Goal: Information Seeking & Learning: Check status

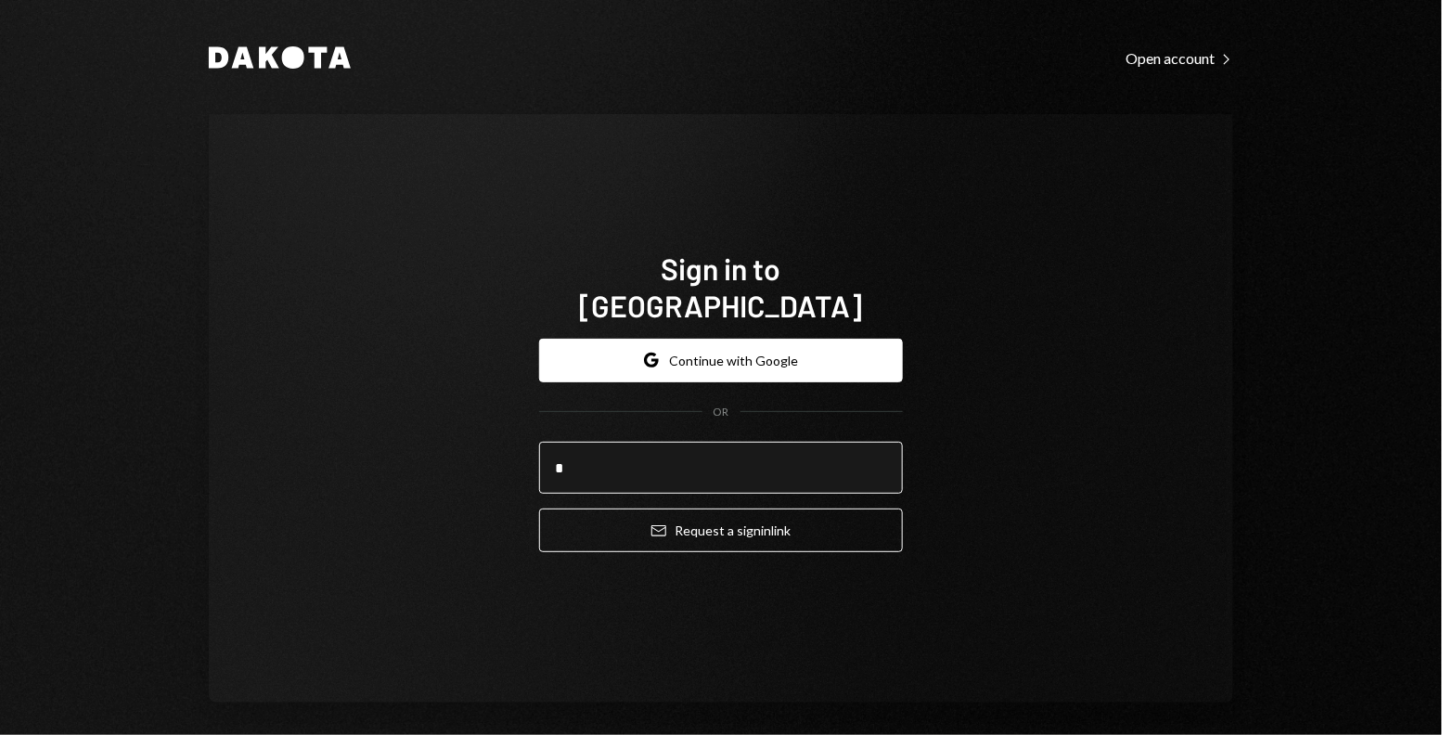
type input "**********"
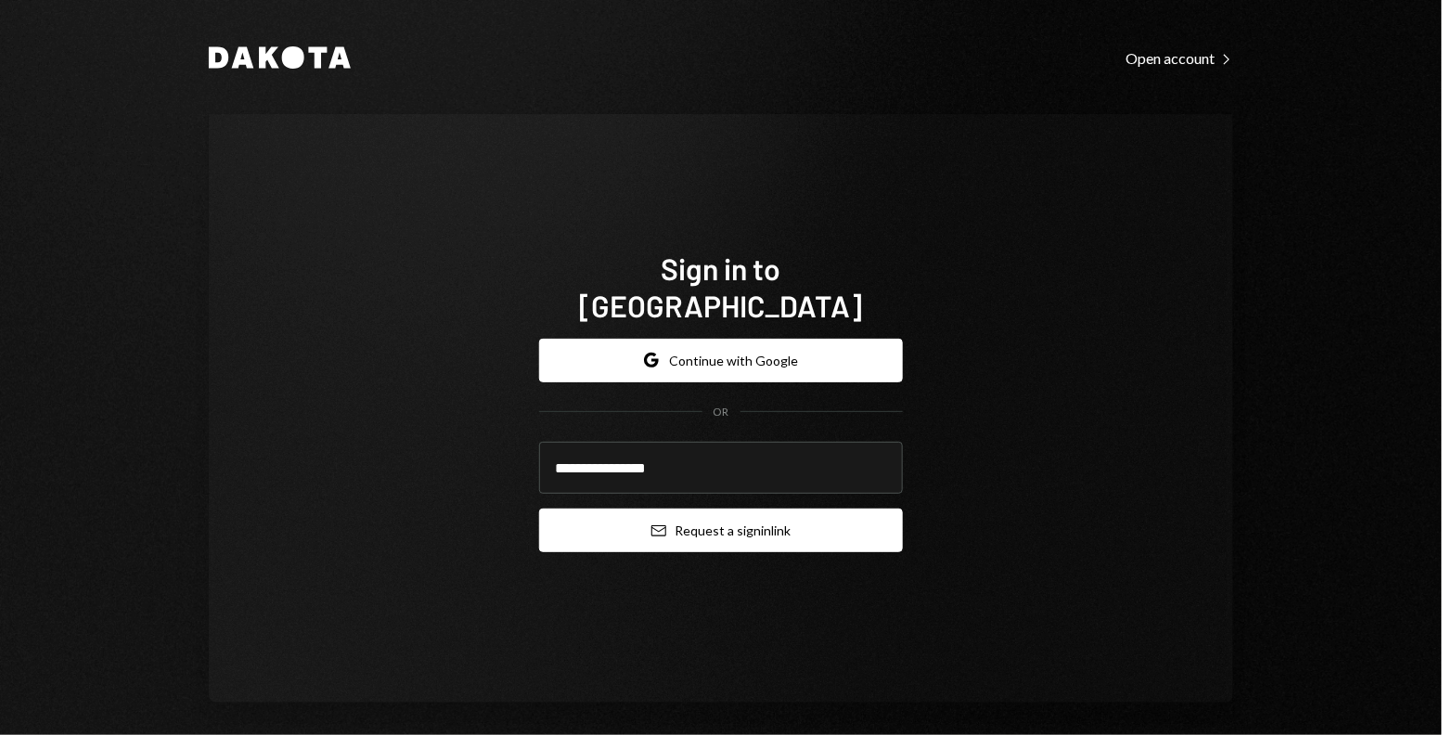
click at [674, 515] on button "Email Request a sign in link" at bounding box center [721, 531] width 364 height 44
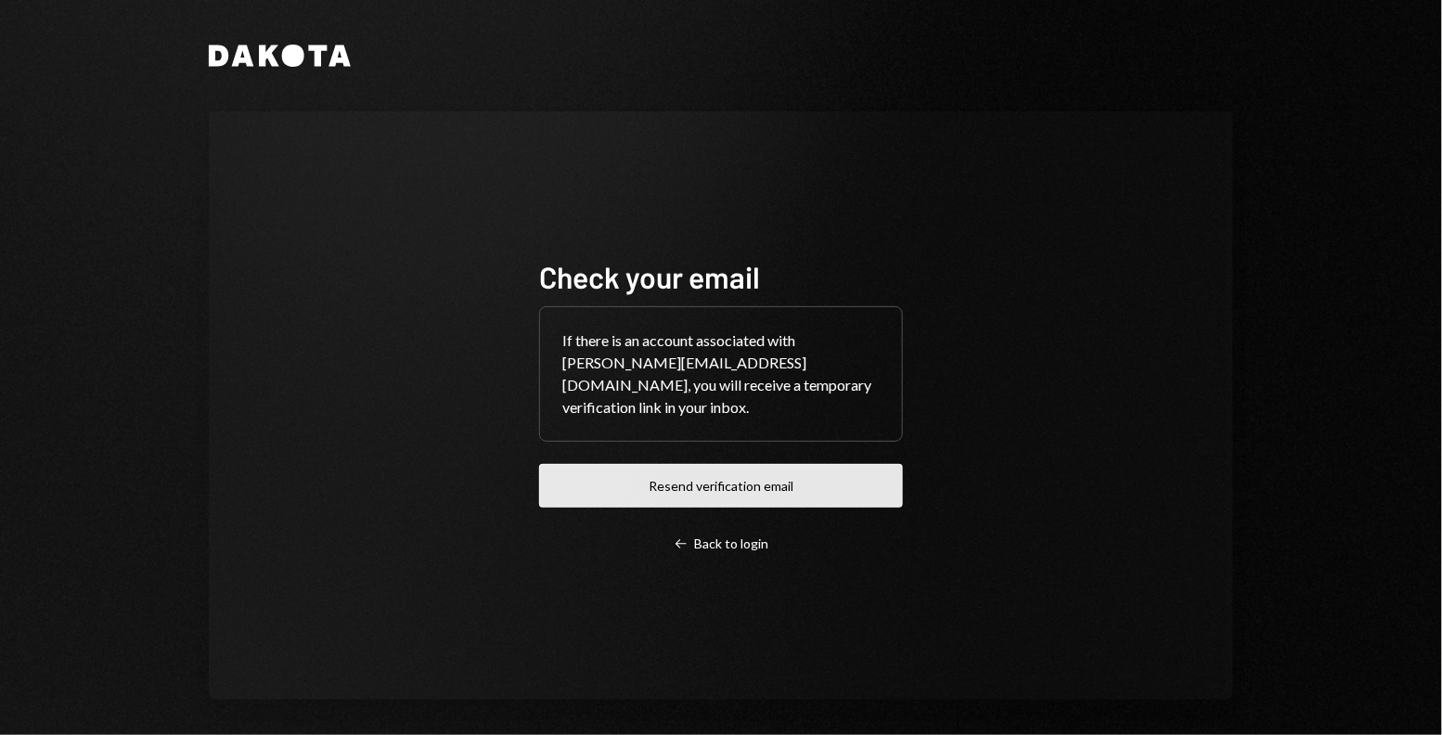
click at [609, 478] on button "Resend verification email" at bounding box center [721, 486] width 364 height 44
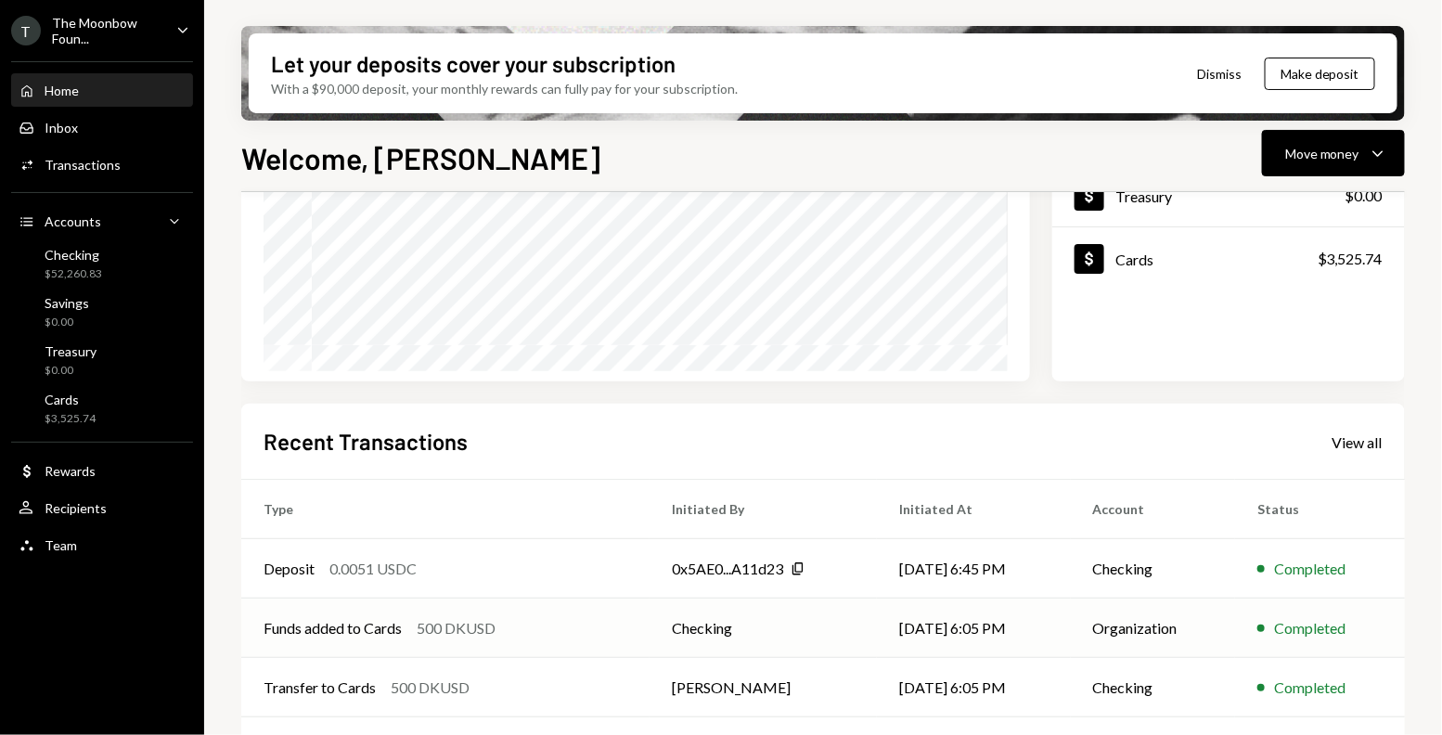
scroll to position [37, 0]
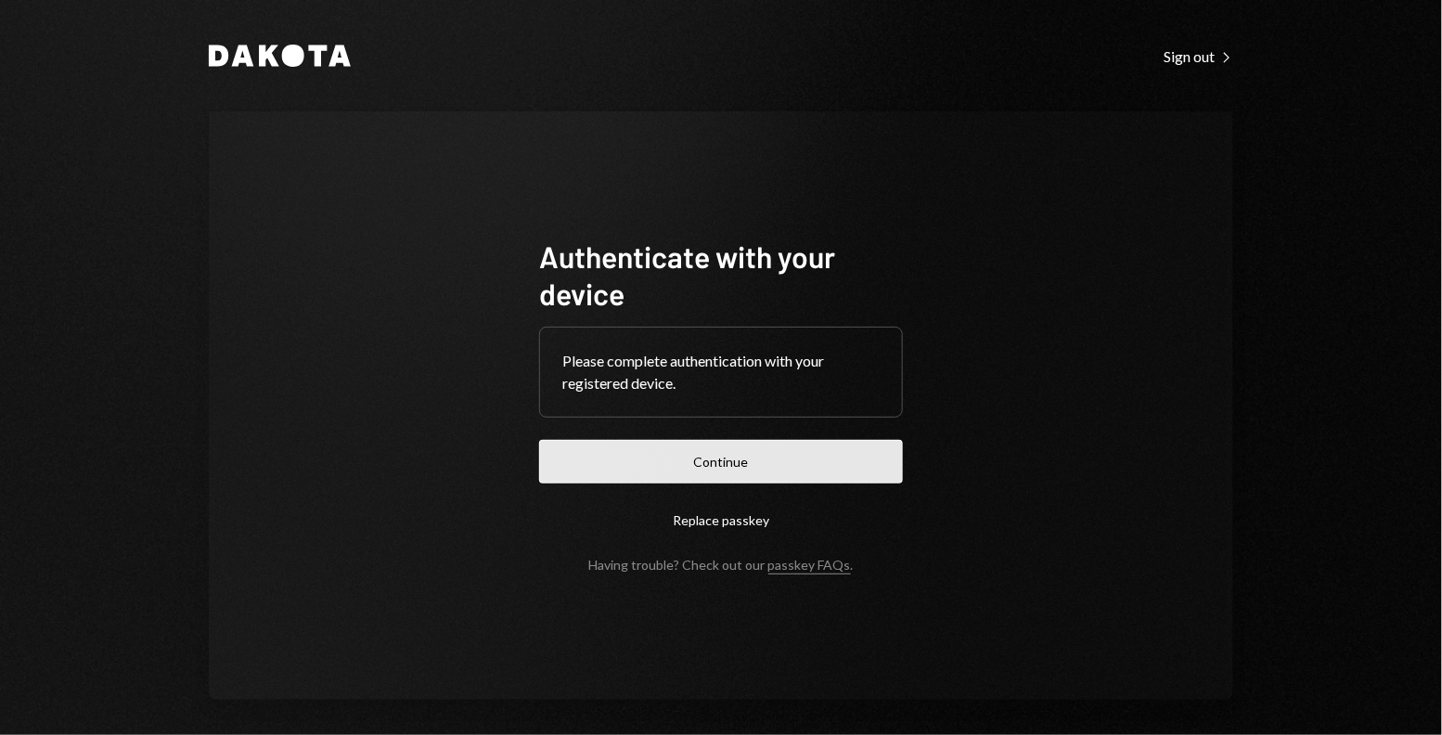
click at [580, 474] on button "Continue" at bounding box center [721, 462] width 364 height 44
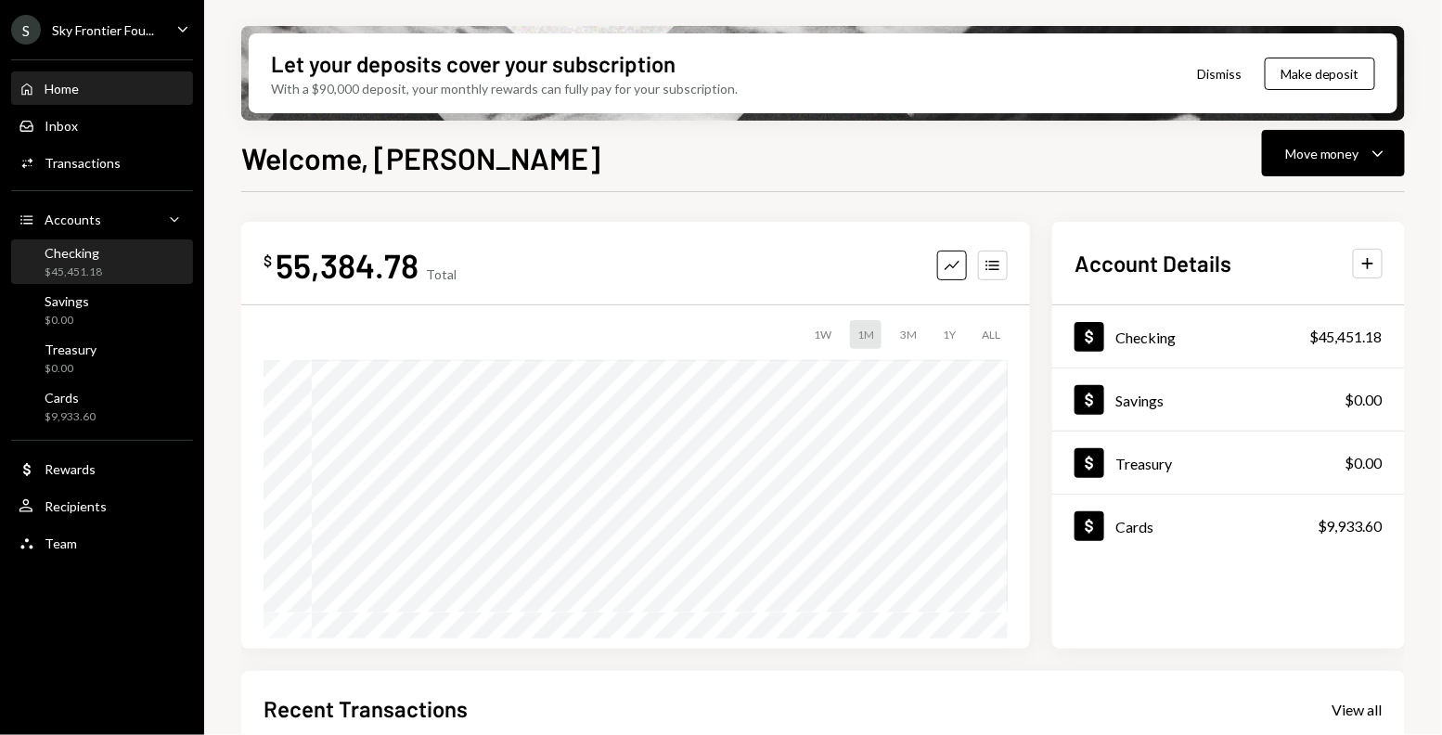
click at [159, 267] on div "Checking $45,451.18" at bounding box center [102, 262] width 167 height 35
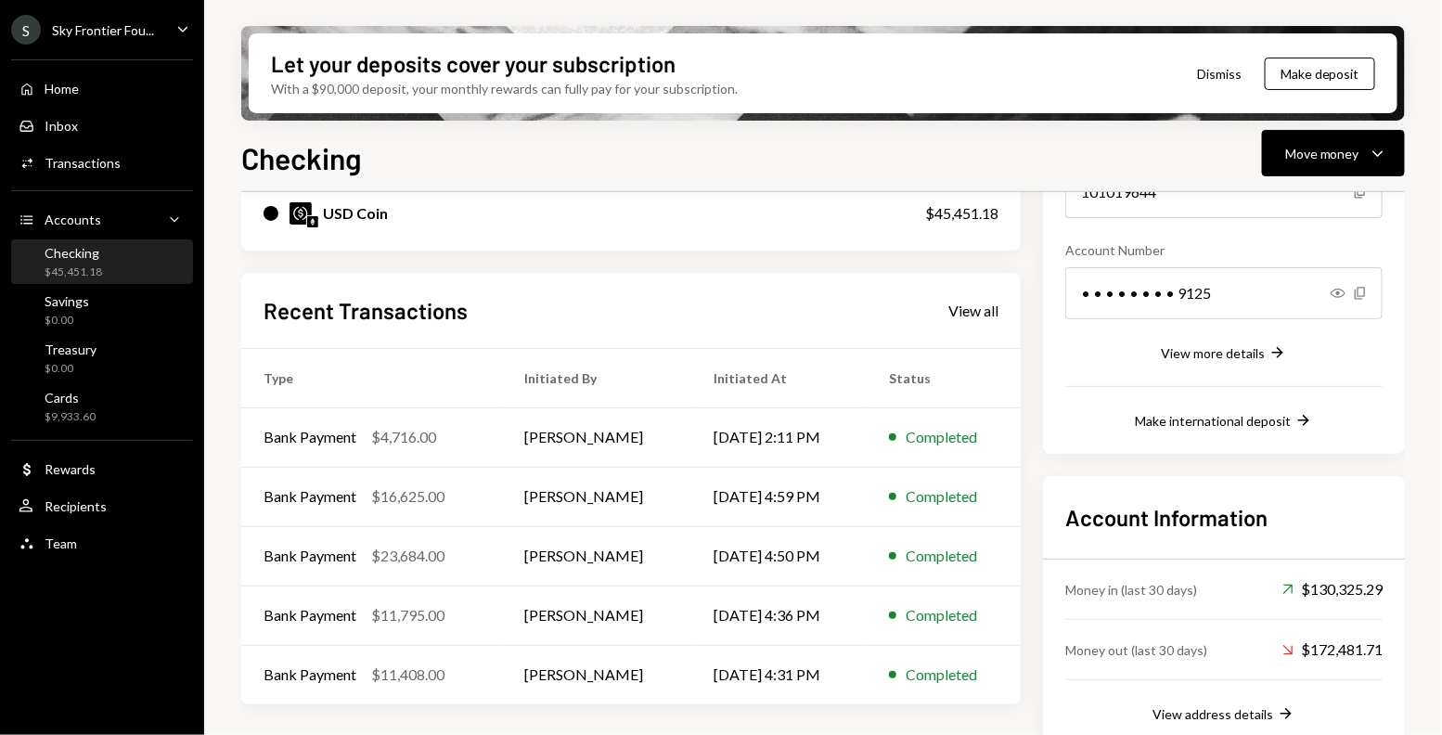
scroll to position [274, 0]
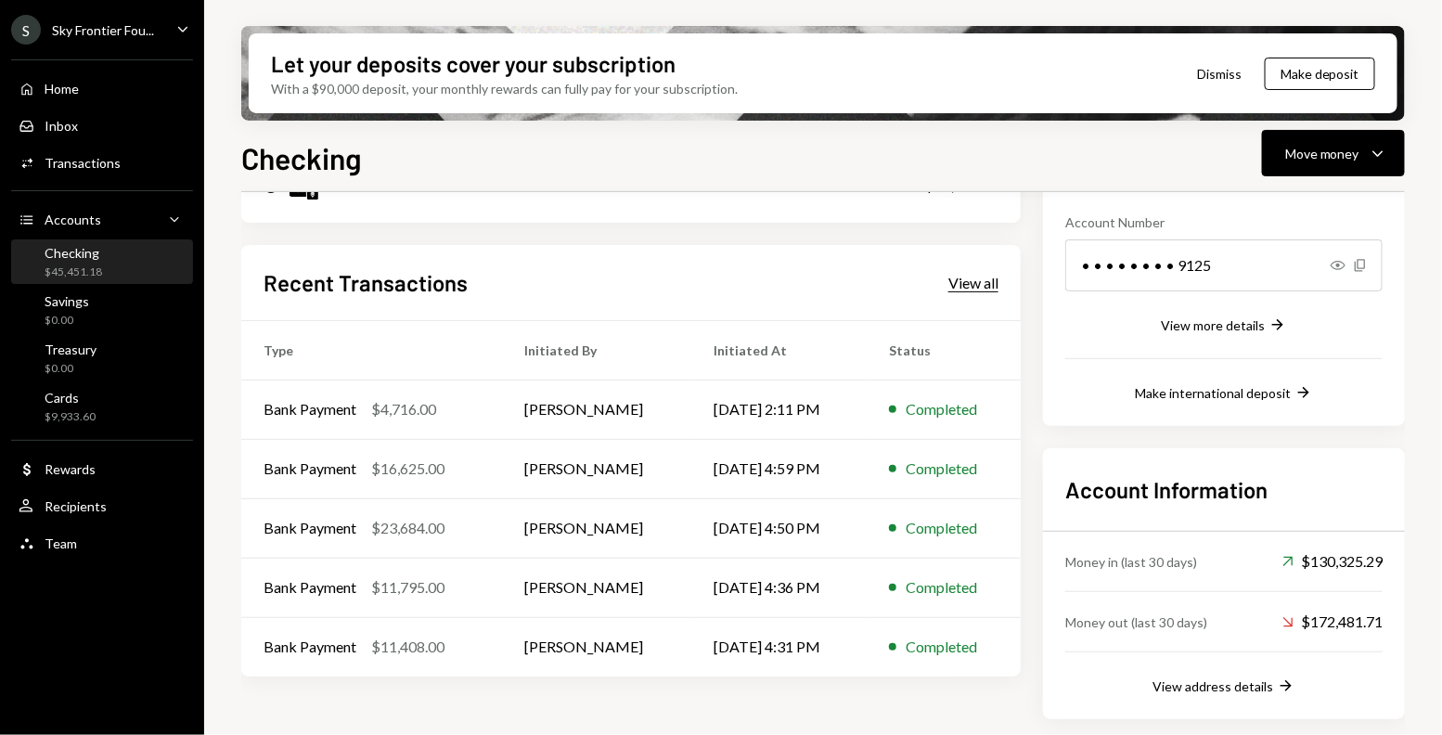
click at [965, 290] on div "View all" at bounding box center [973, 283] width 50 height 19
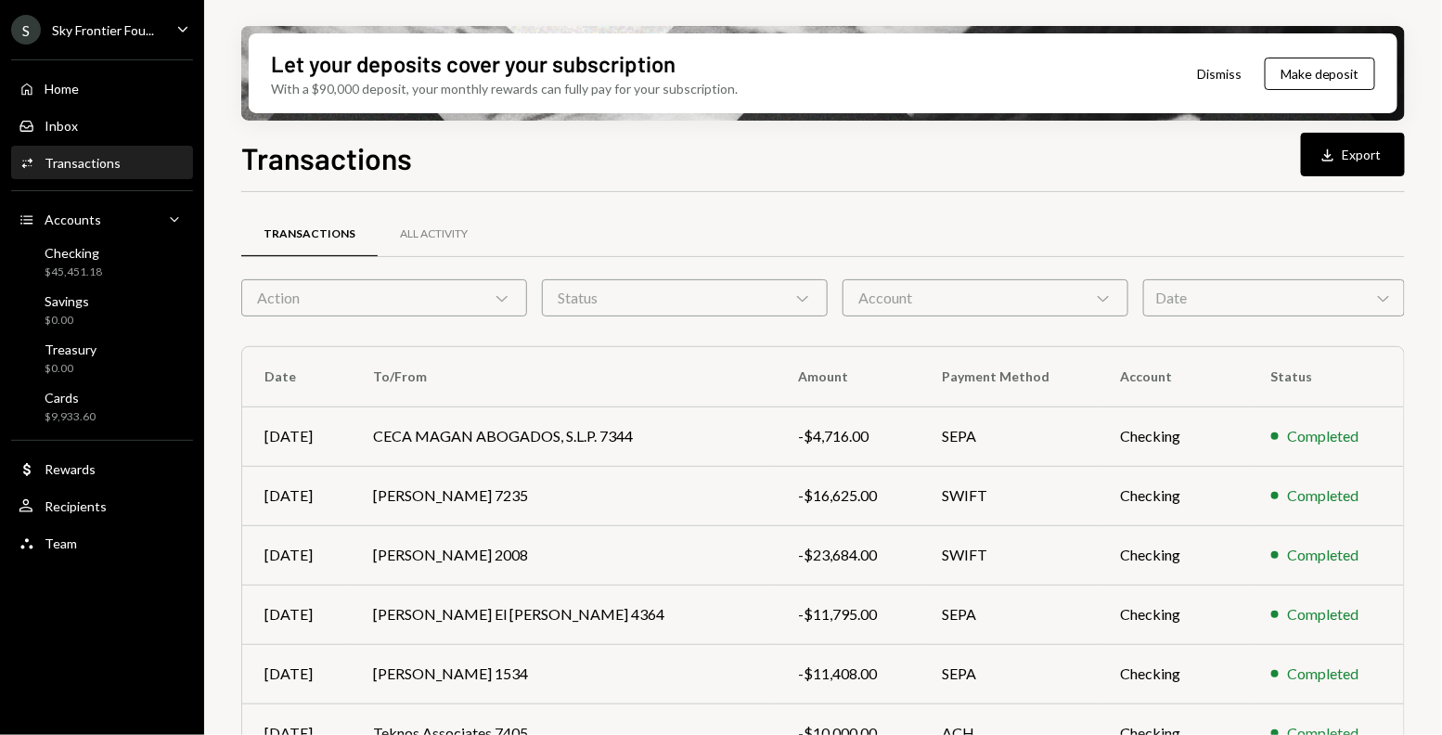
click at [1183, 285] on div "Date Chevron Down" at bounding box center [1274, 297] width 262 height 37
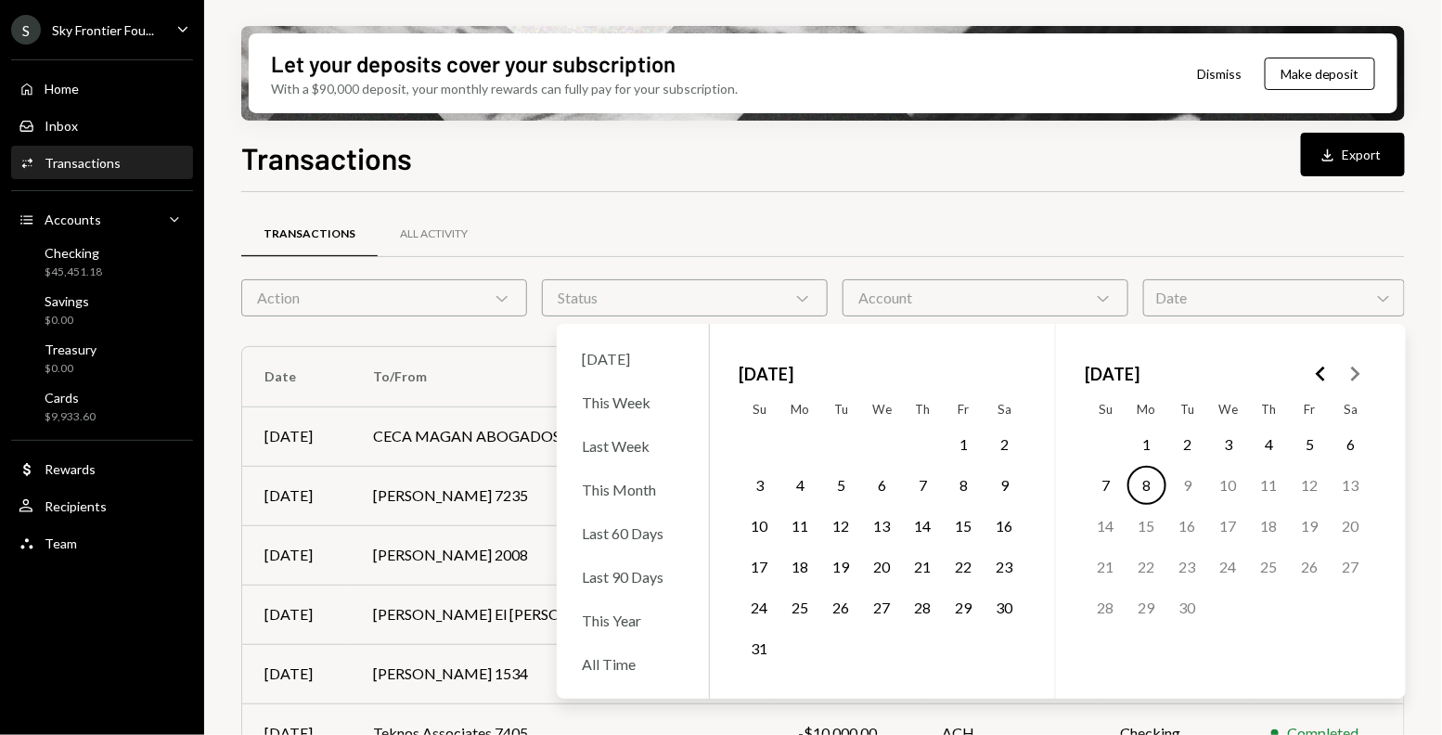
click at [977, 435] on button "1" at bounding box center [964, 444] width 39 height 39
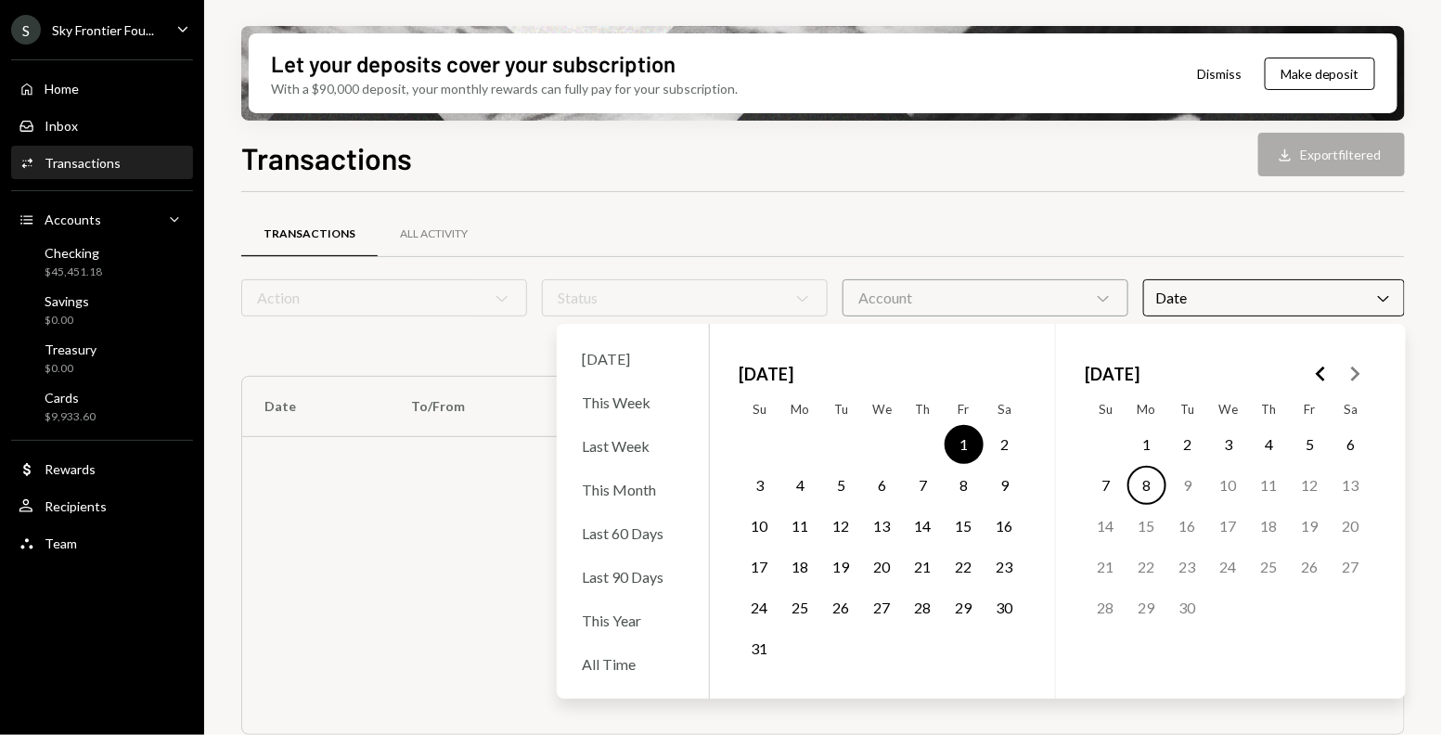
click at [765, 650] on button "31" at bounding box center [760, 648] width 39 height 39
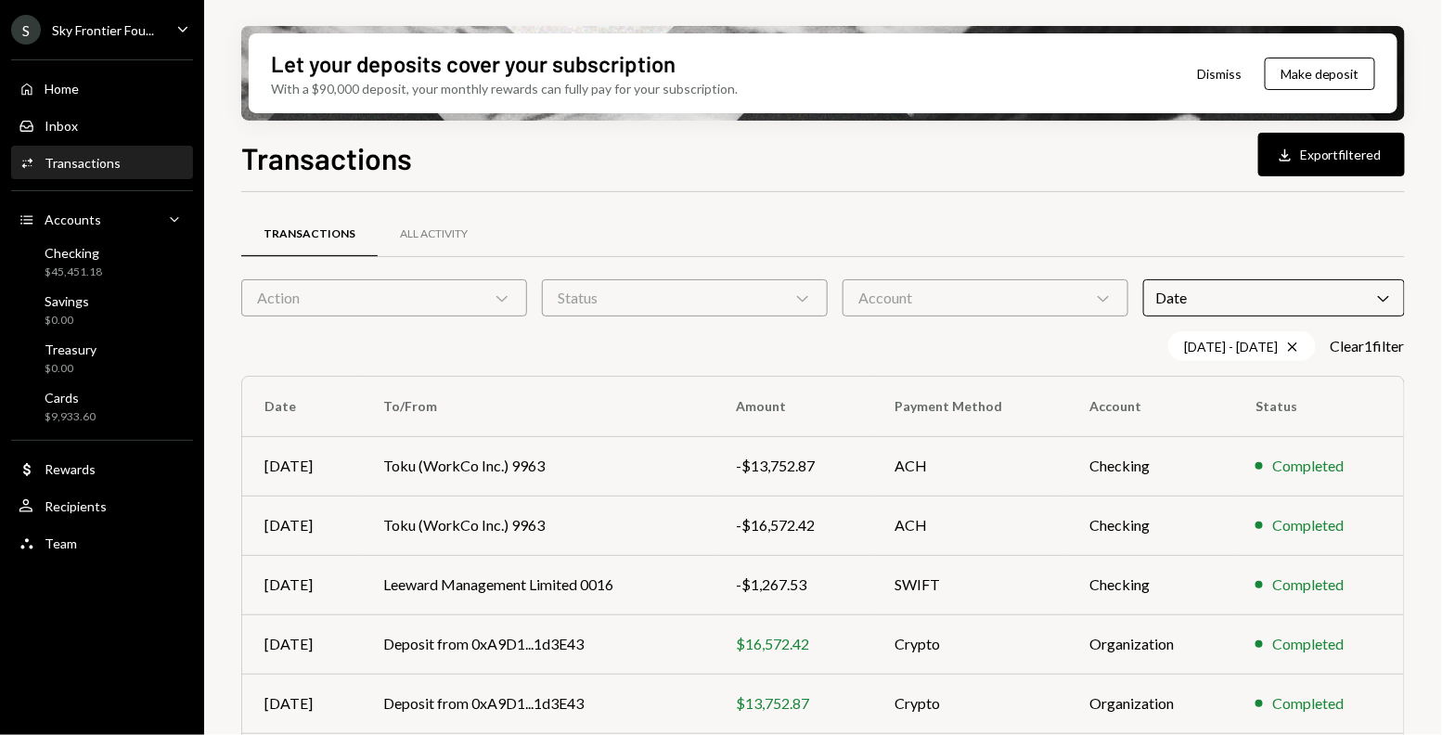
click at [1113, 199] on div "Transactions All Activity Action Chevron Down Status Chevron Down Account Chevr…" at bounding box center [823, 541] width 1164 height 698
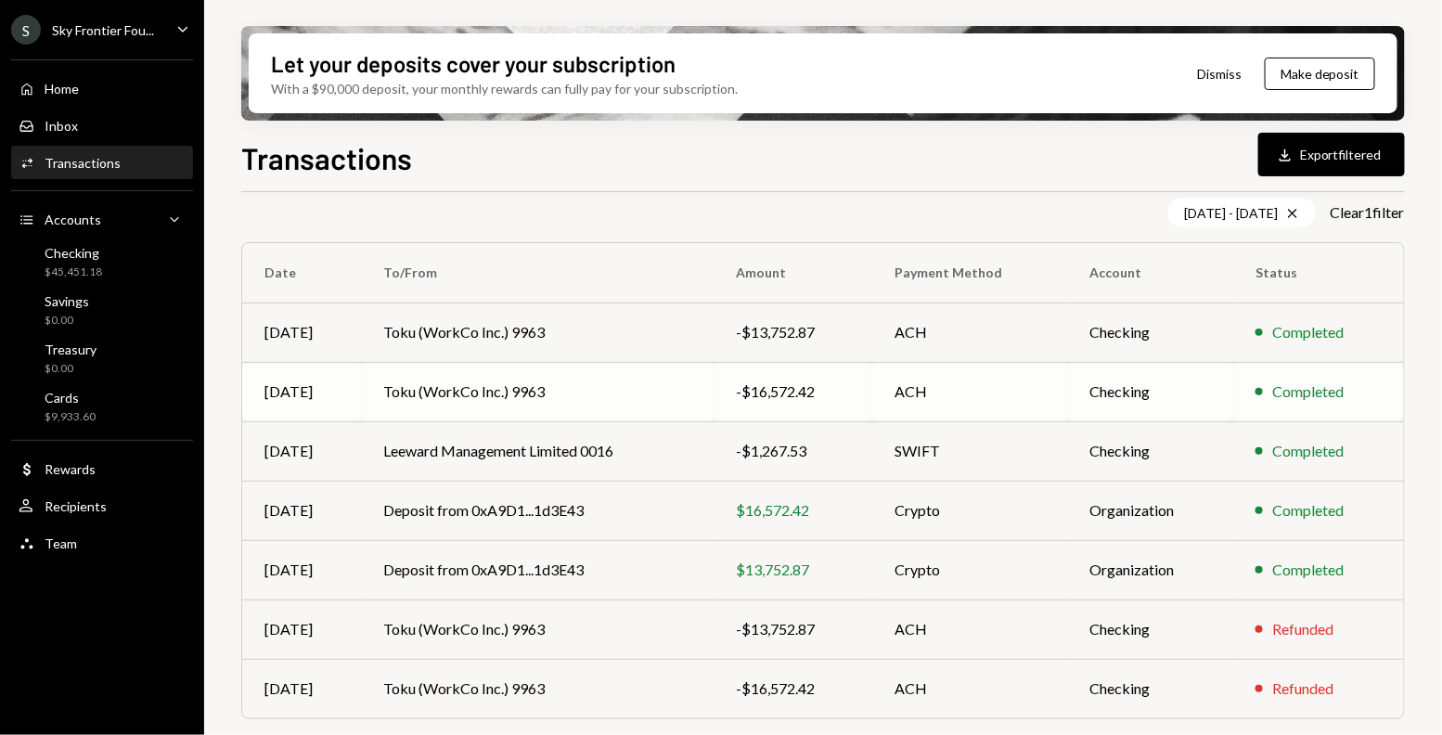
click at [829, 393] on div "-$16,572.42" at bounding box center [794, 391] width 114 height 22
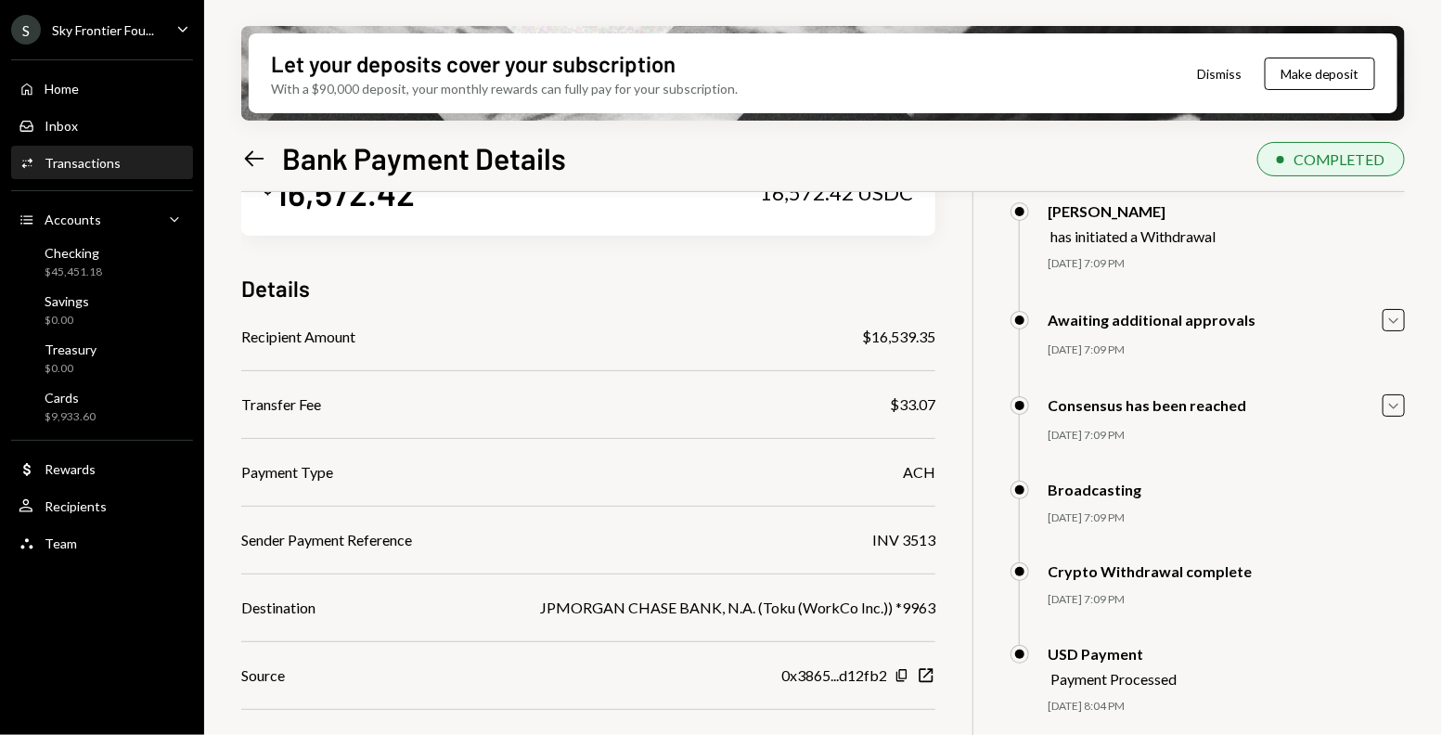
scroll to position [81, 0]
drag, startPoint x: 943, startPoint y: 342, endPoint x: 871, endPoint y: 341, distance: 71.5
click at [871, 341] on div "$ 16,572.42 16,572.42 USDC Details Recipient Amount $16,539.35 Transfer Fee $33…" at bounding box center [823, 500] width 1164 height 778
copy div "16,539.35"
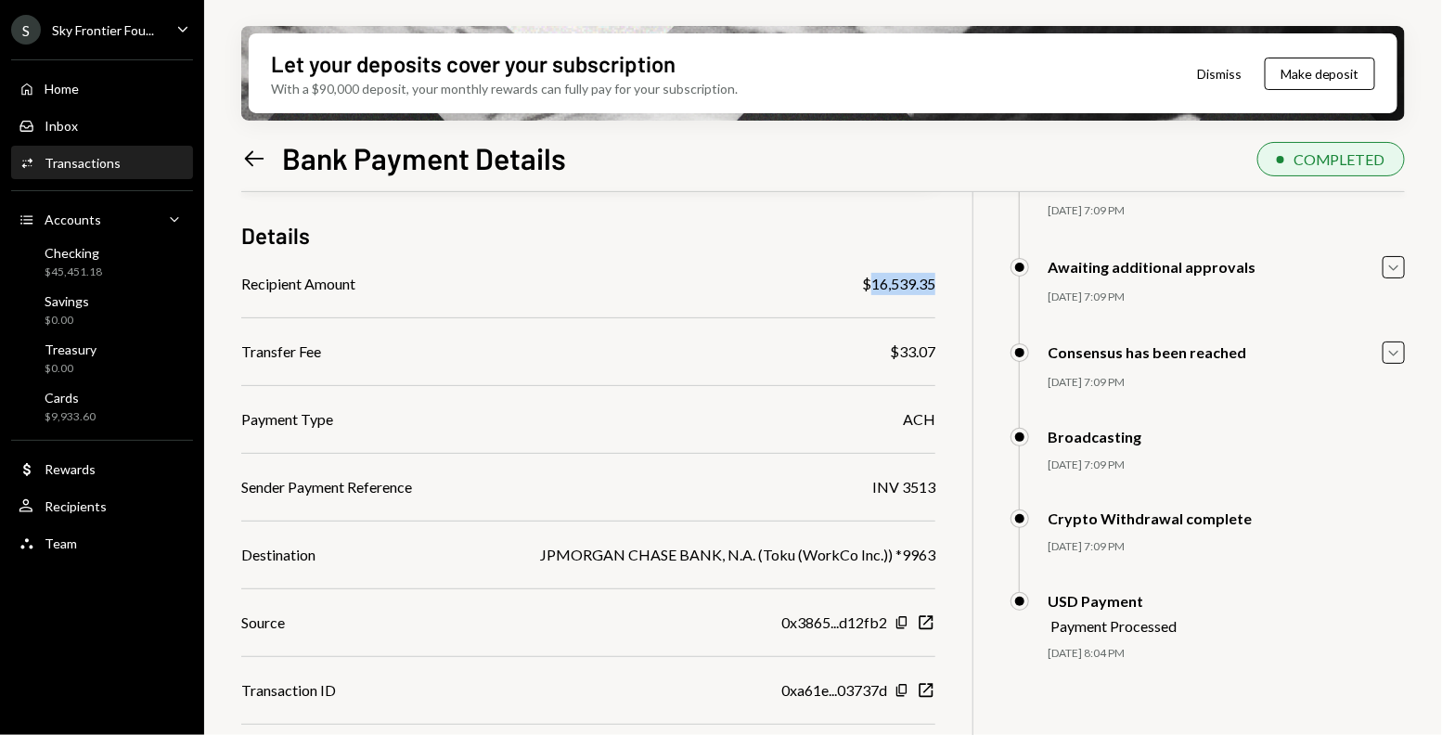
scroll to position [190, 0]
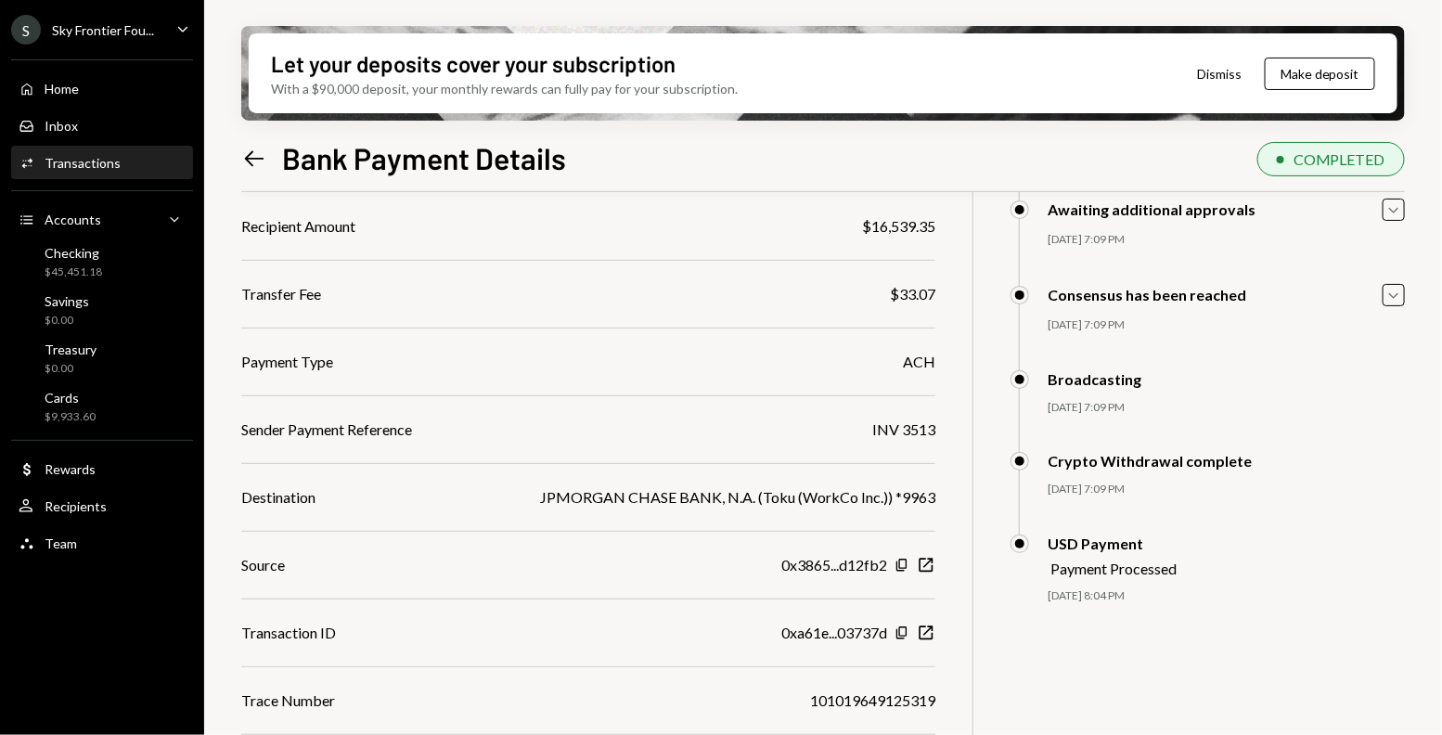
click at [925, 227] on div "$16,539.35" at bounding box center [898, 226] width 73 height 22
drag, startPoint x: 934, startPoint y: 227, endPoint x: 872, endPoint y: 226, distance: 61.3
click at [872, 226] on div "$16,539.35" at bounding box center [898, 226] width 73 height 22
copy div "16,539.35"
drag, startPoint x: 941, startPoint y: 290, endPoint x: 895, endPoint y: 293, distance: 45.6
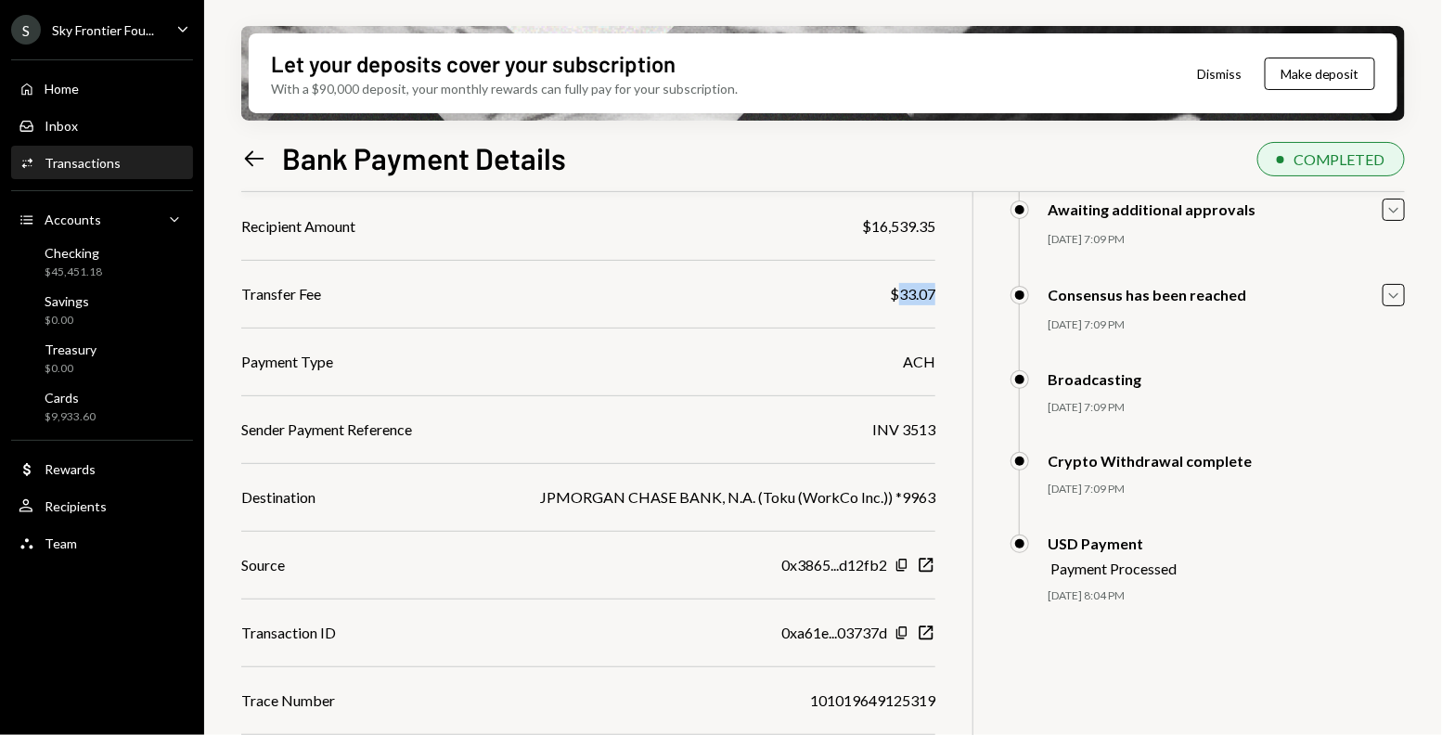
click at [895, 292] on div "$ 16,572.42 16,572.42 USDC Details Recipient Amount $16,539.35 Transfer Fee $33…" at bounding box center [823, 391] width 1164 height 778
copy div "33.07"
click at [927, 290] on div "$33.07" at bounding box center [912, 294] width 45 height 22
drag, startPoint x: 938, startPoint y: 290, endPoint x: 898, endPoint y: 290, distance: 39.9
click at [898, 290] on div "$ 16,572.42 16,572.42 USDC Details Recipient Amount $16,539.35 Transfer Fee $33…" at bounding box center [823, 391] width 1164 height 778
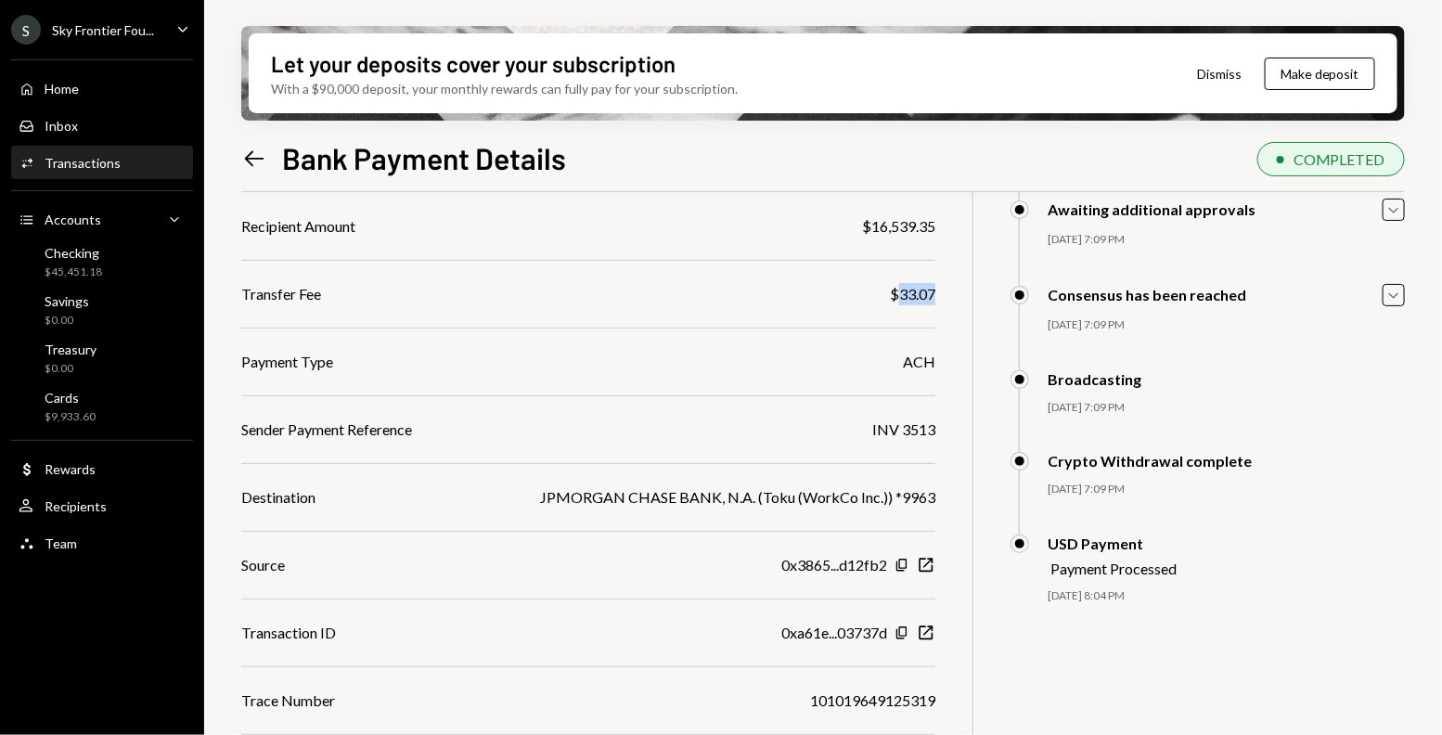
copy div "33.07"
click at [260, 158] on icon at bounding box center [254, 158] width 19 height 16
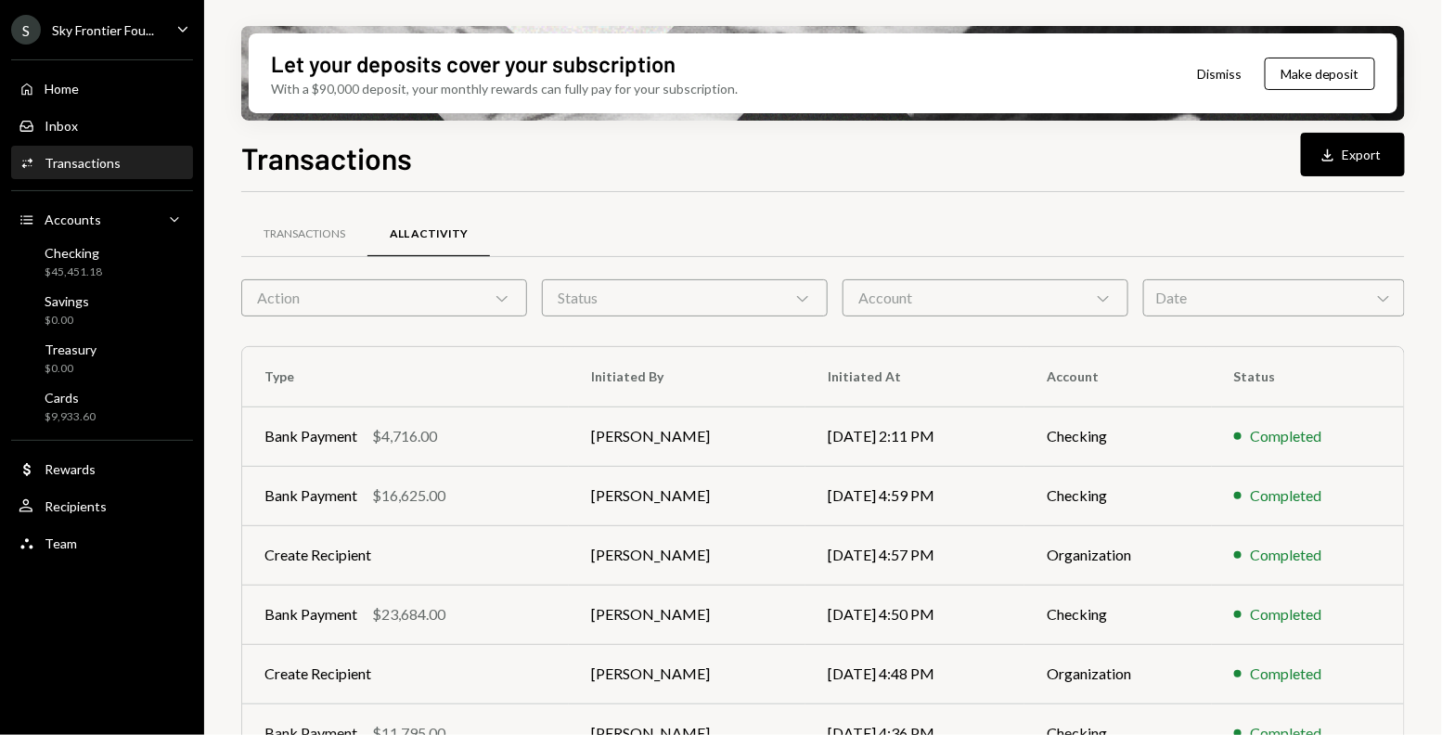
click at [1212, 294] on div "Date Chevron Down" at bounding box center [1274, 297] width 262 height 37
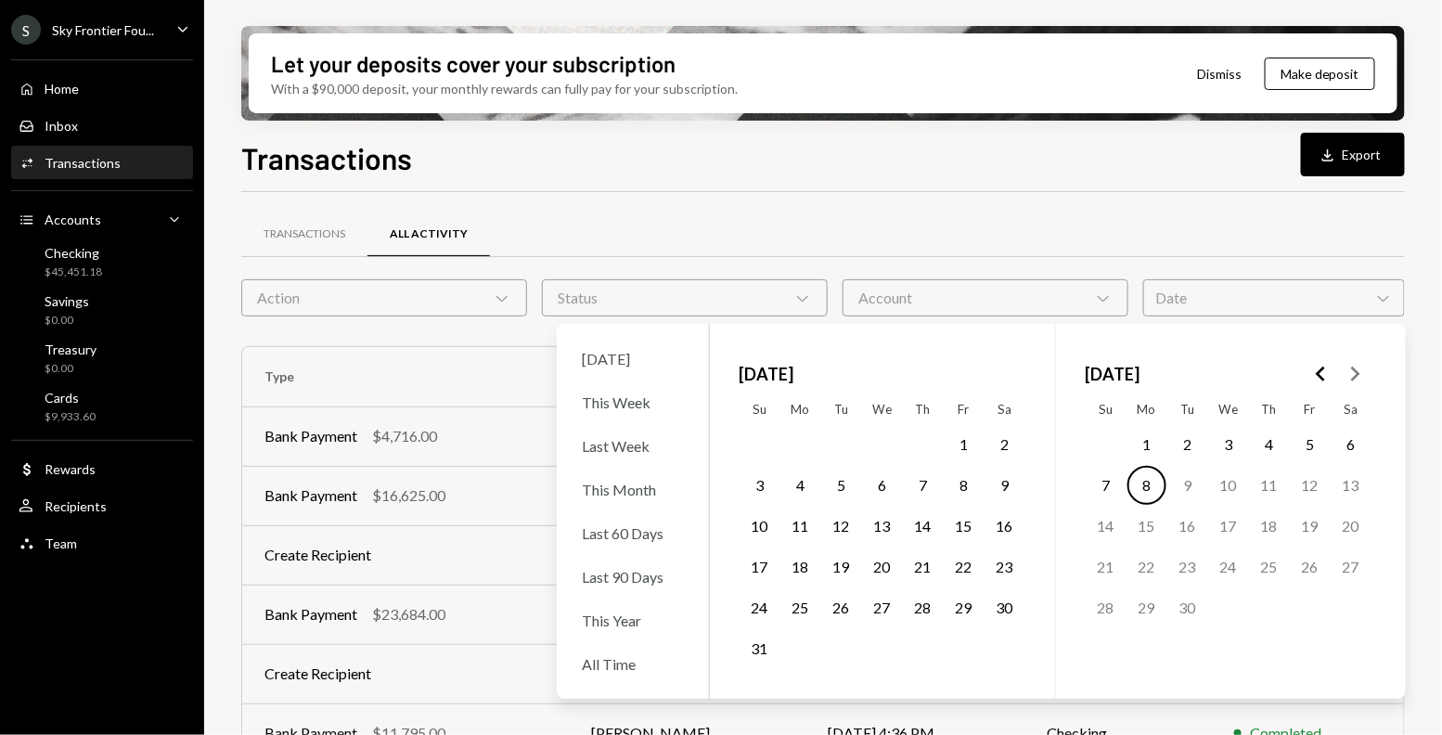
click at [964, 440] on button "1" at bounding box center [964, 444] width 39 height 39
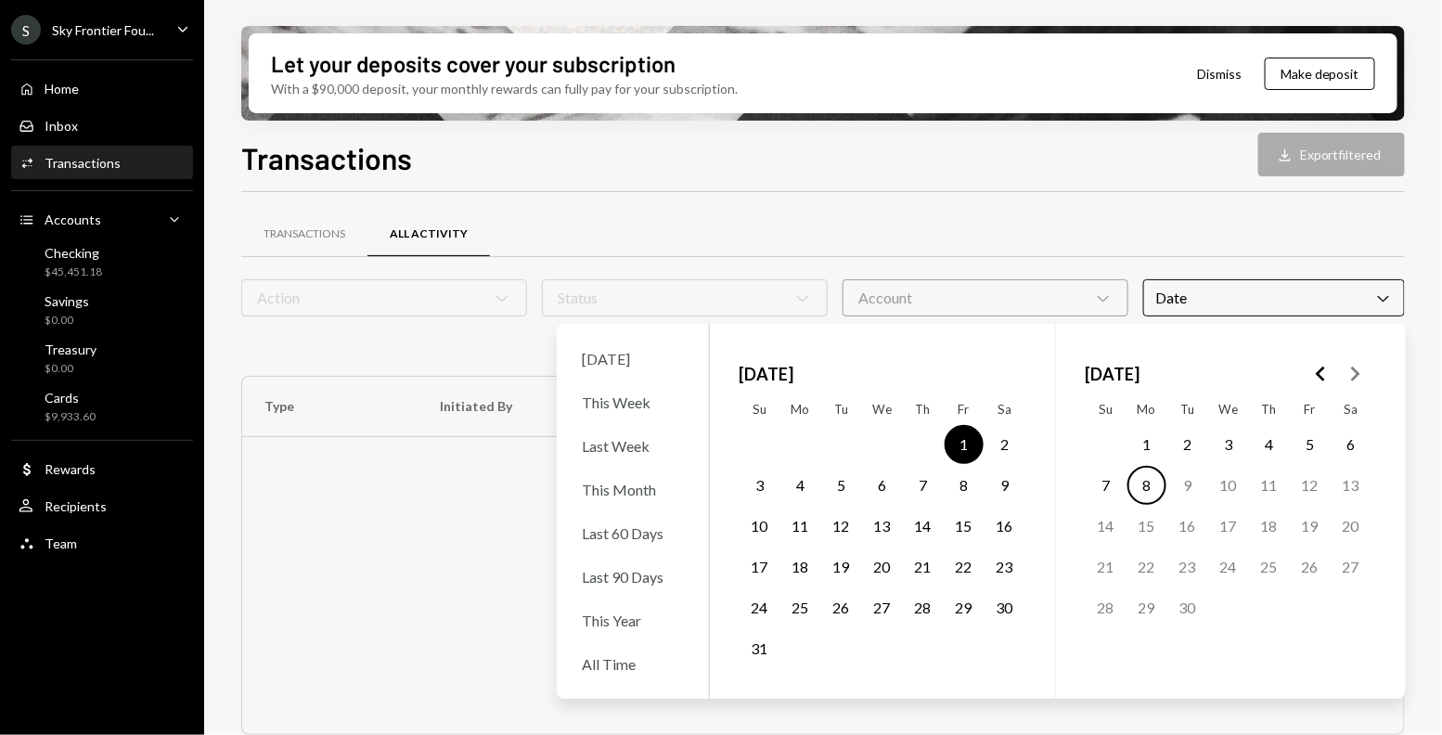
click at [753, 655] on button "31" at bounding box center [760, 648] width 39 height 39
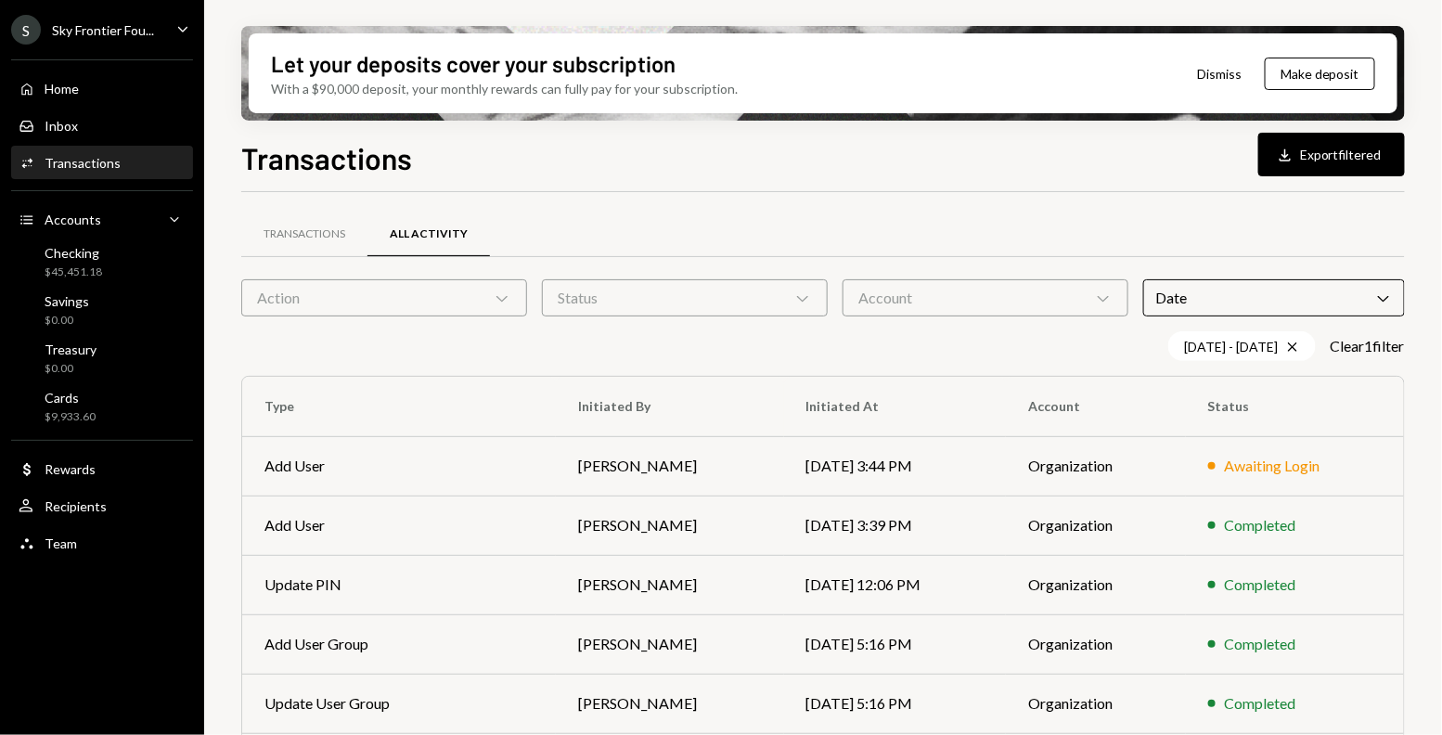
click at [997, 149] on div "Transactions Download Export filtered" at bounding box center [823, 155] width 1164 height 41
click at [491, 293] on div "Action Chevron Down" at bounding box center [384, 297] width 286 height 37
click at [598, 343] on div "08/01/25 - 08/31/25 Cross Clear 1 filter" at bounding box center [823, 346] width 1164 height 30
click at [320, 237] on div "Transactions" at bounding box center [305, 234] width 82 height 16
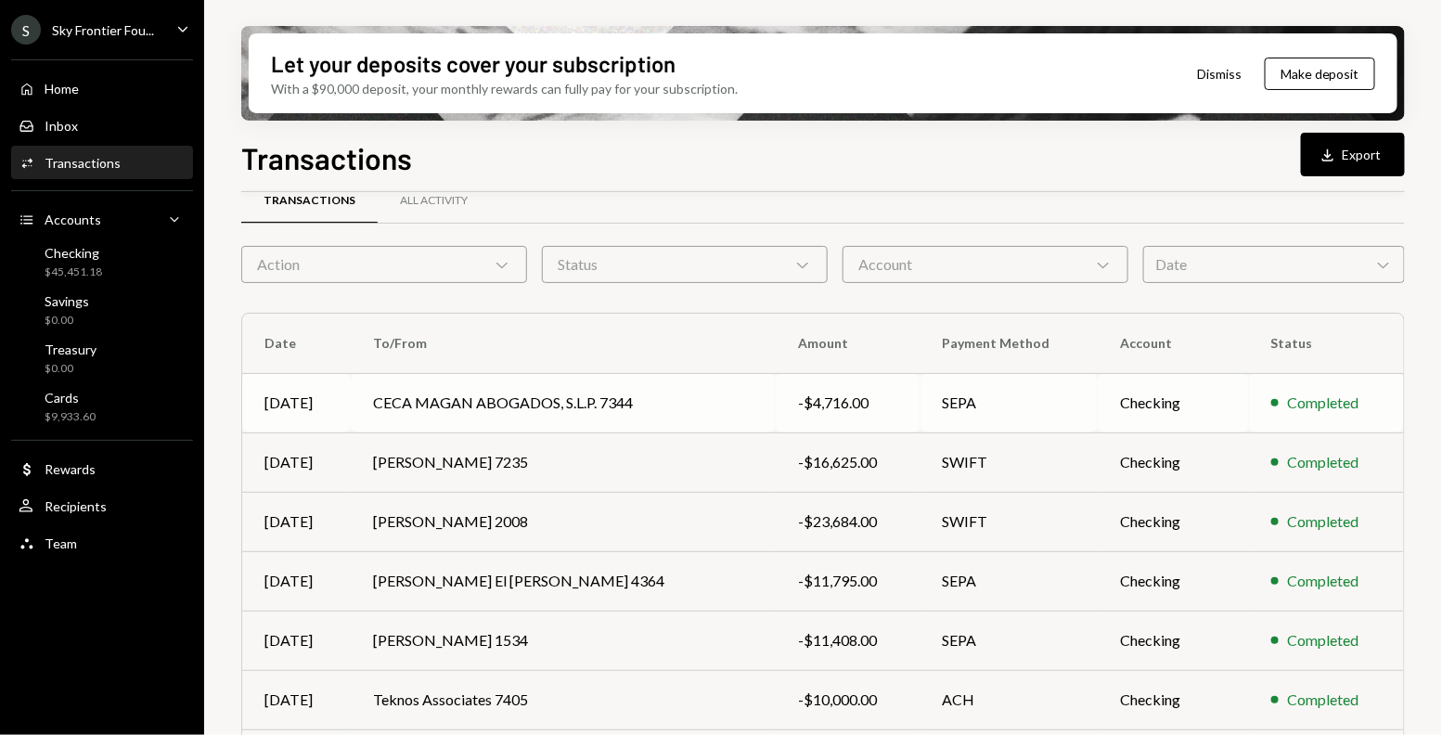
scroll to position [37, 0]
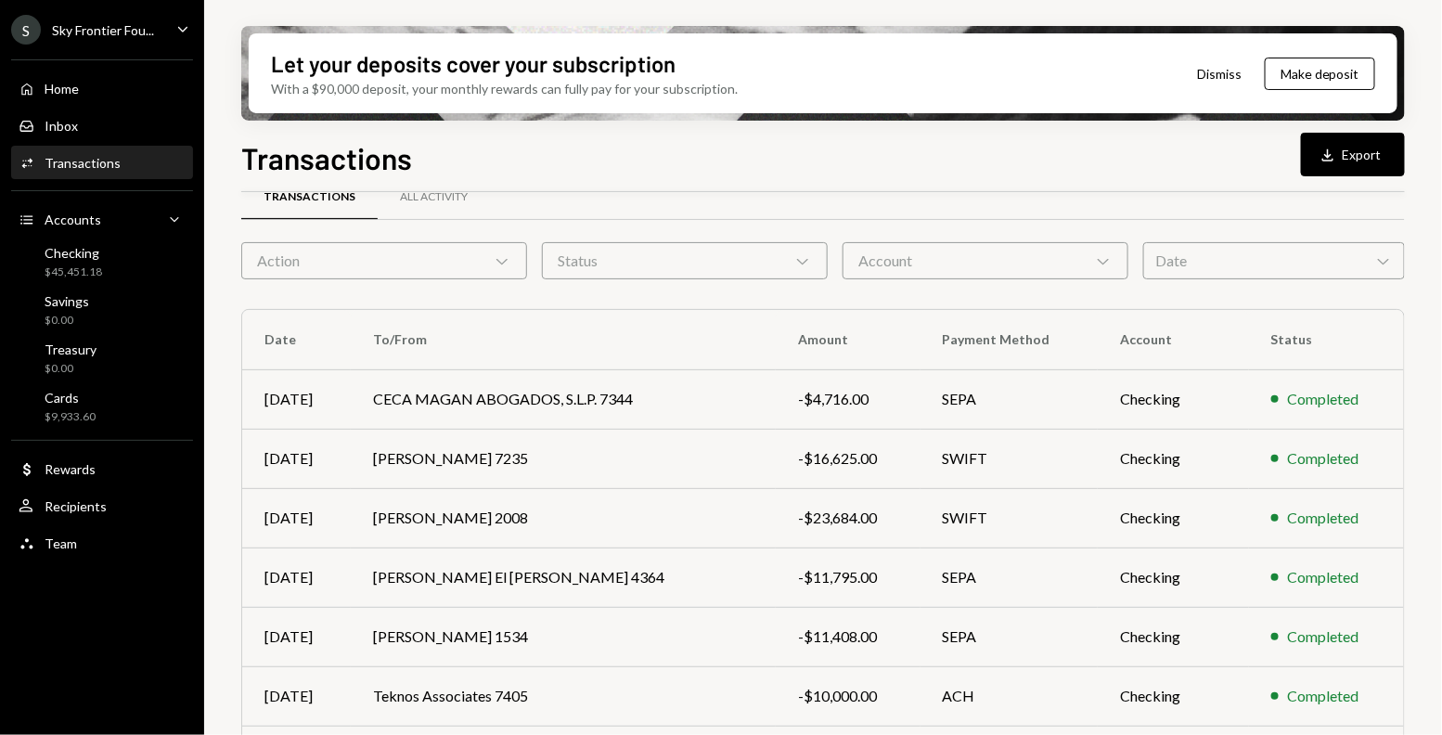
click at [1248, 271] on div "Date Chevron Down" at bounding box center [1274, 260] width 262 height 37
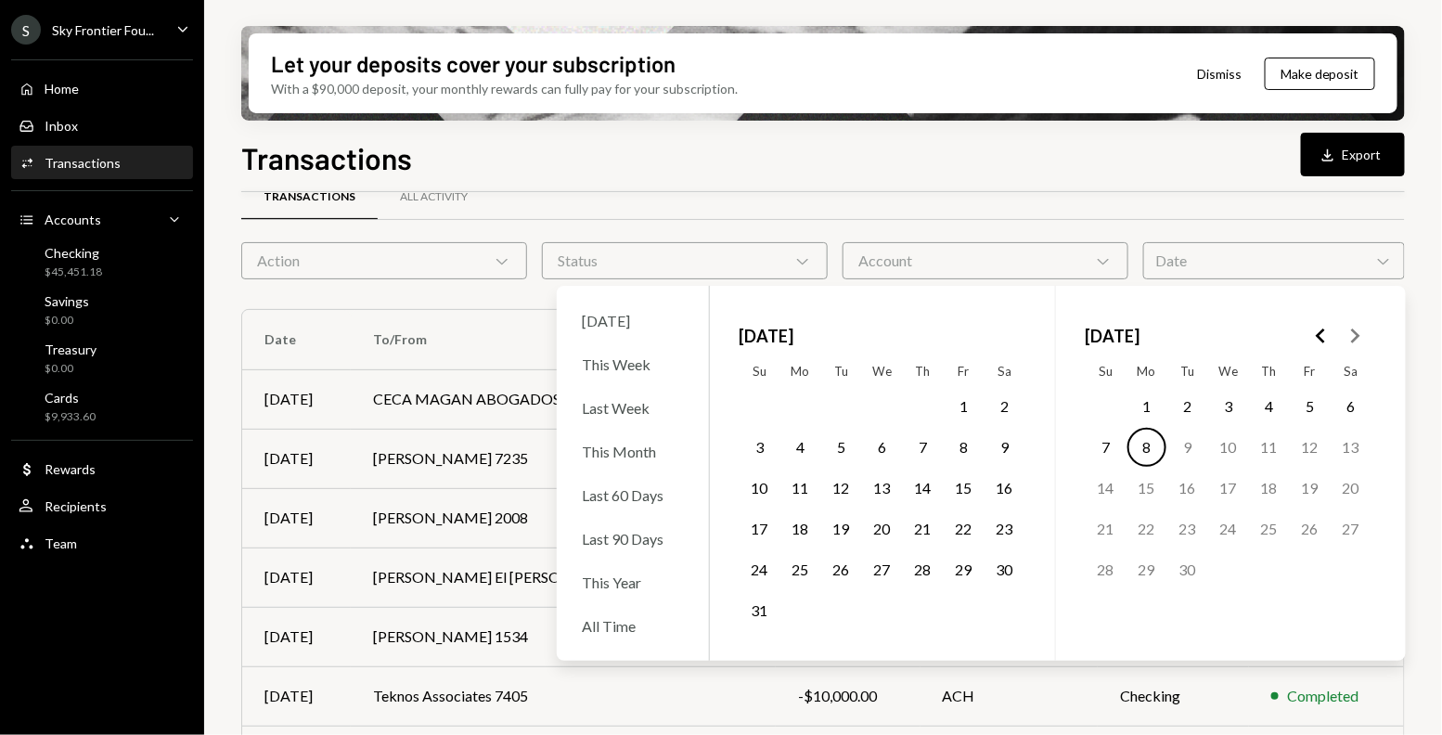
click at [971, 405] on button "1" at bounding box center [964, 406] width 39 height 39
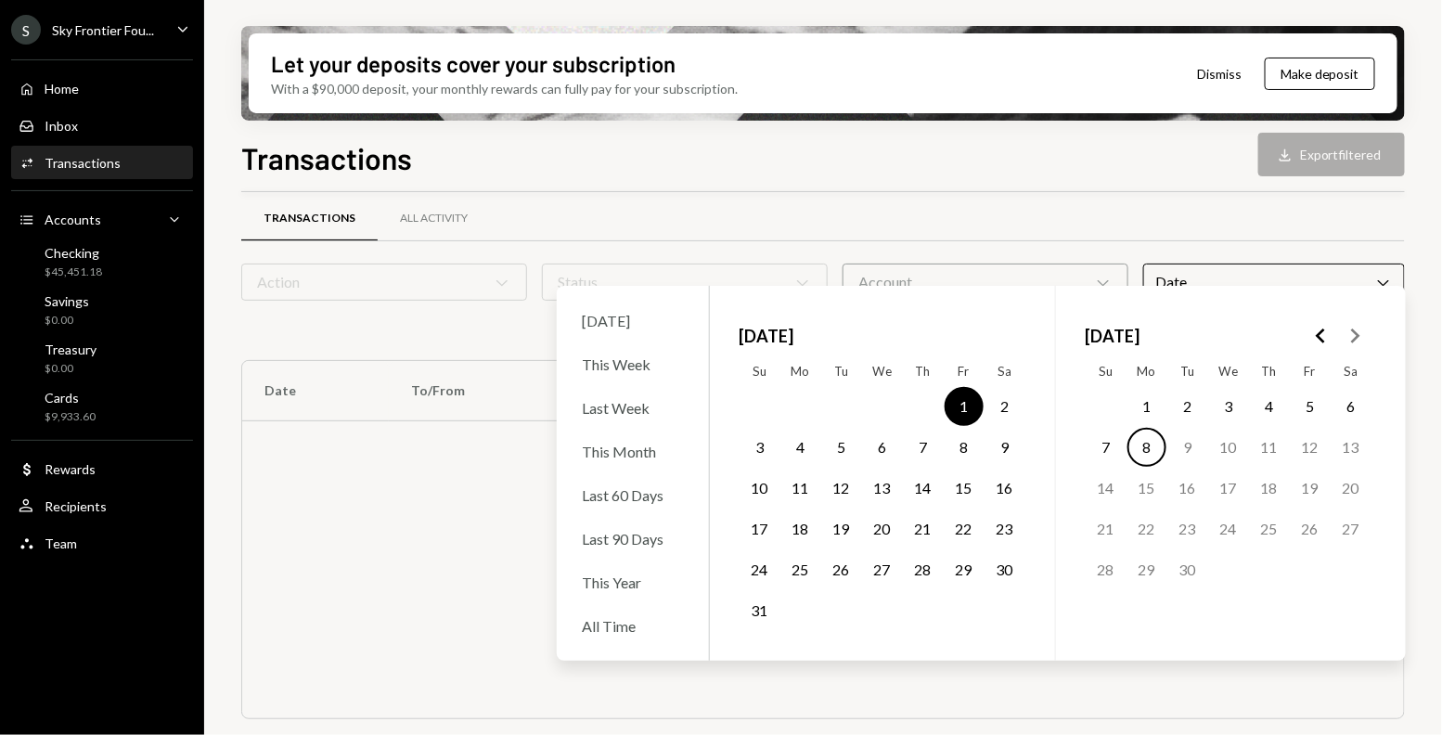
scroll to position [15, 0]
click at [766, 615] on button "31" at bounding box center [760, 610] width 39 height 39
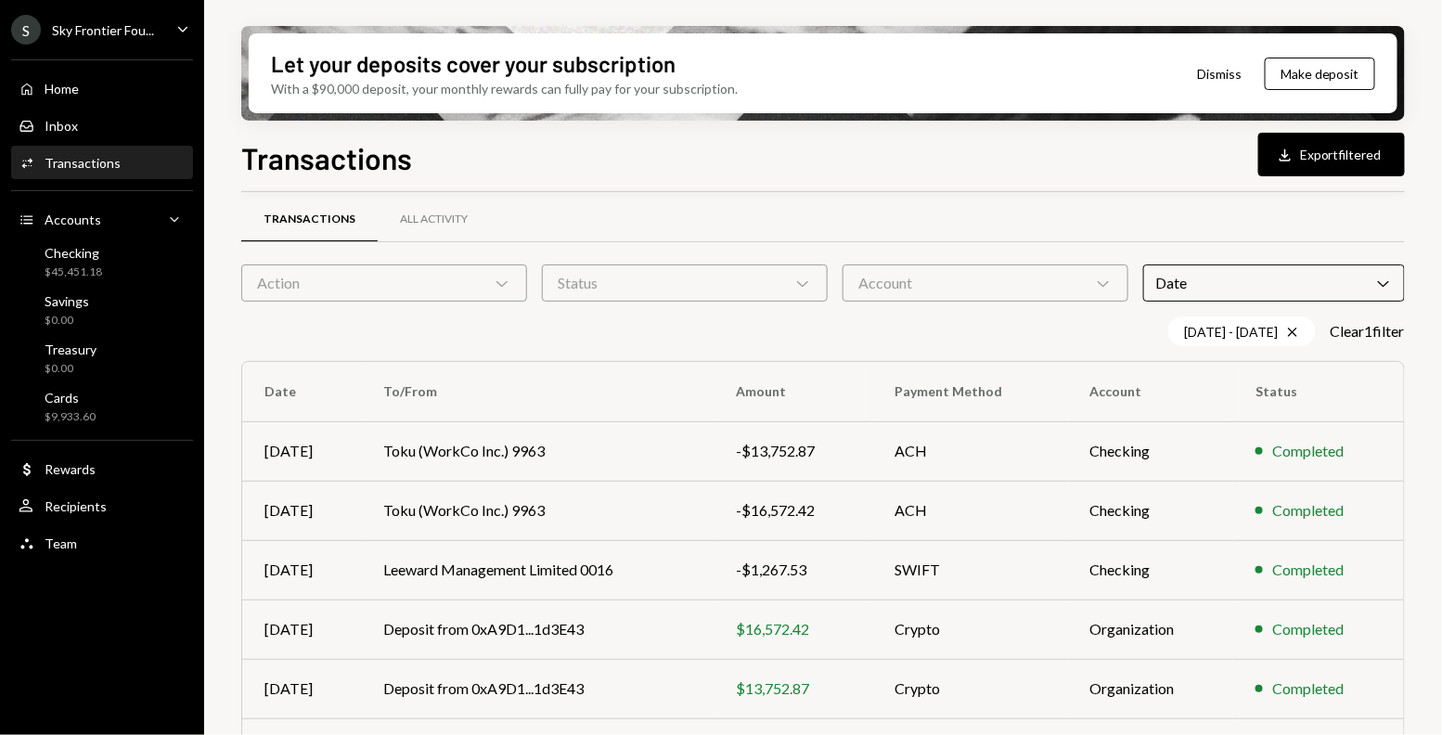
click at [624, 169] on div "Transactions Download Export filtered" at bounding box center [823, 155] width 1164 height 41
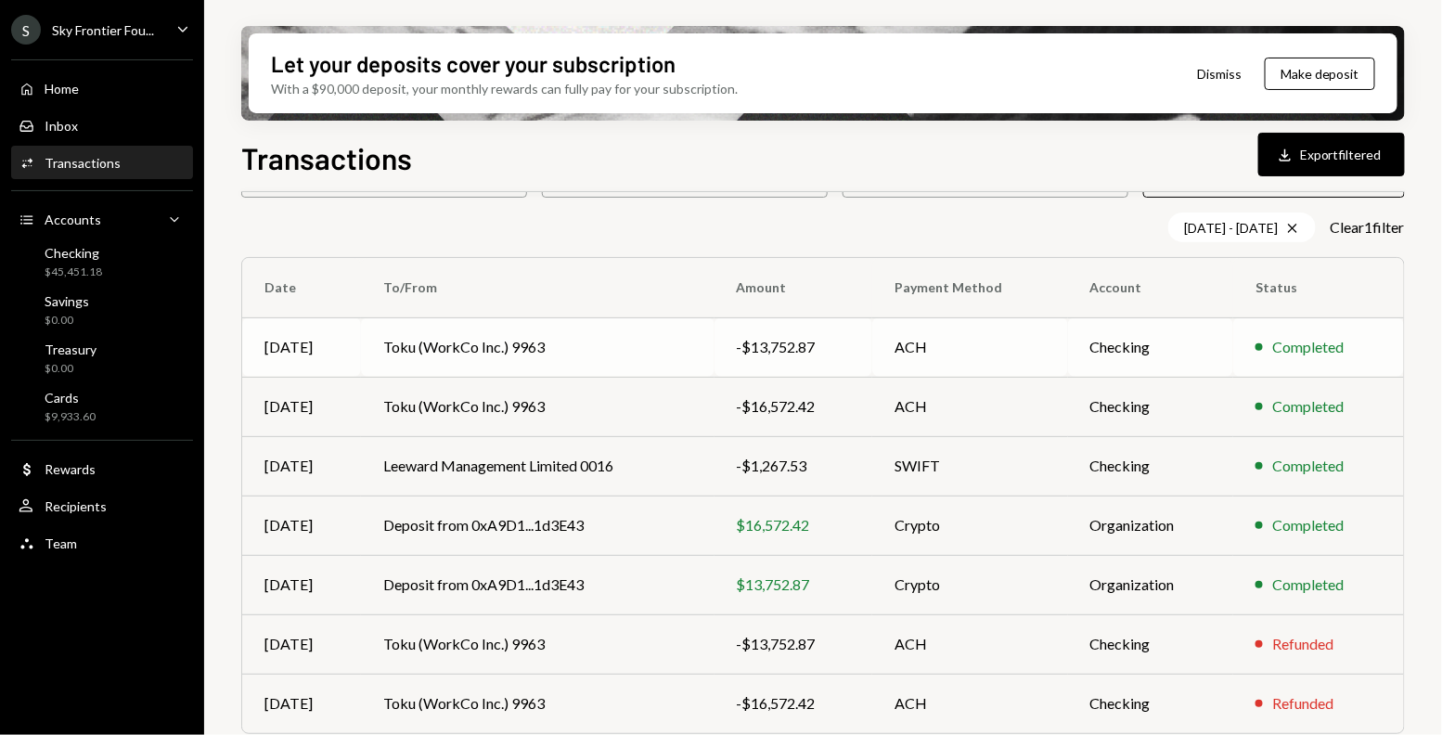
scroll to position [121, 0]
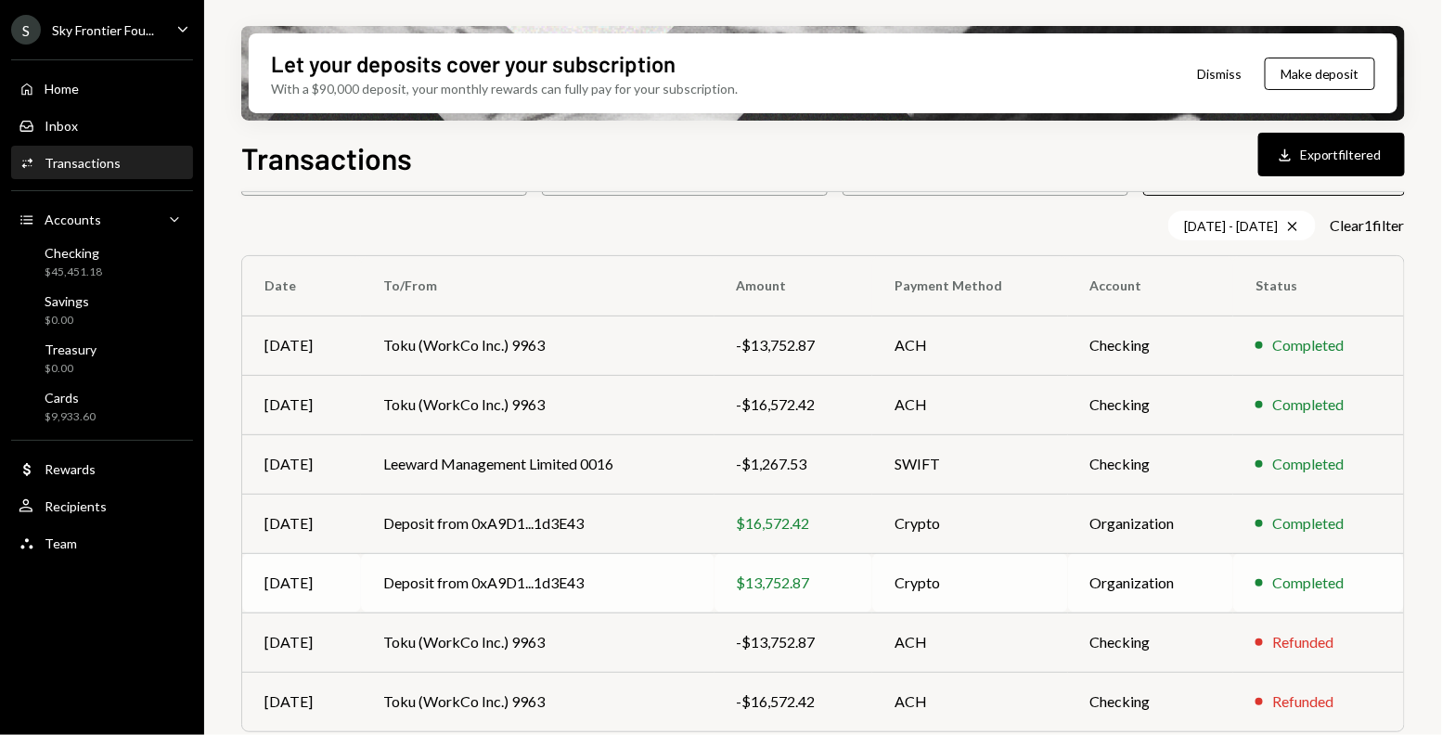
click at [621, 573] on td "Deposit from 0xA9D1...1d3E43" at bounding box center [537, 582] width 353 height 59
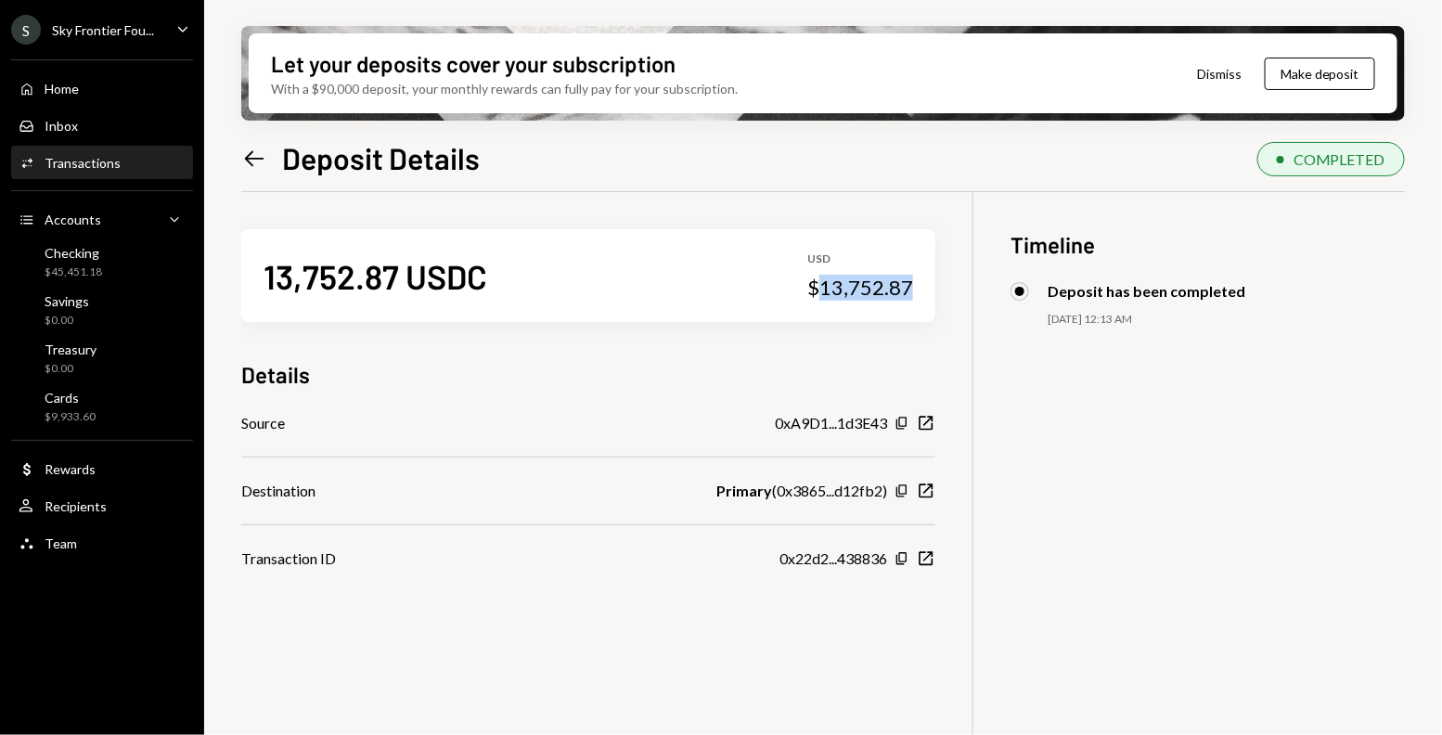
drag, startPoint x: 827, startPoint y: 289, endPoint x: 933, endPoint y: 289, distance: 105.8
click at [933, 289] on div "13,752.87 USDC USD $13,752.87" at bounding box center [588, 275] width 694 height 93
copy div "13,752.87"
click at [249, 162] on icon "Left Arrow" at bounding box center [254, 159] width 26 height 26
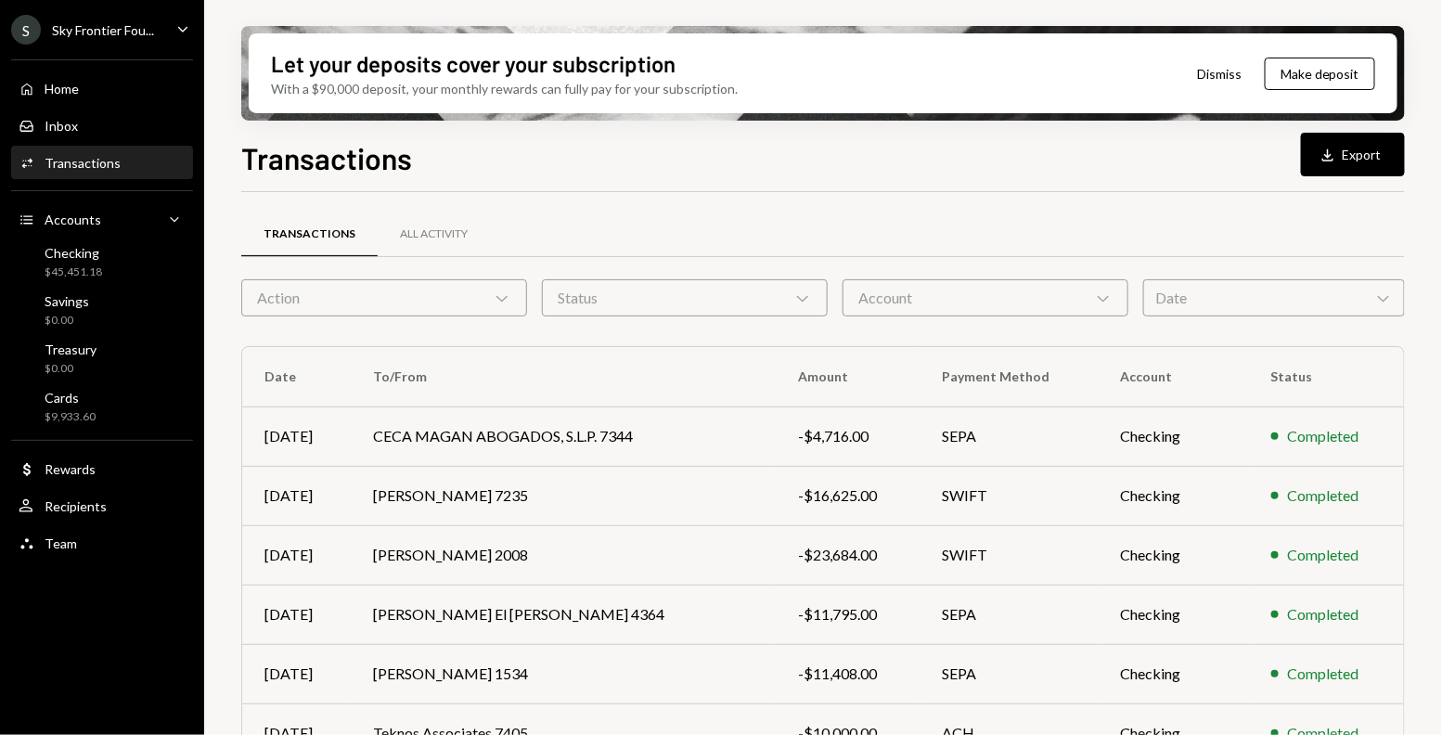
click at [1204, 306] on div "Date Chevron Down" at bounding box center [1274, 297] width 262 height 37
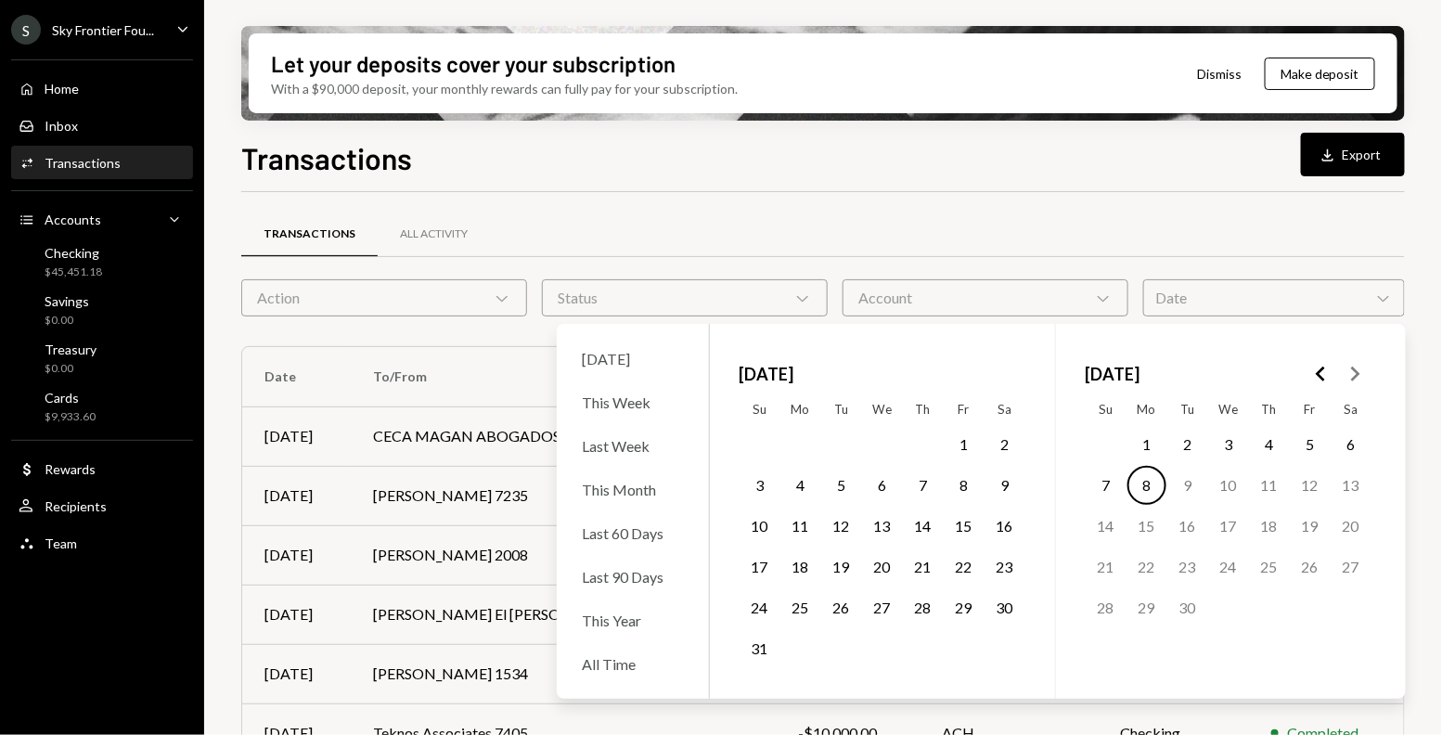
click at [1149, 443] on button "1" at bounding box center [1146, 444] width 39 height 39
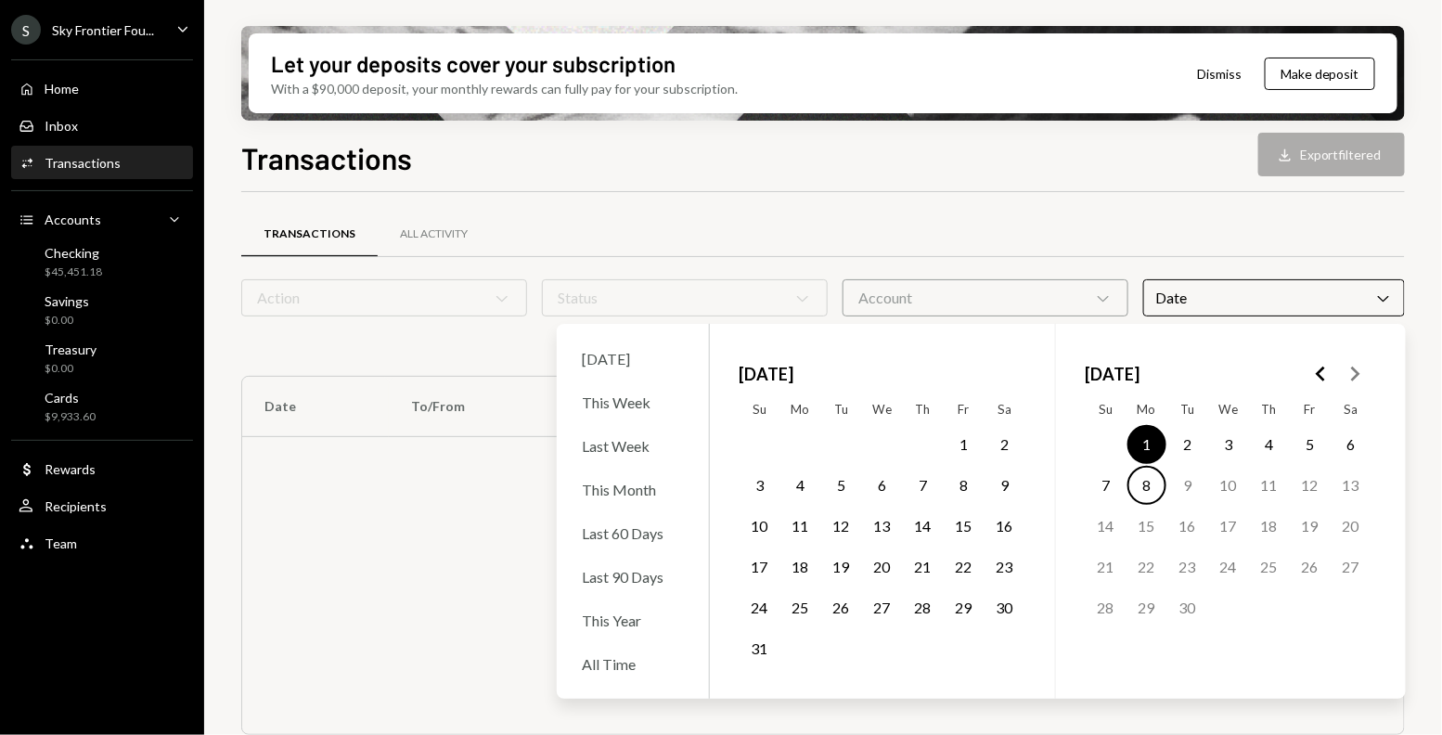
click at [952, 451] on button "1" at bounding box center [964, 444] width 39 height 39
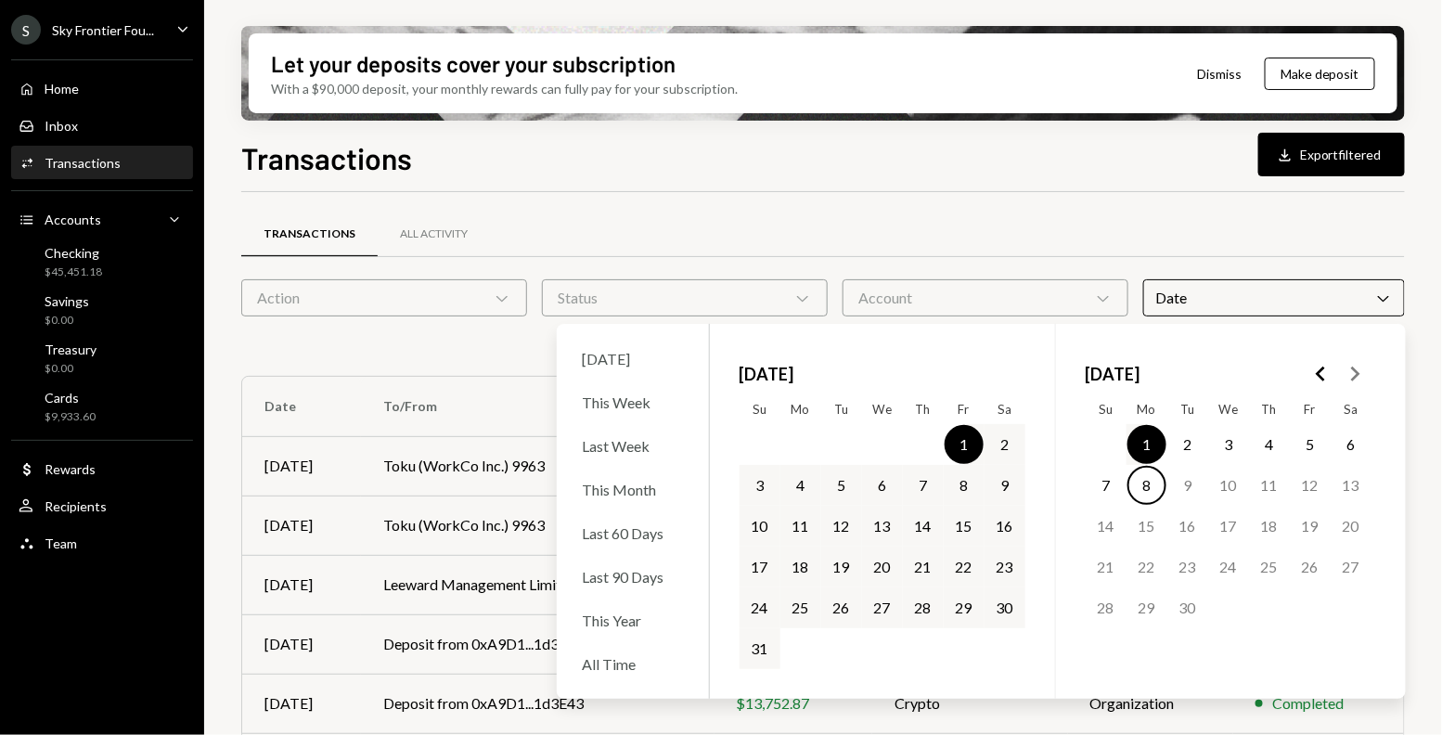
click at [752, 654] on button "31" at bounding box center [760, 648] width 39 height 39
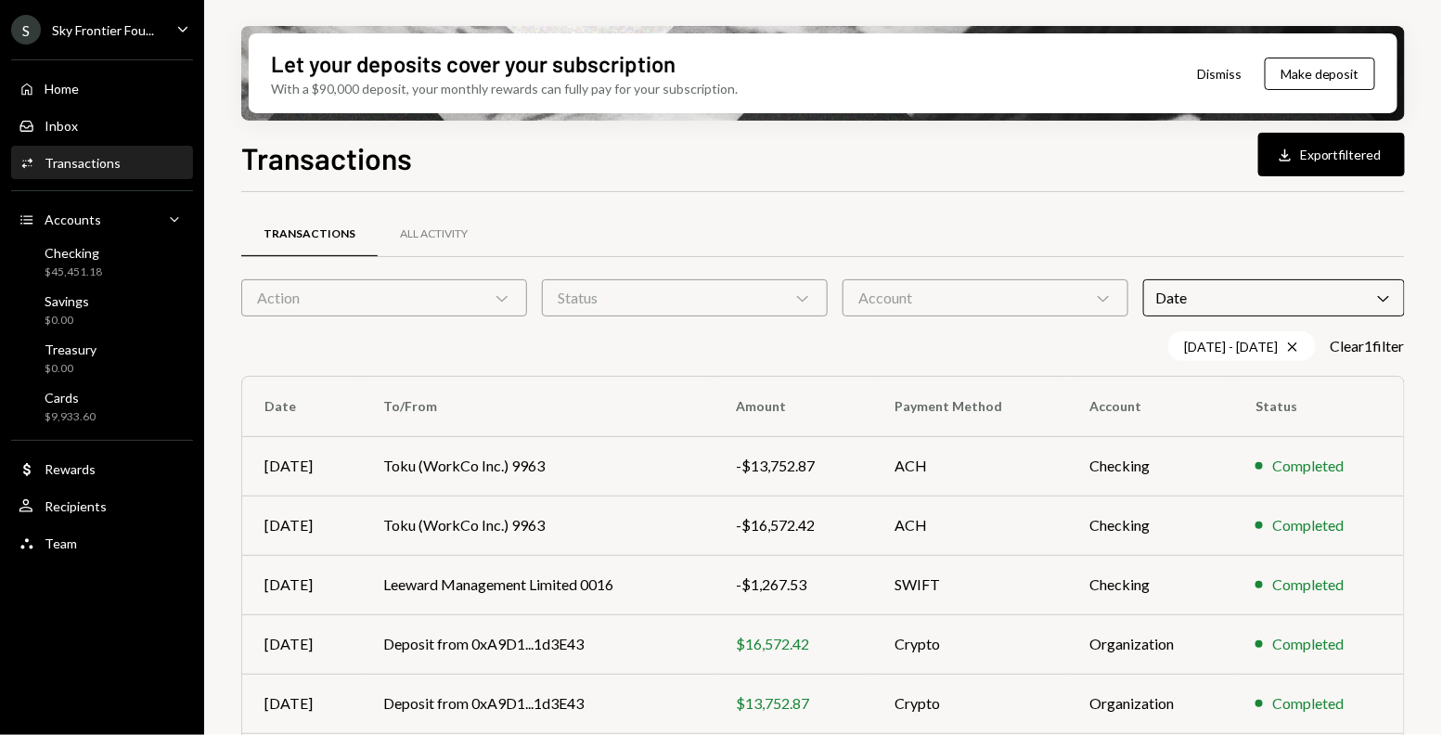
click at [834, 229] on div "Transactions All Activity" at bounding box center [823, 234] width 1164 height 47
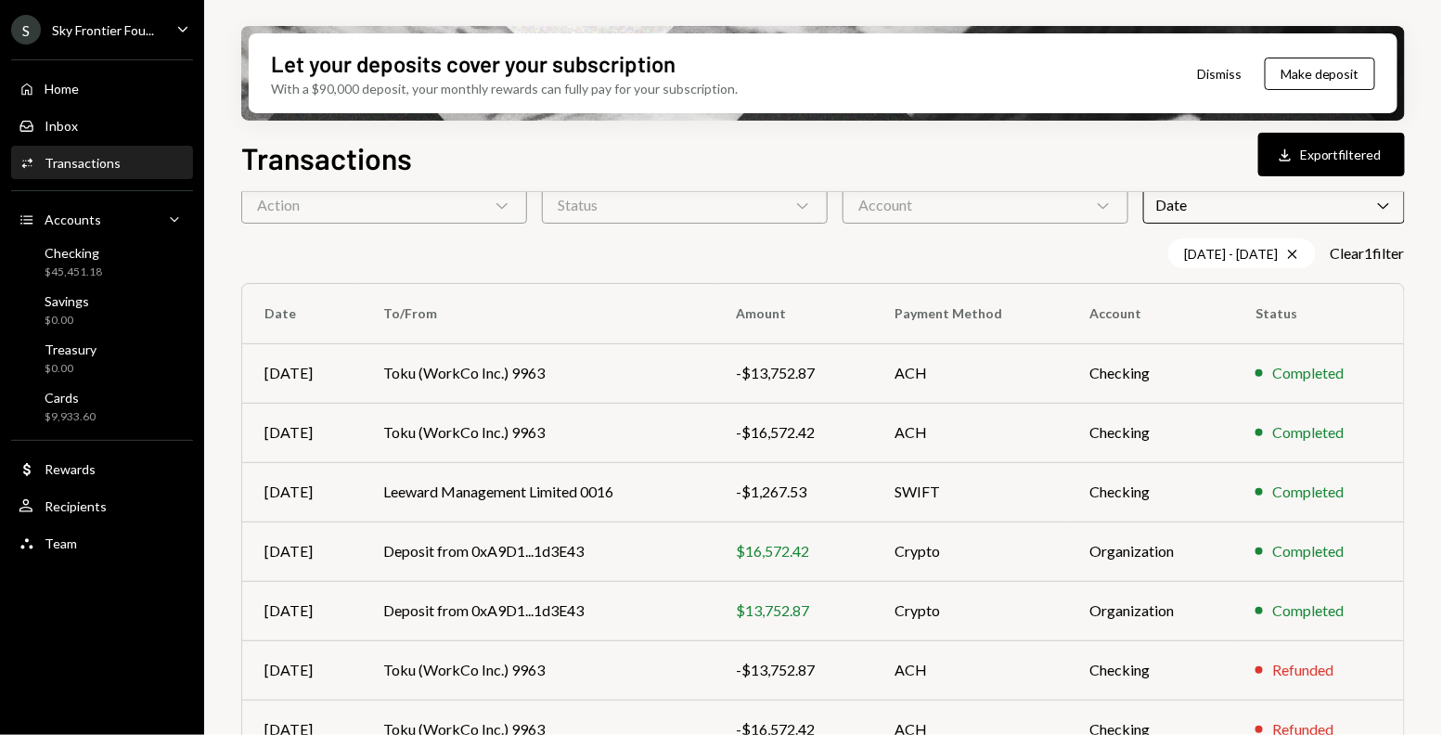
scroll to position [97, 0]
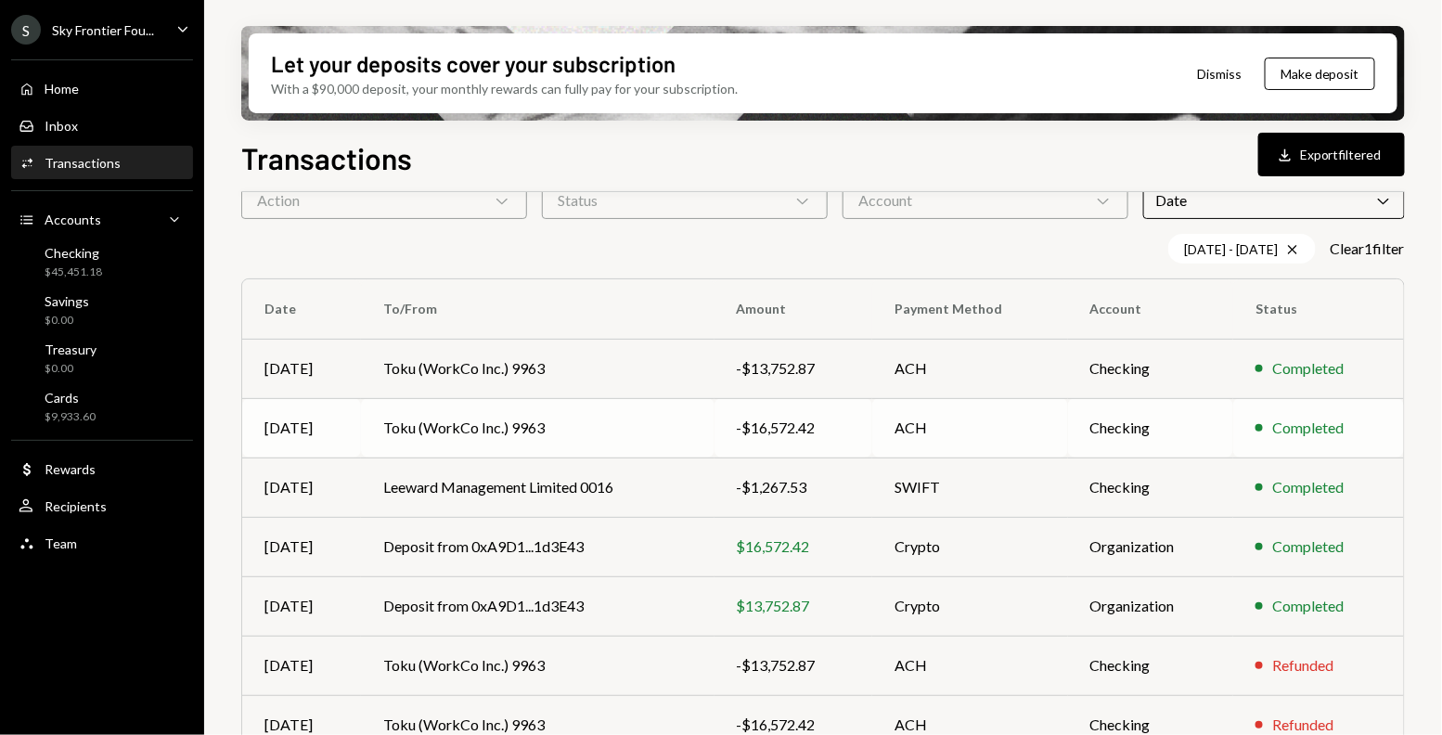
click at [777, 420] on div "-$16,572.42" at bounding box center [794, 428] width 114 height 22
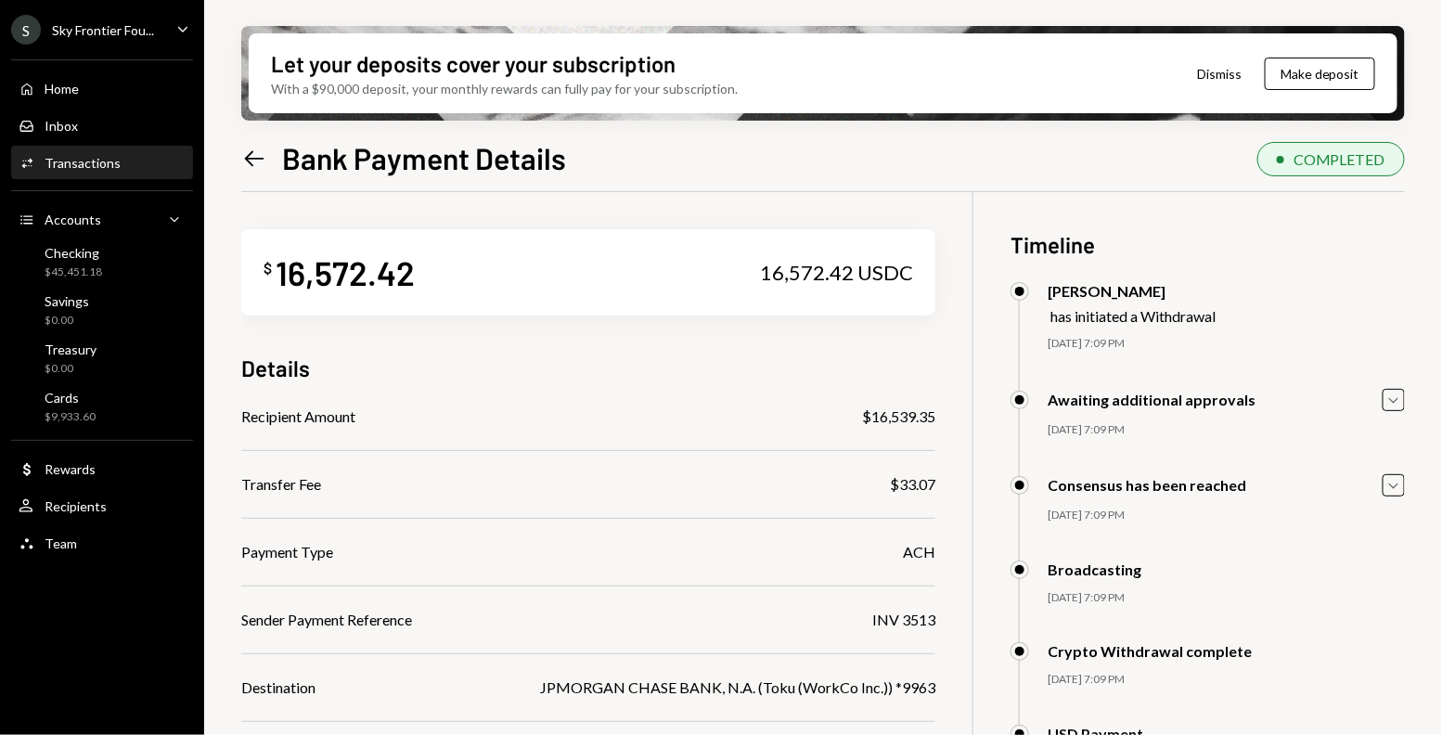
click at [246, 159] on icon at bounding box center [254, 158] width 19 height 16
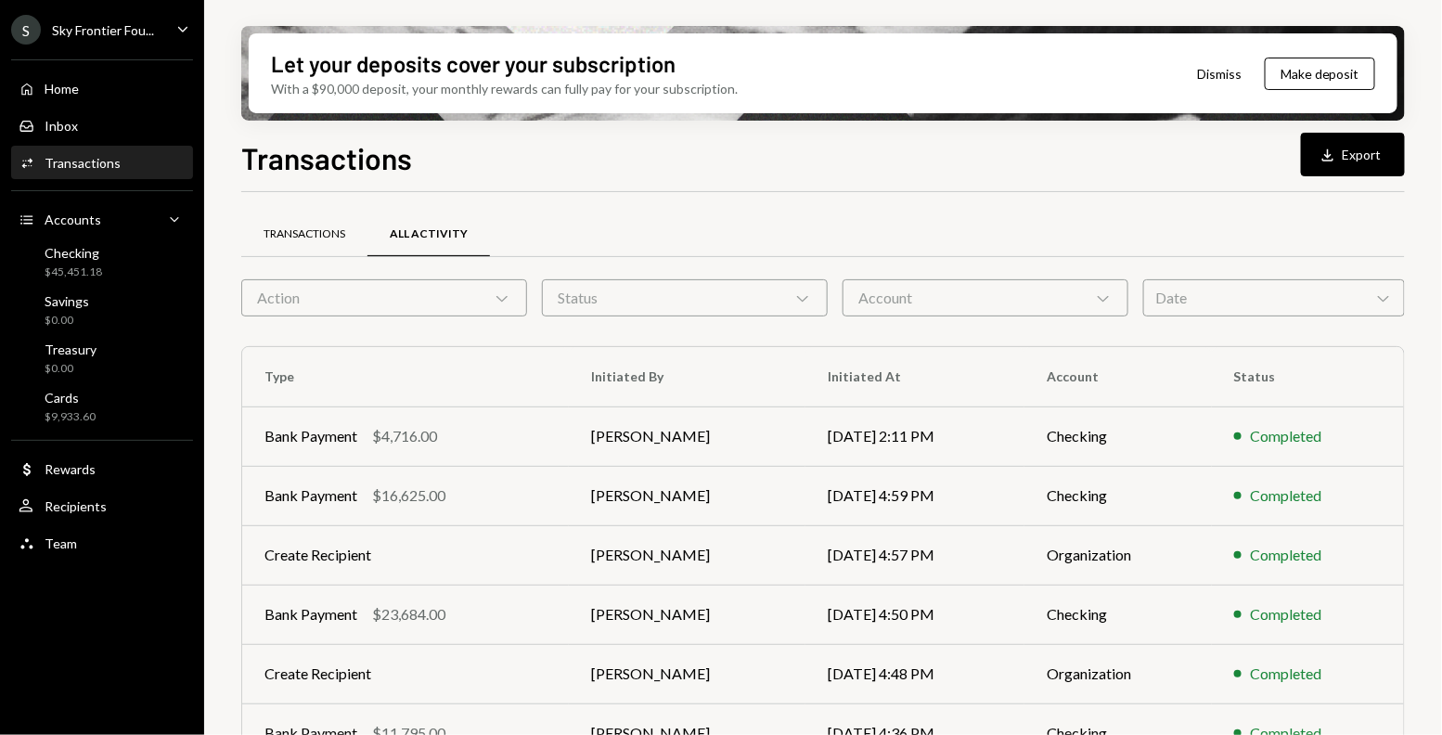
click at [322, 238] on div "Transactions" at bounding box center [305, 234] width 82 height 16
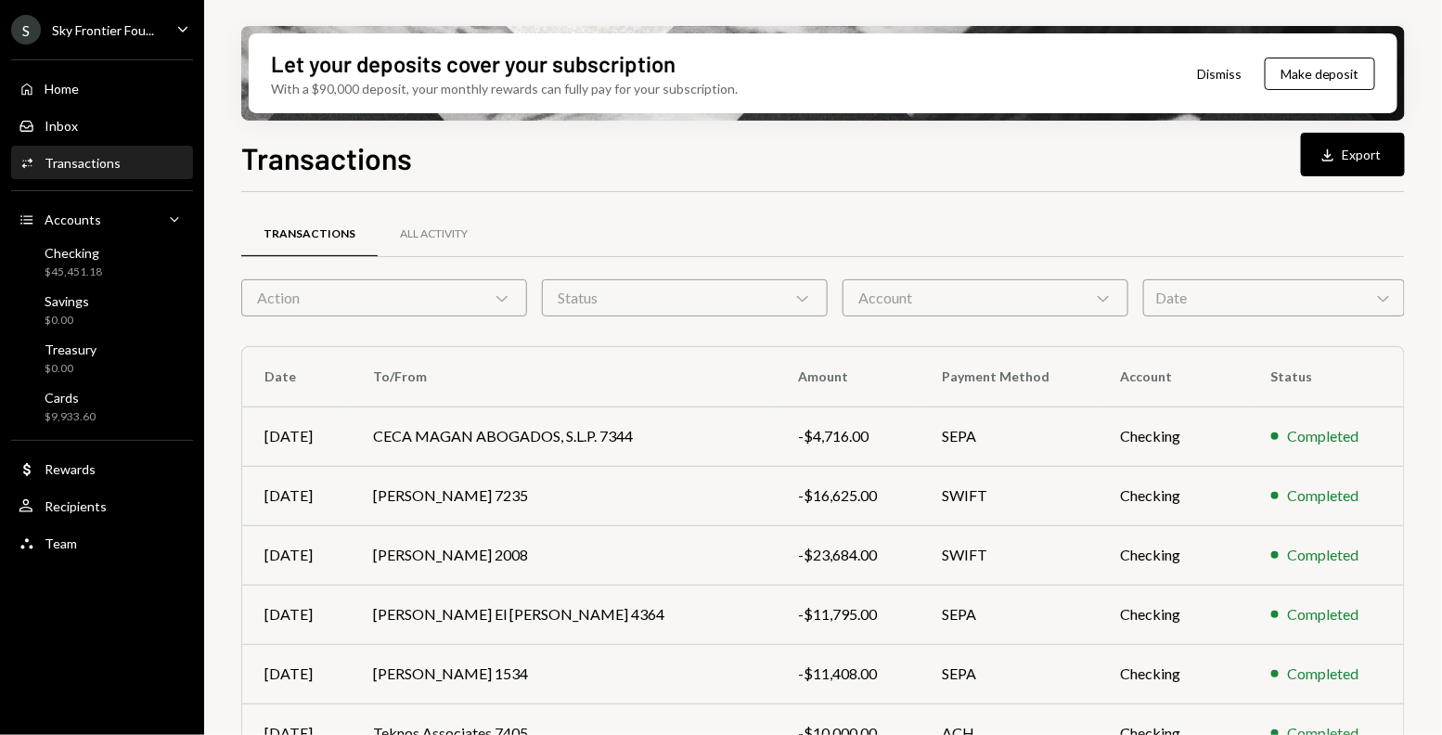
click at [958, 302] on div "Account Chevron Down" at bounding box center [986, 297] width 286 height 37
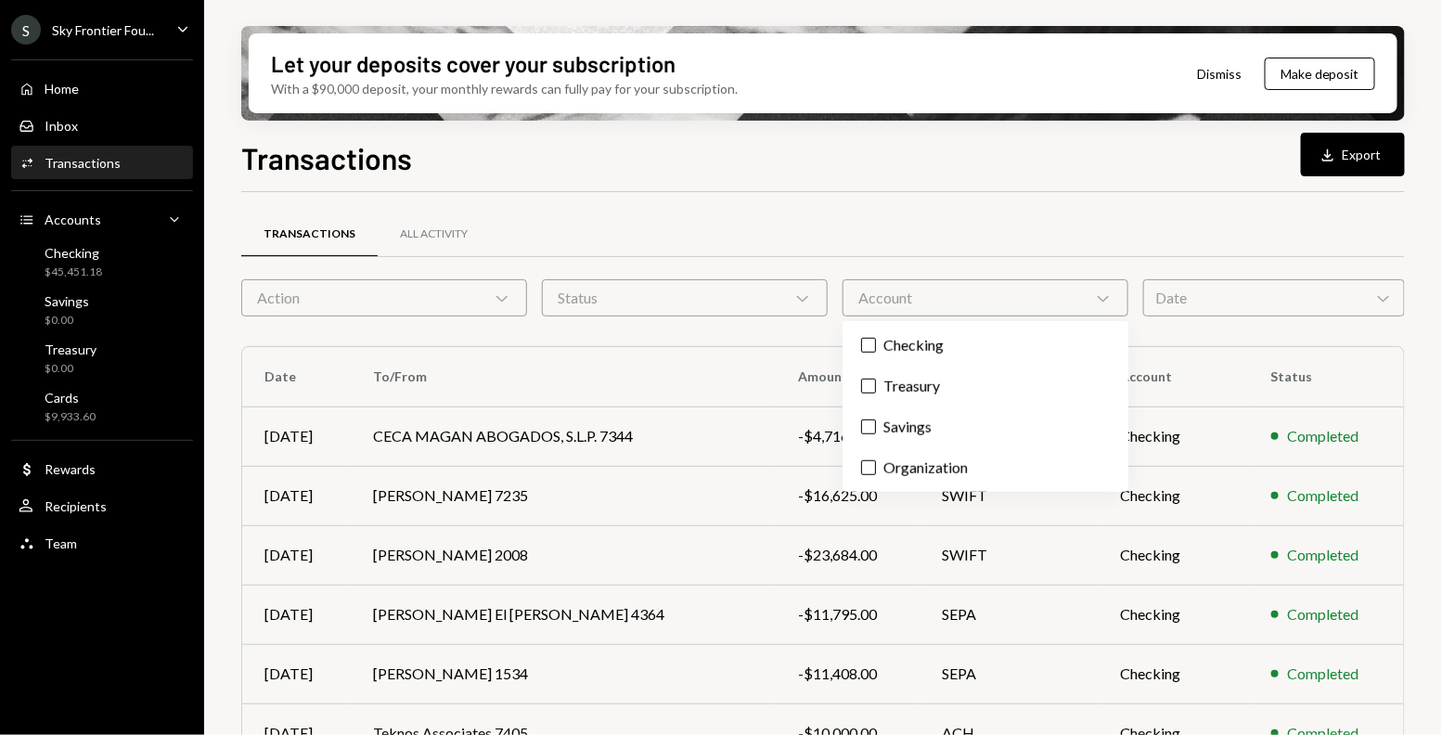
click at [751, 283] on div "Status Chevron Down" at bounding box center [685, 297] width 286 height 37
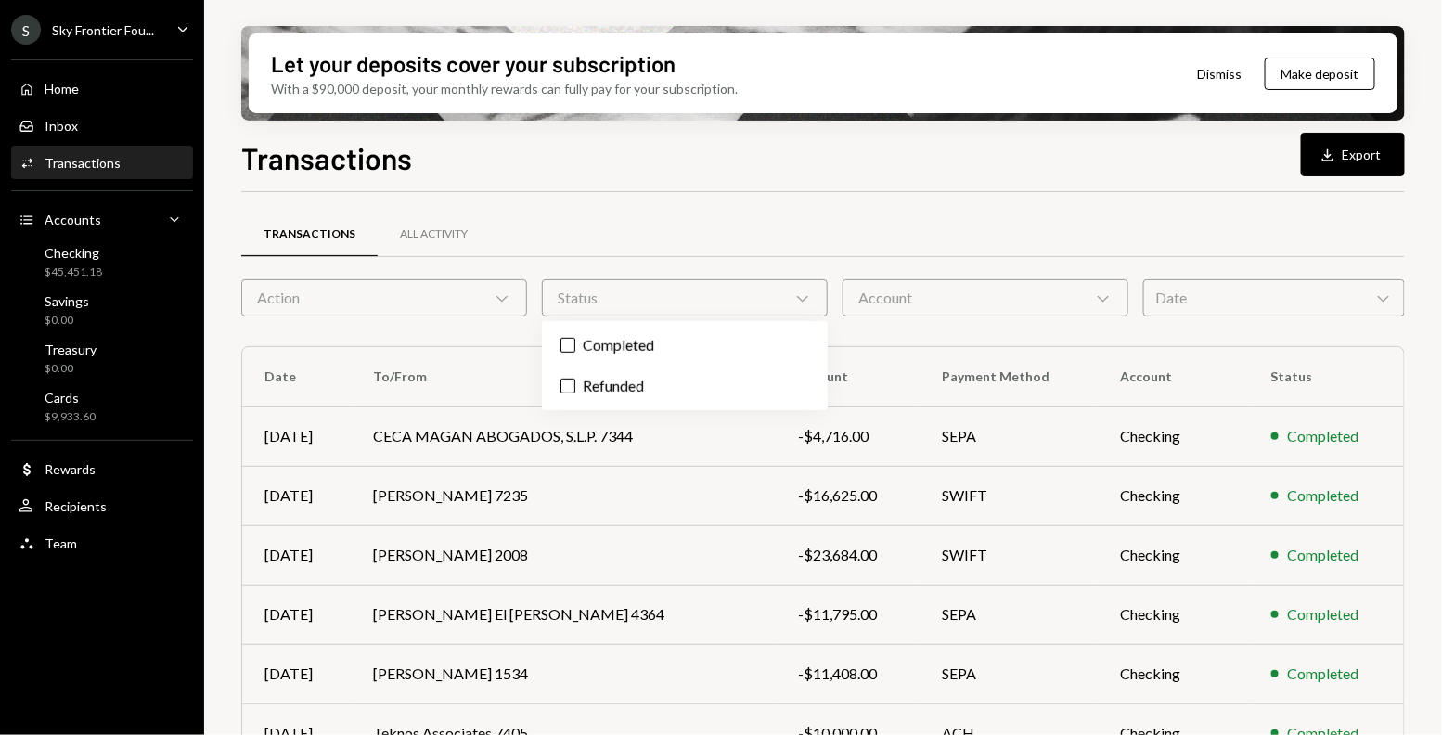
click at [1311, 298] on div "Date Chevron Down" at bounding box center [1274, 297] width 262 height 37
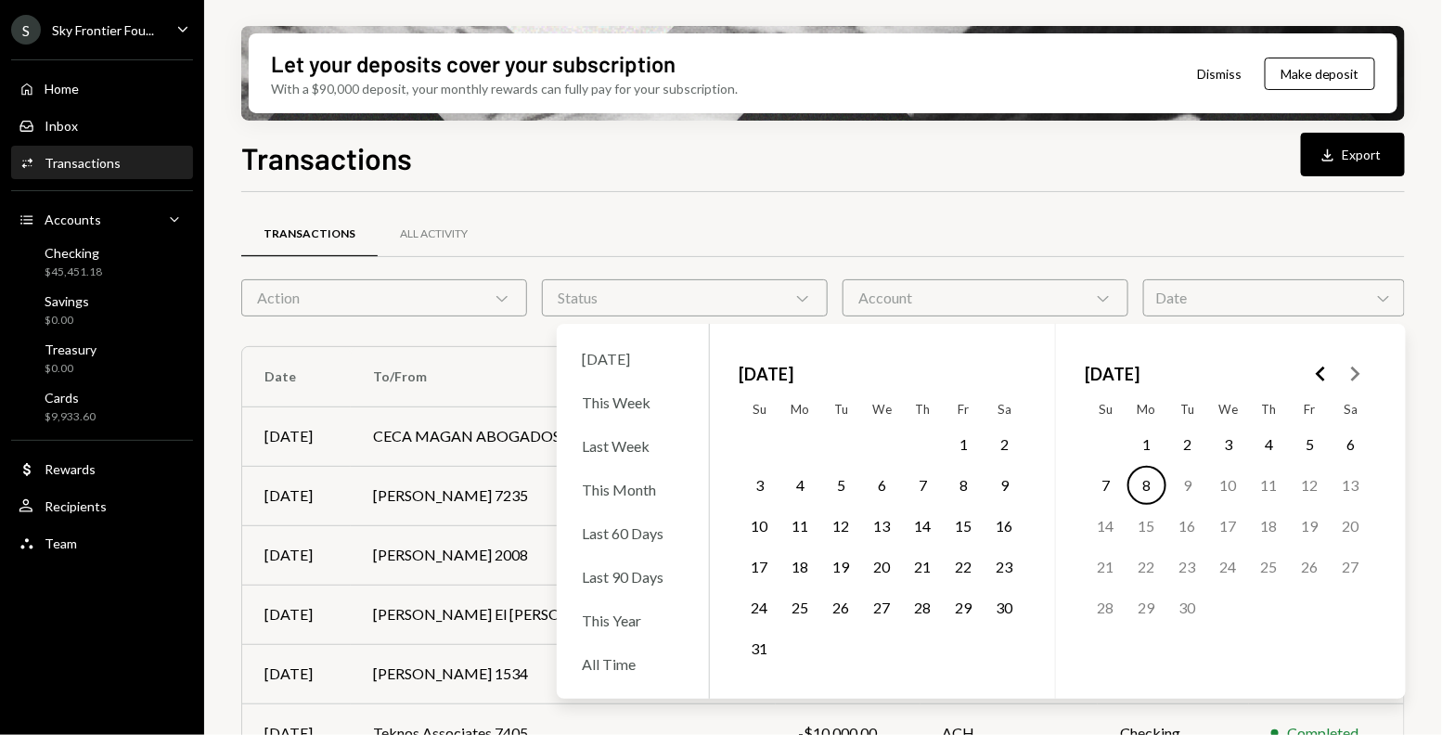
click at [970, 447] on button "1" at bounding box center [964, 444] width 39 height 39
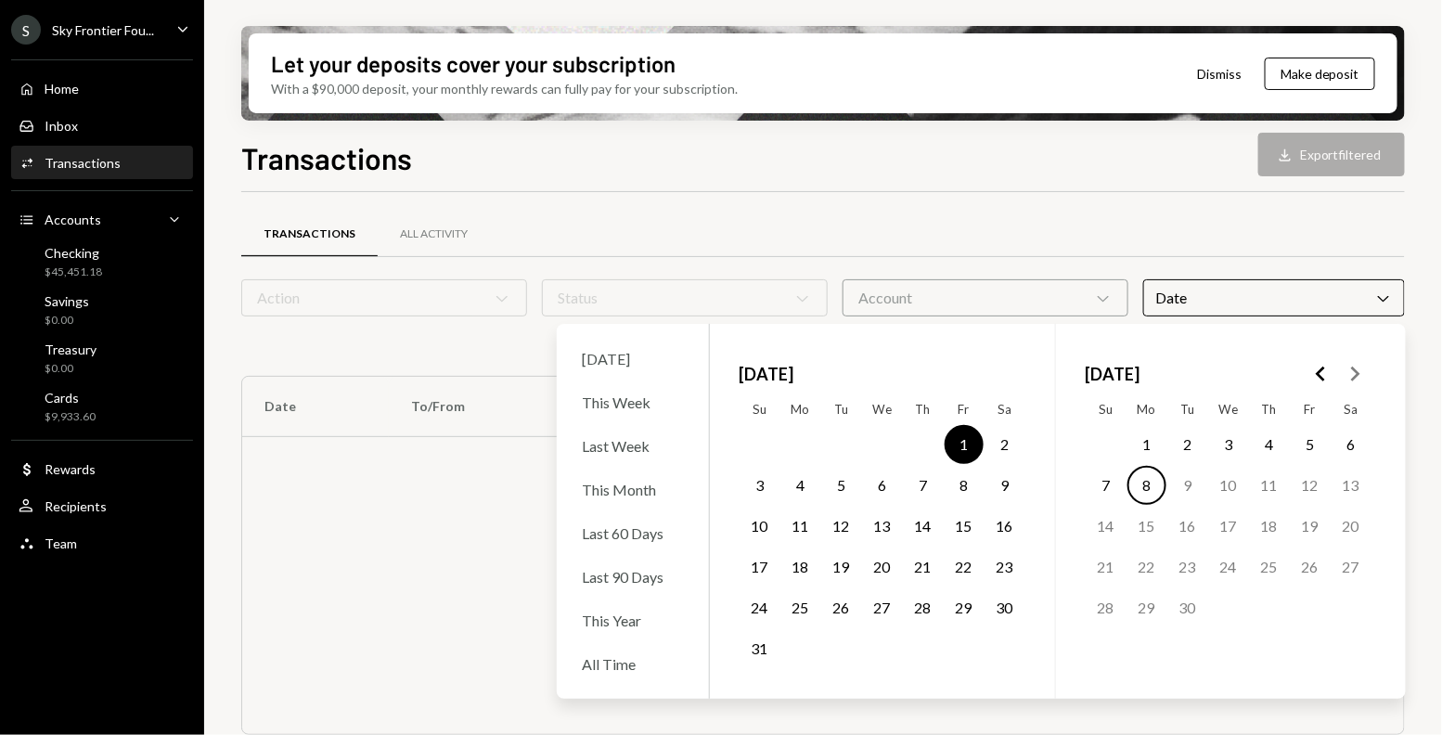
click at [762, 655] on button "31" at bounding box center [760, 648] width 39 height 39
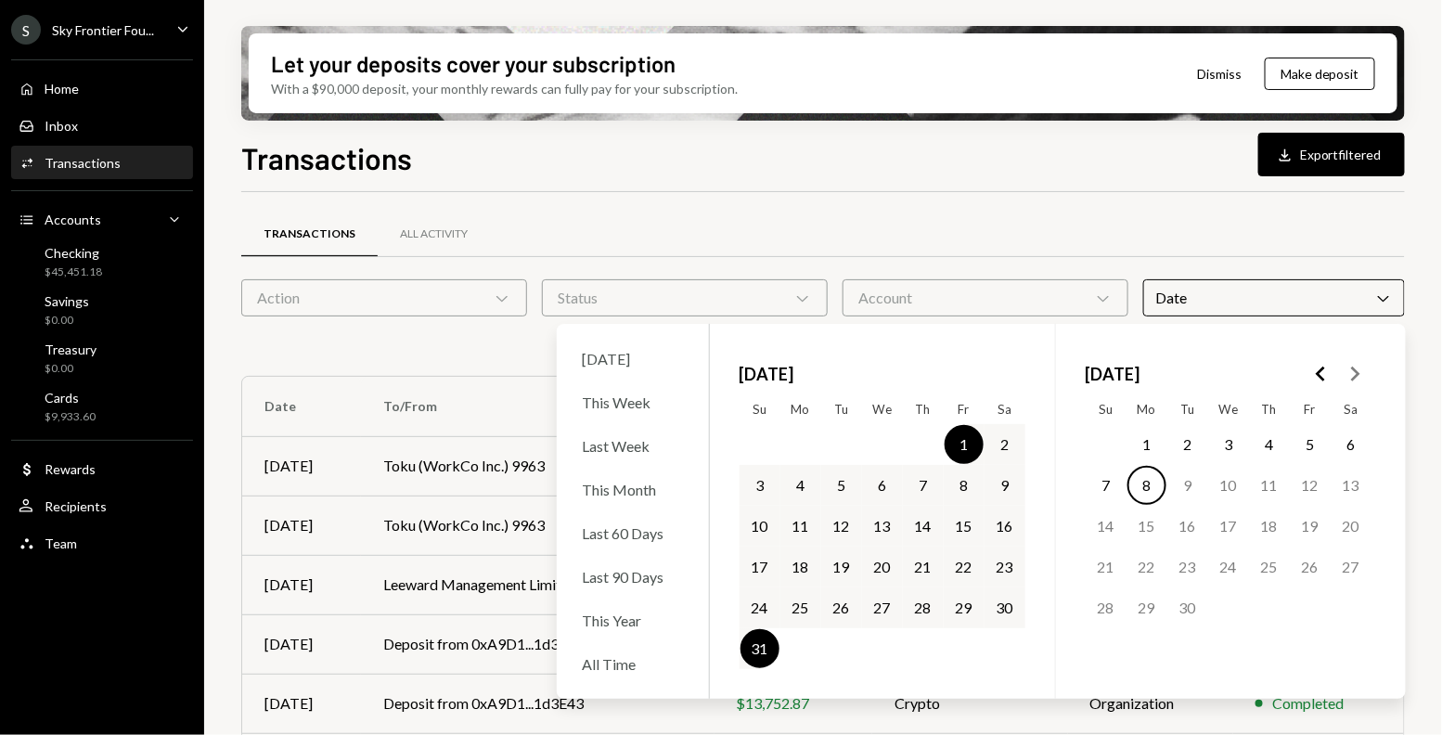
click at [741, 230] on div "Transactions All Activity" at bounding box center [823, 234] width 1164 height 47
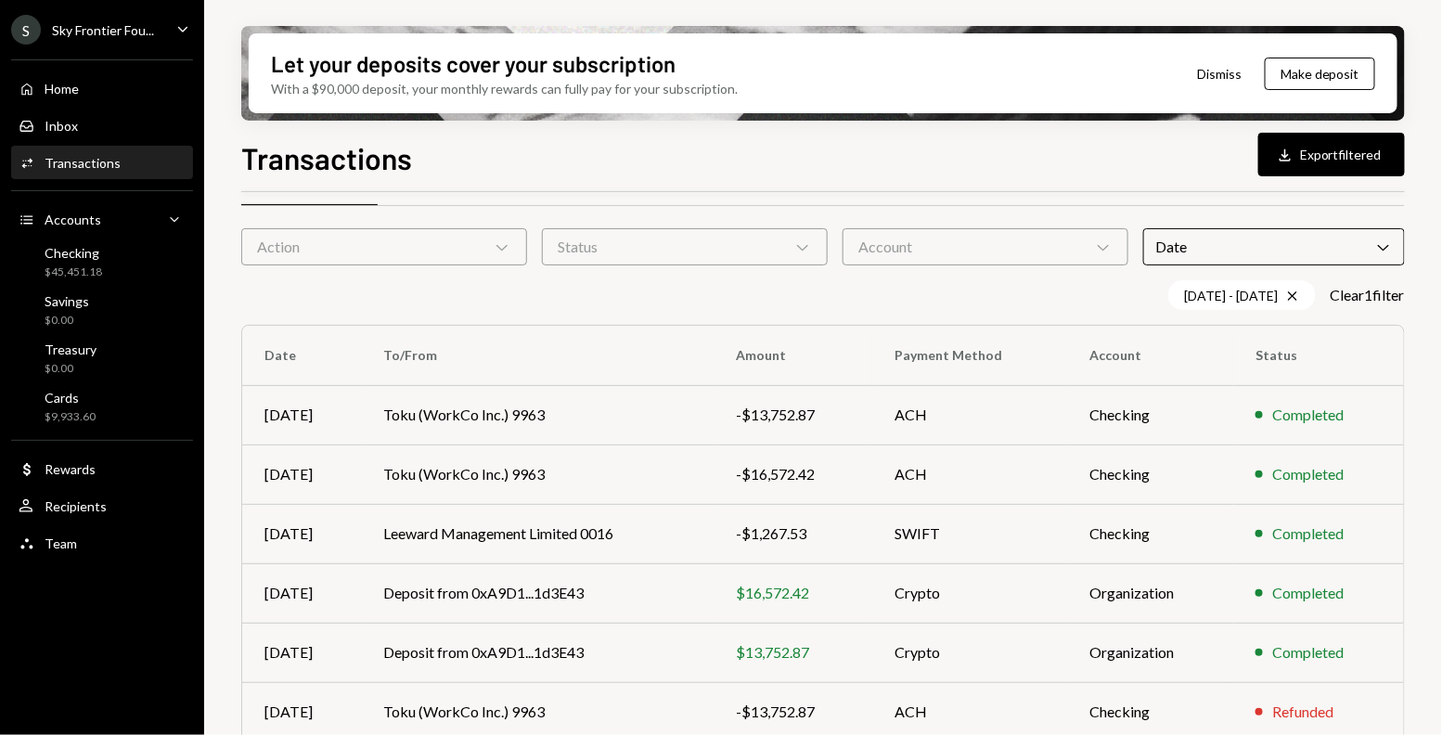
scroll to position [60, 0]
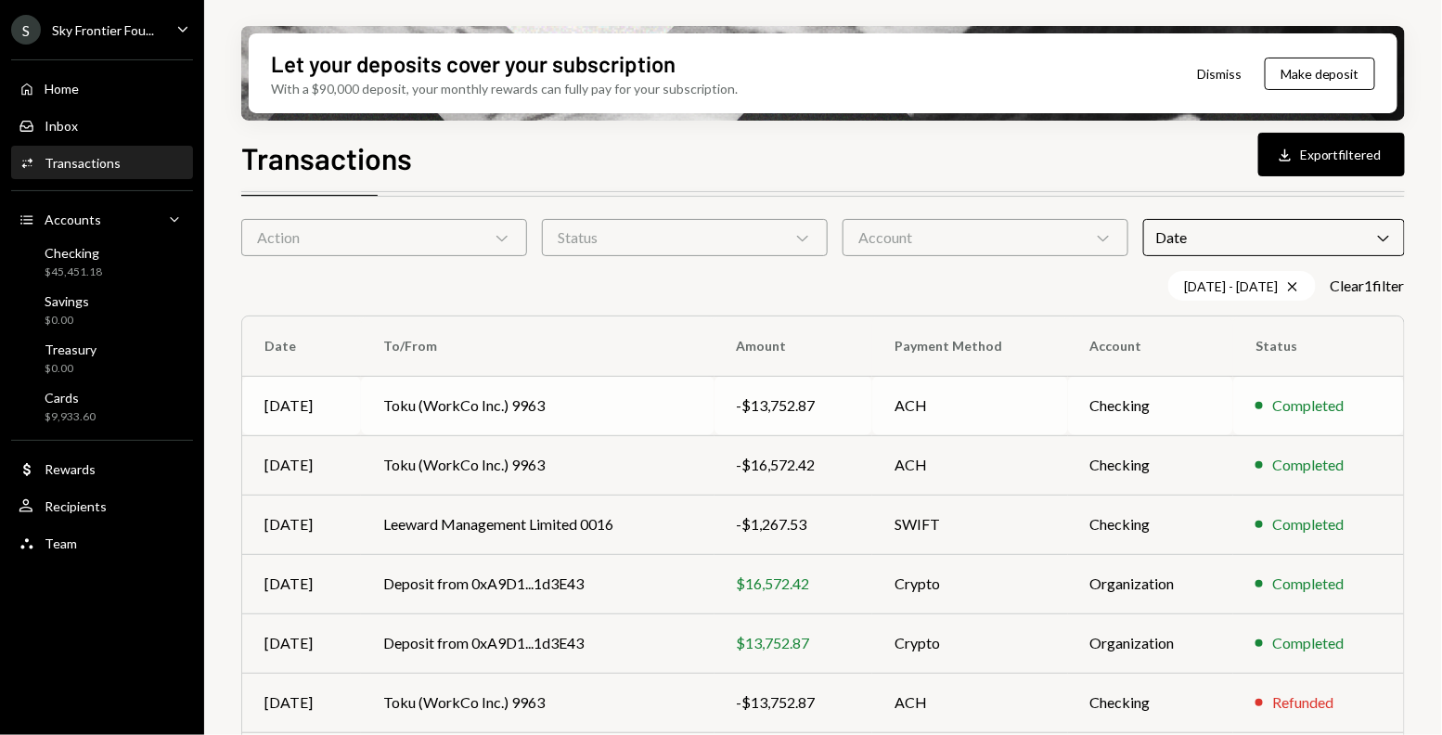
click at [638, 401] on td "Toku (WorkCo Inc.) 9963" at bounding box center [537, 405] width 353 height 59
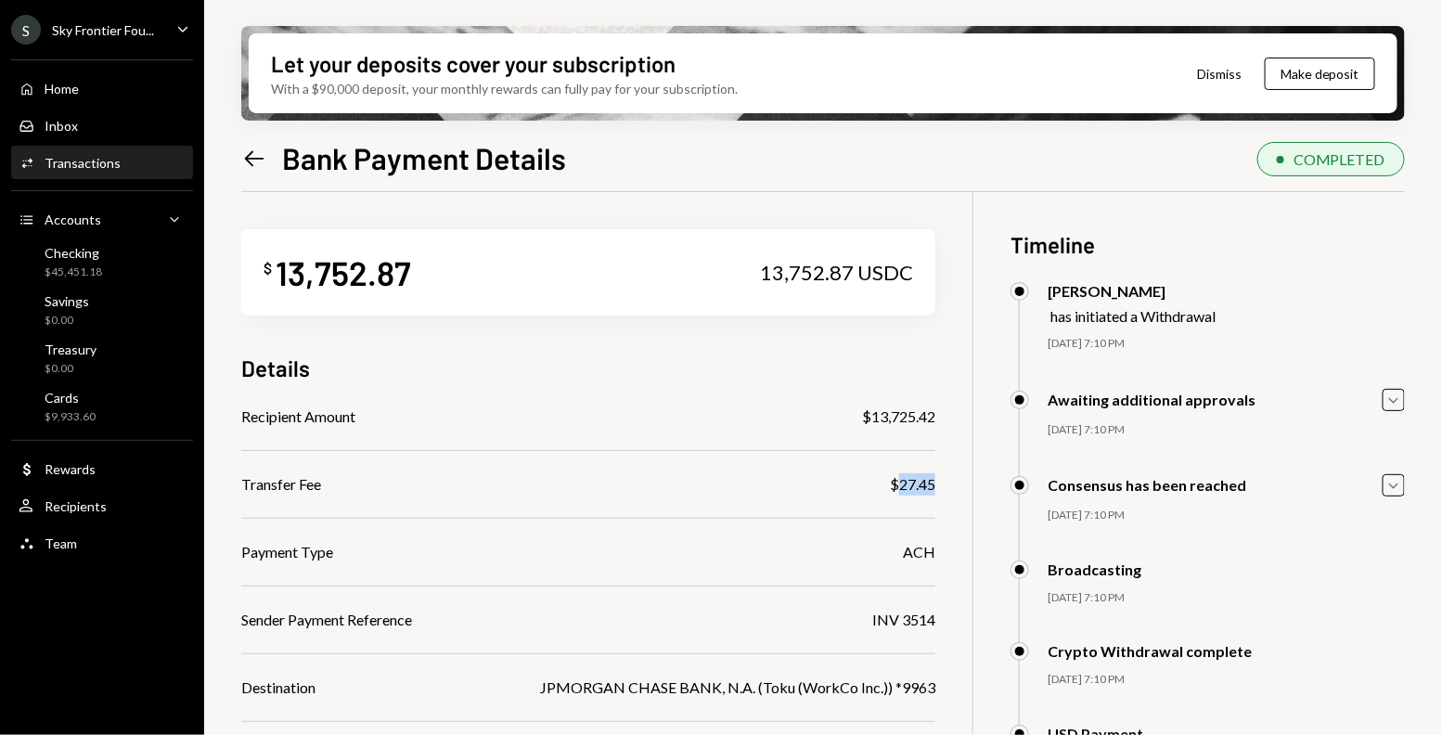
drag, startPoint x: 938, startPoint y: 483, endPoint x: 896, endPoint y: 480, distance: 41.9
click at [896, 480] on div "$ 13,752.87 13,752.87 USDC Details Recipient Amount $13,725.42 Transfer Fee $27…" at bounding box center [823, 581] width 1164 height 778
copy div "27.45"
click at [254, 161] on icon "Left Arrow" at bounding box center [254, 159] width 26 height 26
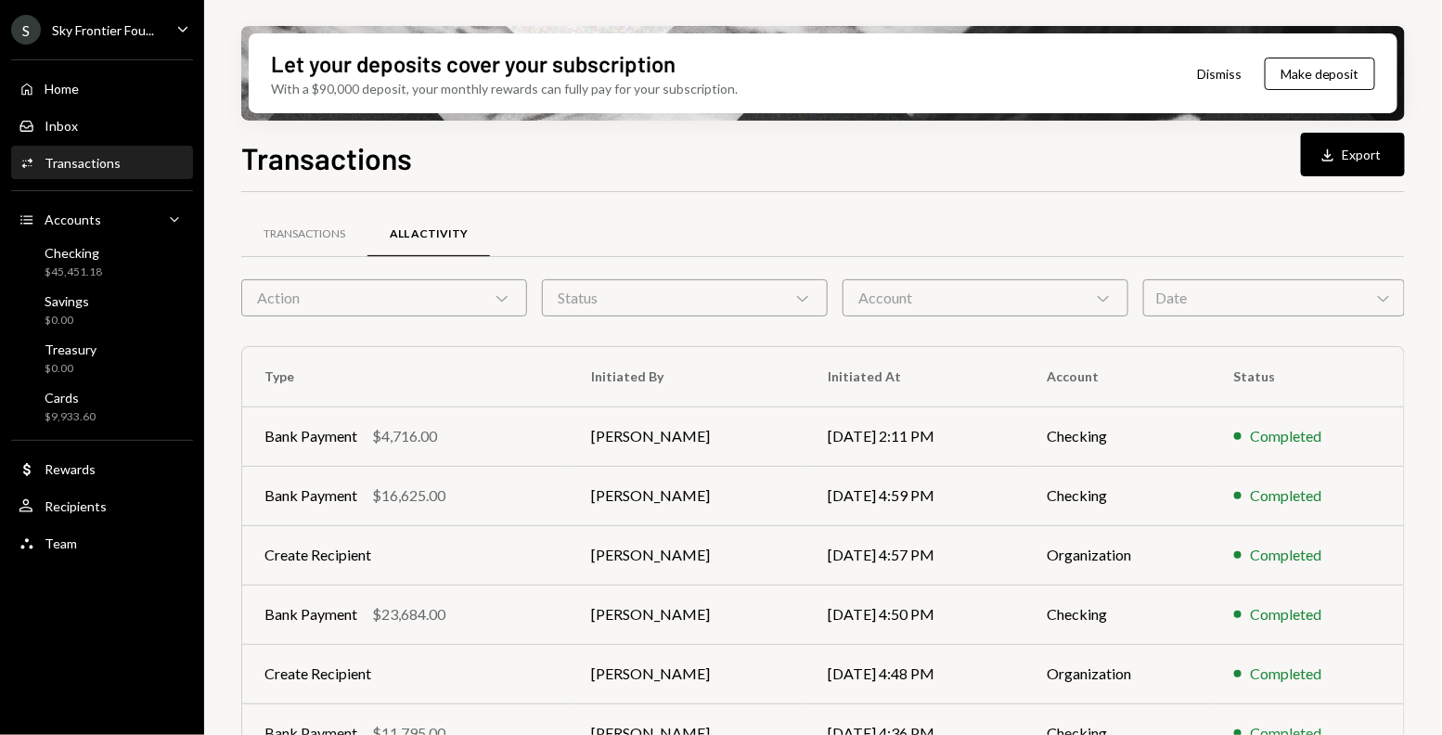
click at [1182, 297] on div "Date Chevron Down" at bounding box center [1274, 297] width 262 height 37
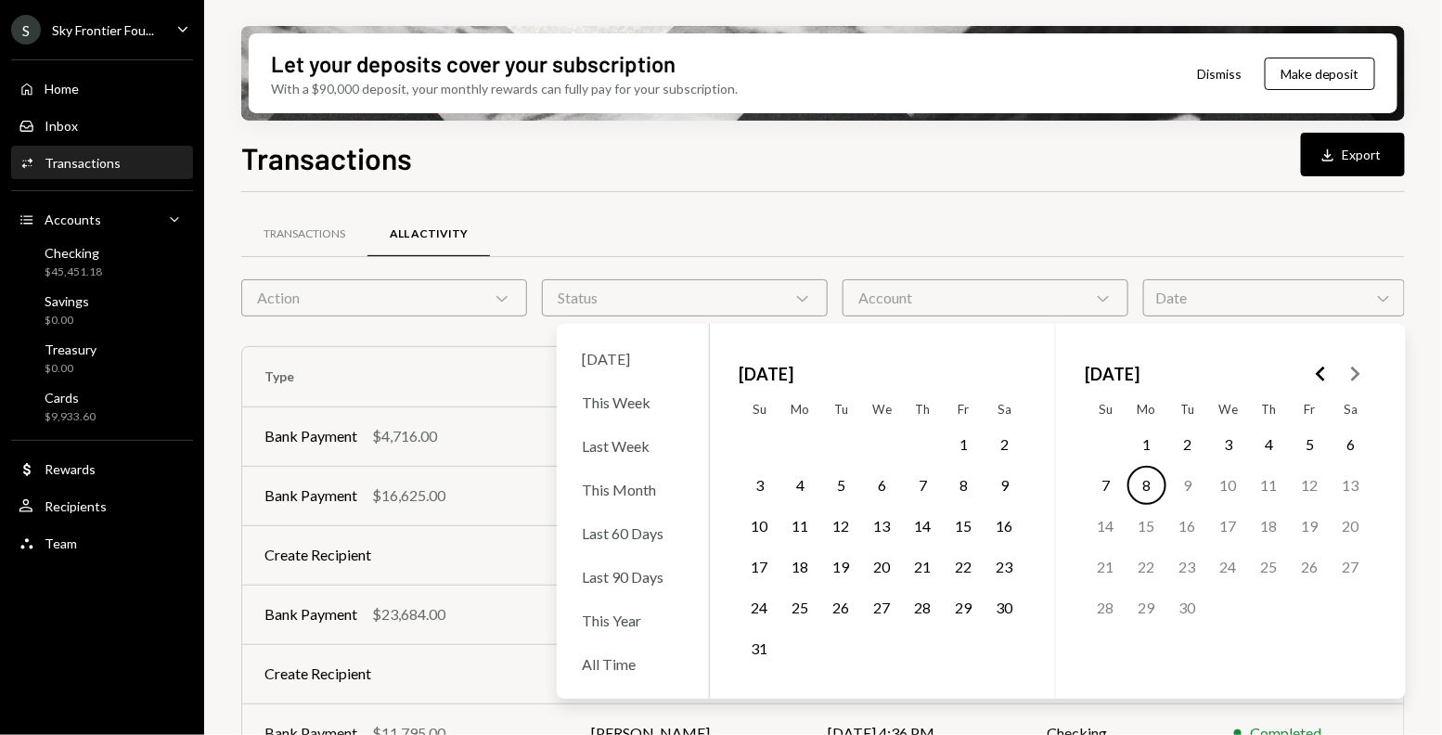
click at [965, 440] on button "1" at bounding box center [964, 444] width 39 height 39
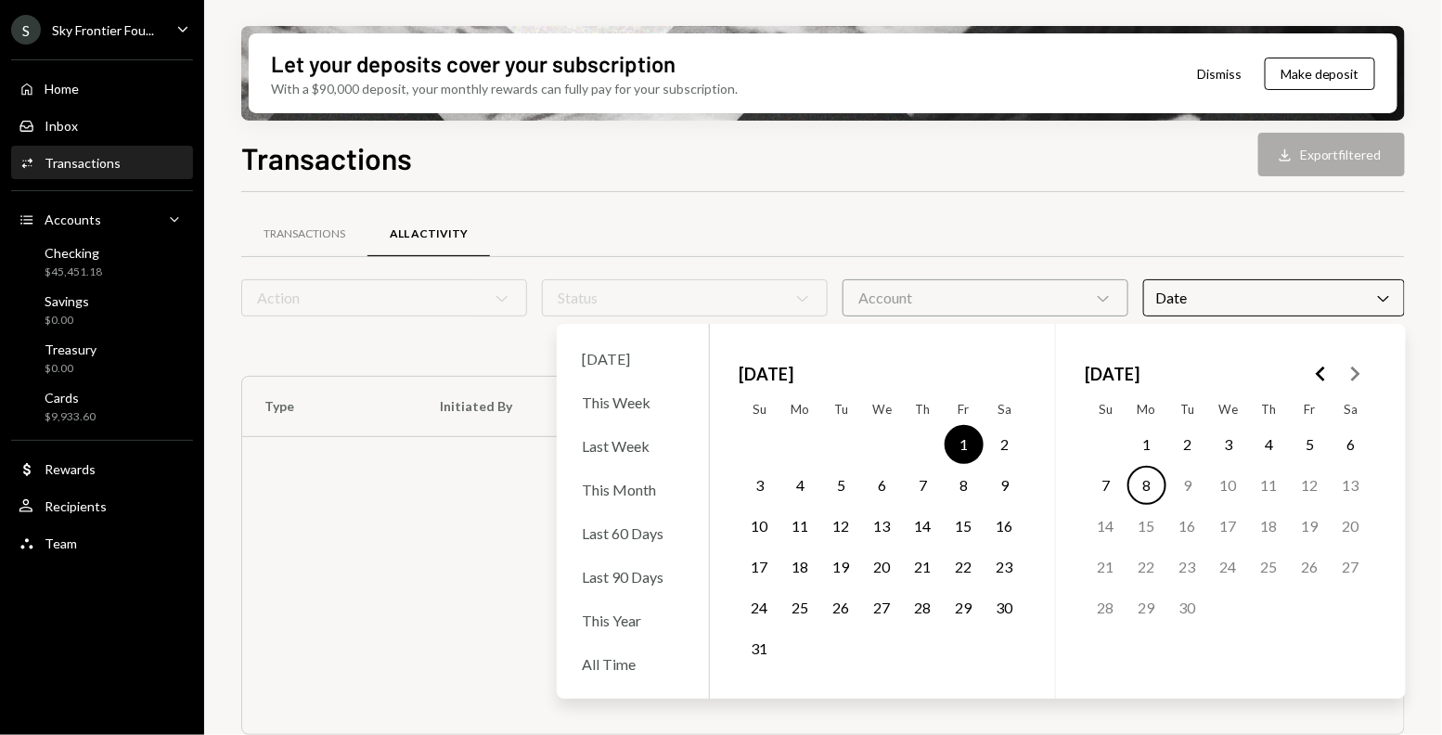
click at [760, 654] on button "31" at bounding box center [760, 648] width 39 height 39
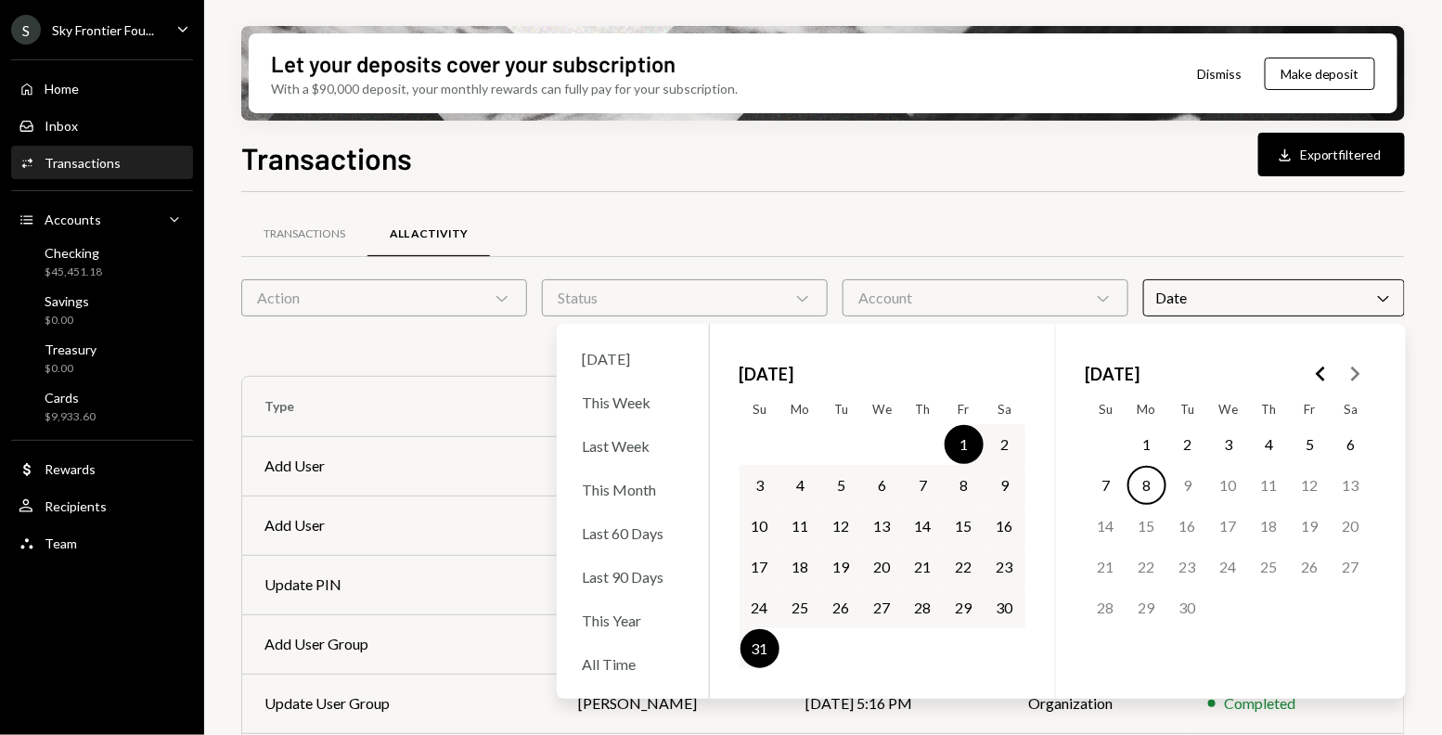
click at [897, 220] on div "Transactions All Activity" at bounding box center [823, 234] width 1164 height 47
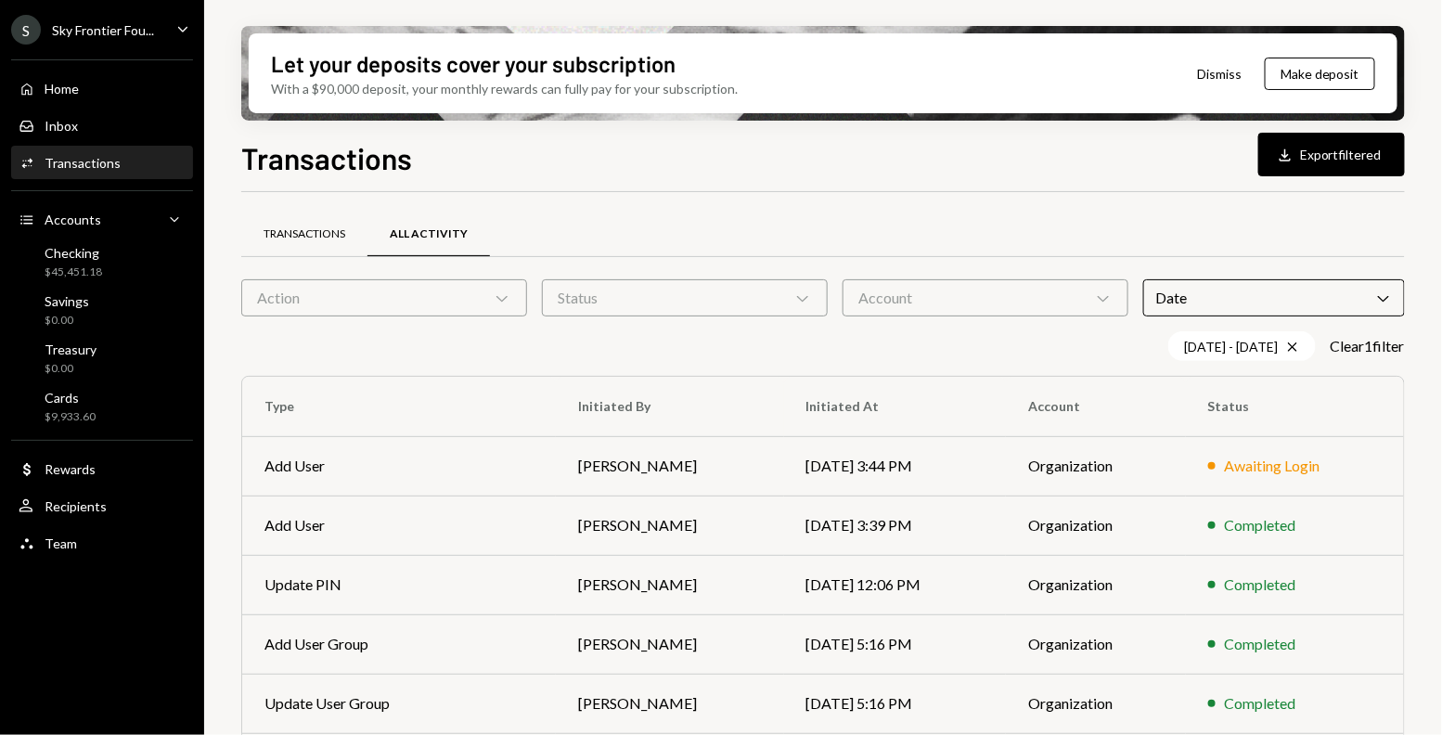
click at [303, 236] on div "Transactions" at bounding box center [305, 234] width 82 height 16
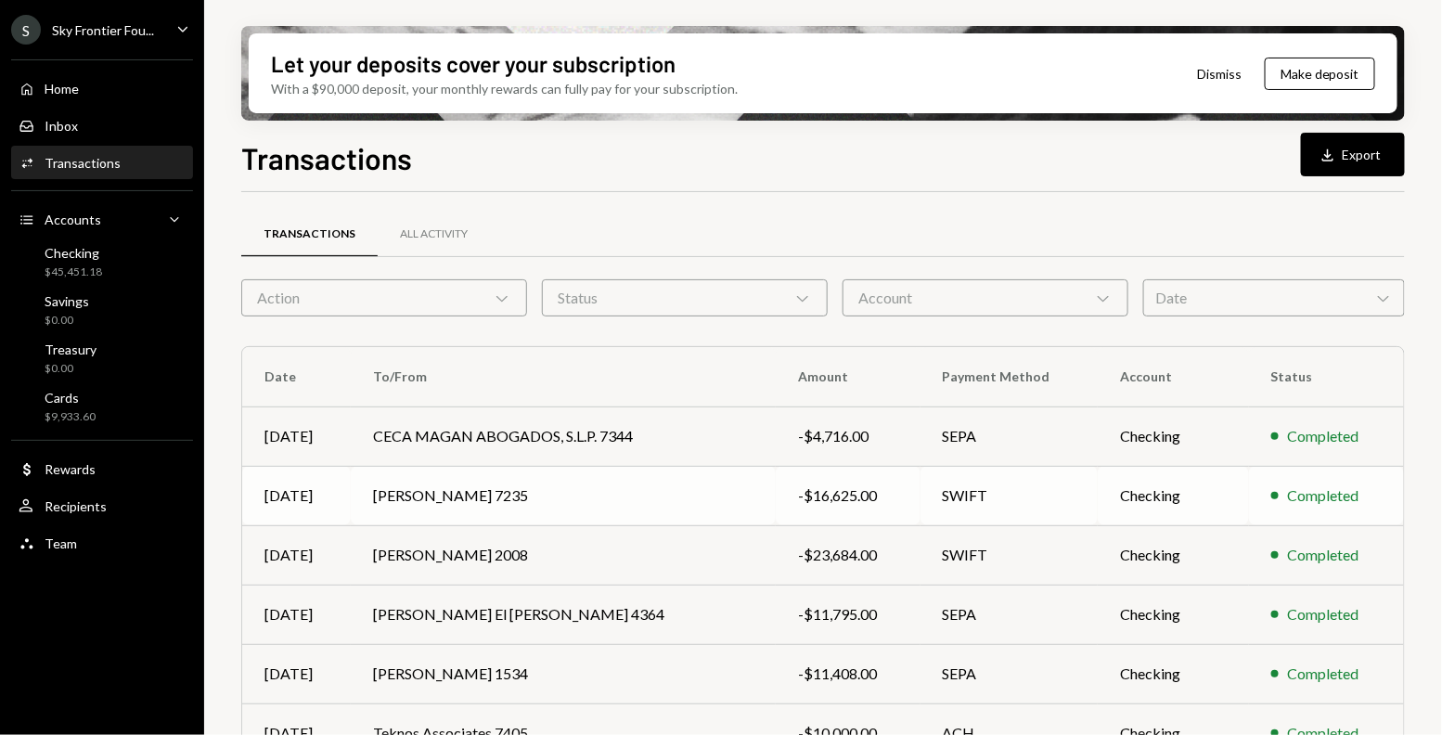
click at [603, 504] on td "[PERSON_NAME] 7235" at bounding box center [563, 495] width 425 height 59
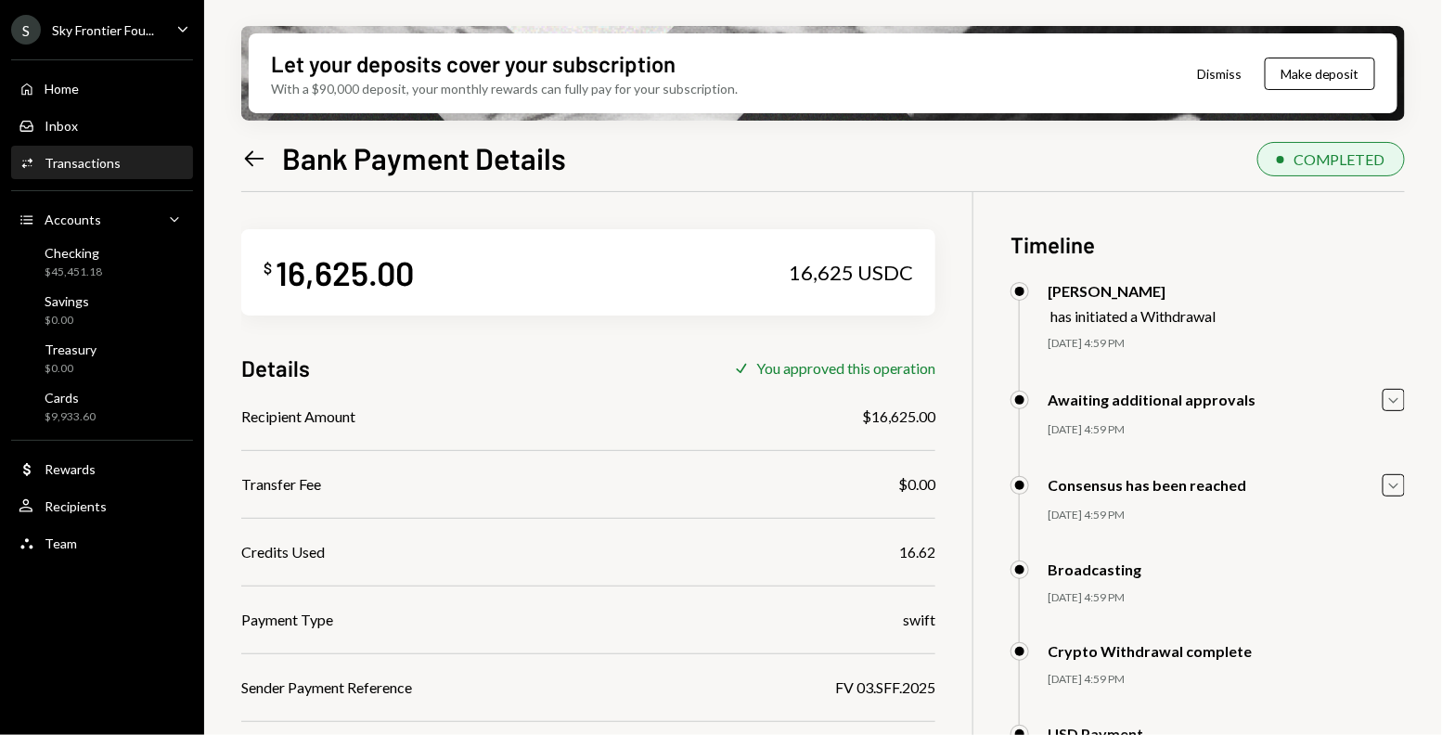
click at [262, 157] on icon "Left Arrow" at bounding box center [254, 159] width 26 height 26
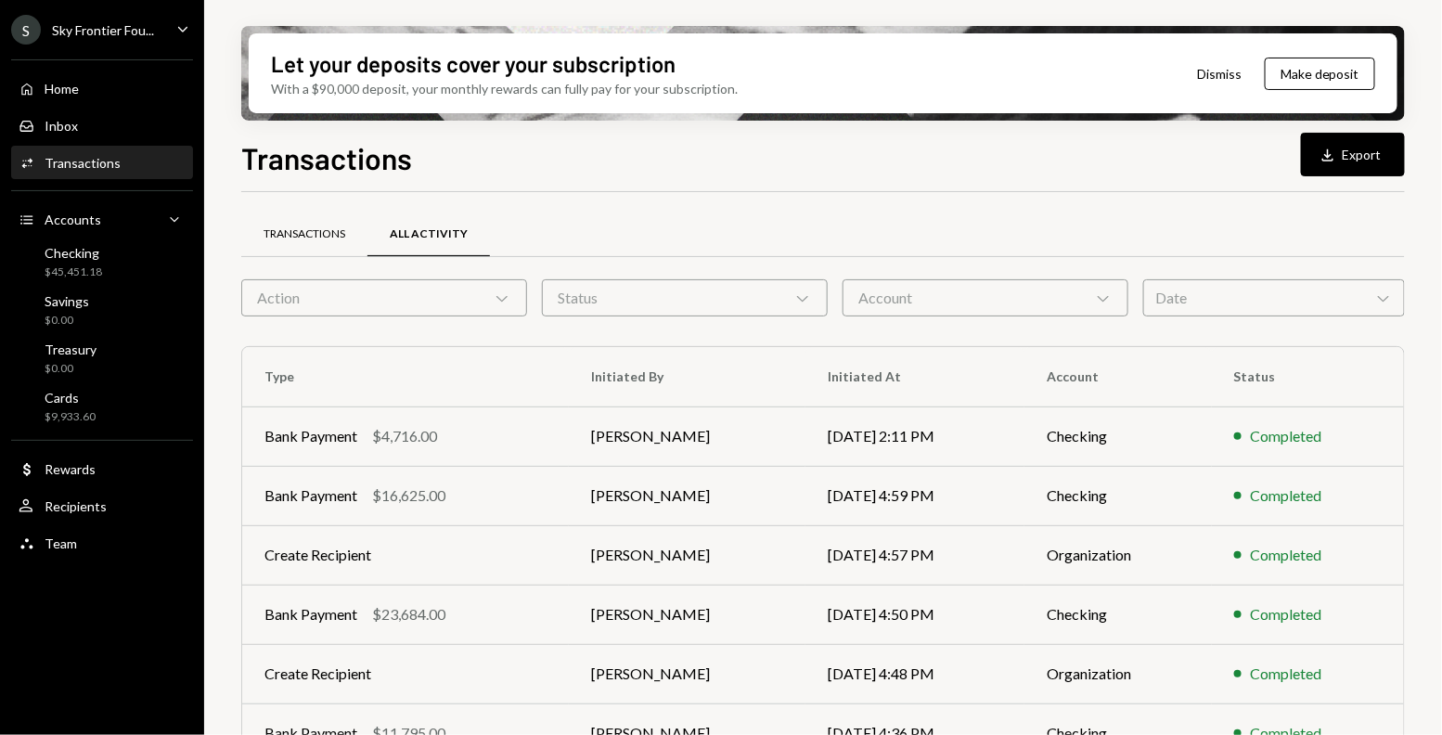
click at [343, 228] on div "Transactions" at bounding box center [305, 234] width 82 height 16
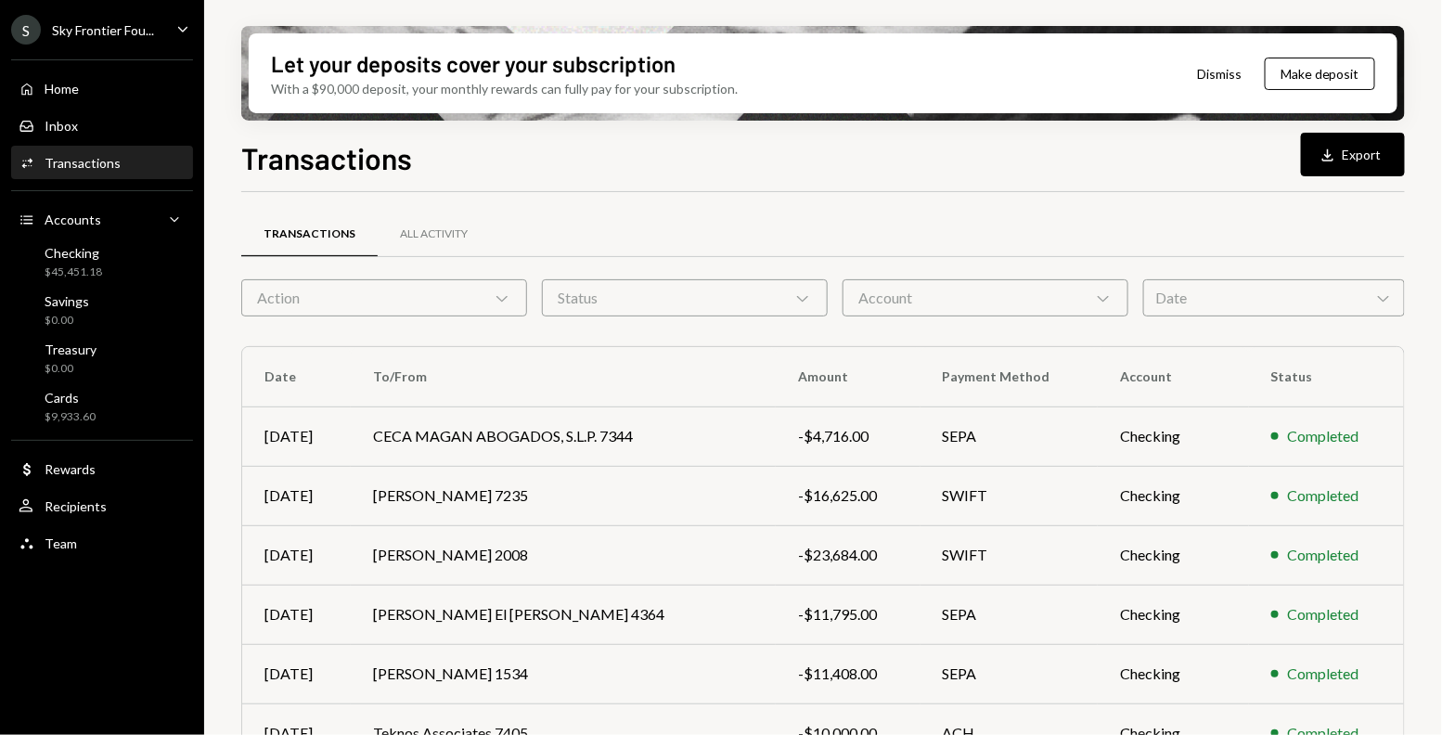
click at [1220, 300] on div "Date Chevron Down" at bounding box center [1274, 297] width 262 height 37
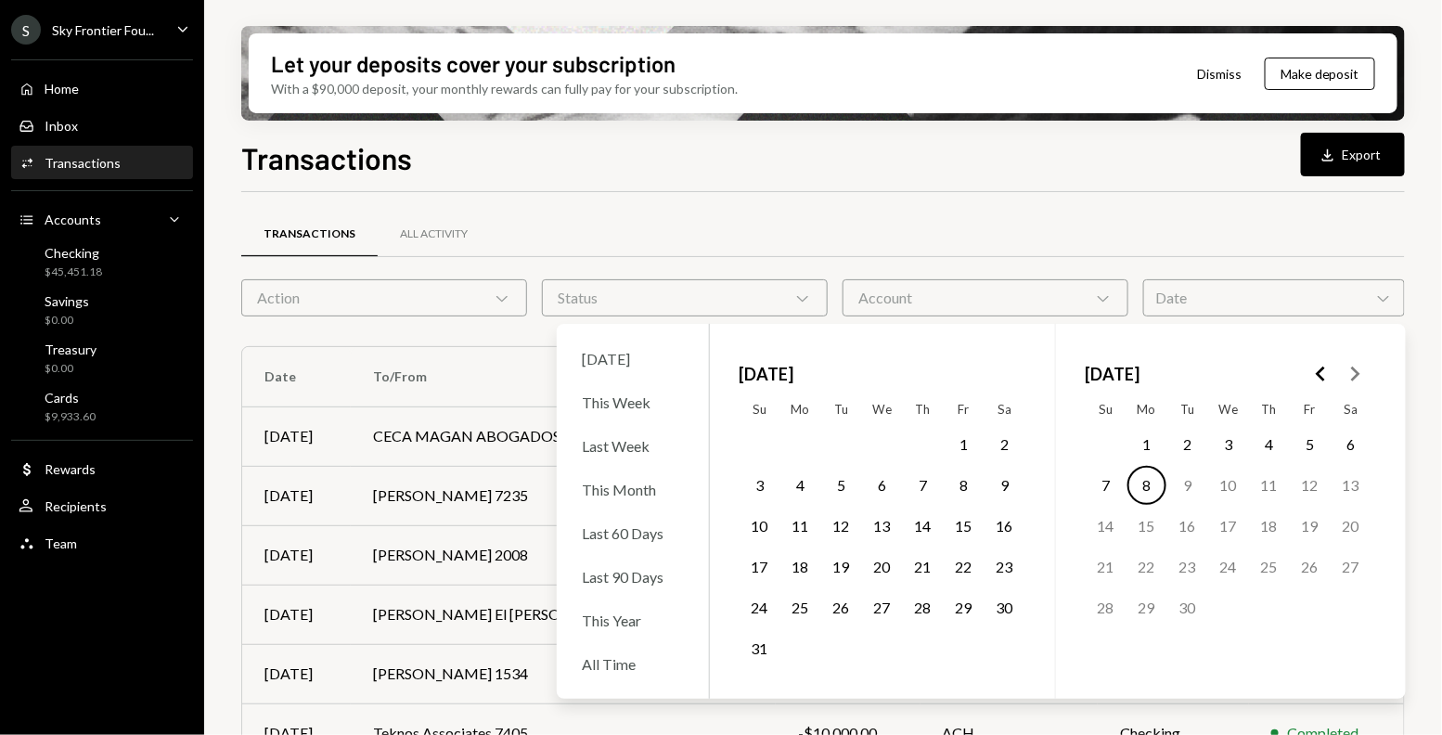
click at [969, 445] on button "1" at bounding box center [964, 444] width 39 height 39
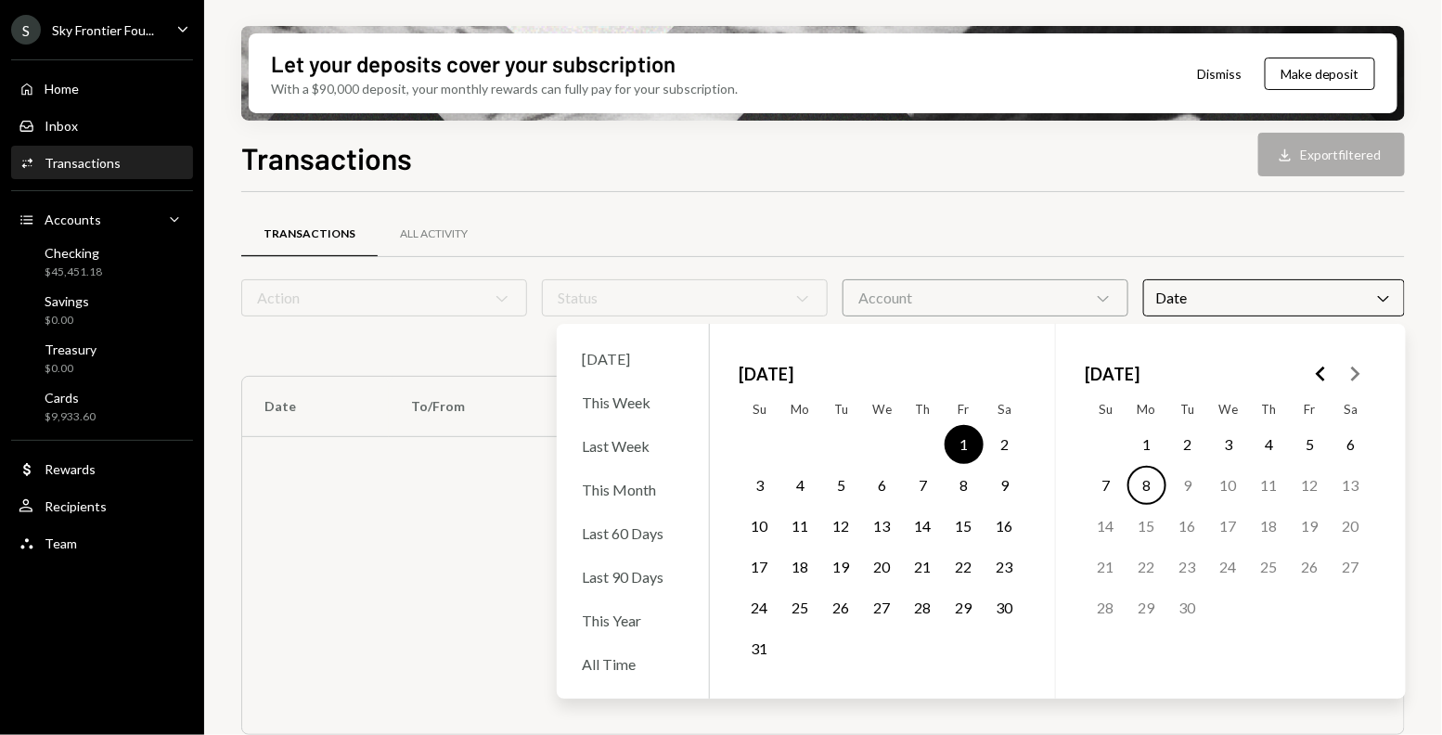
click at [769, 661] on button "31" at bounding box center [760, 648] width 39 height 39
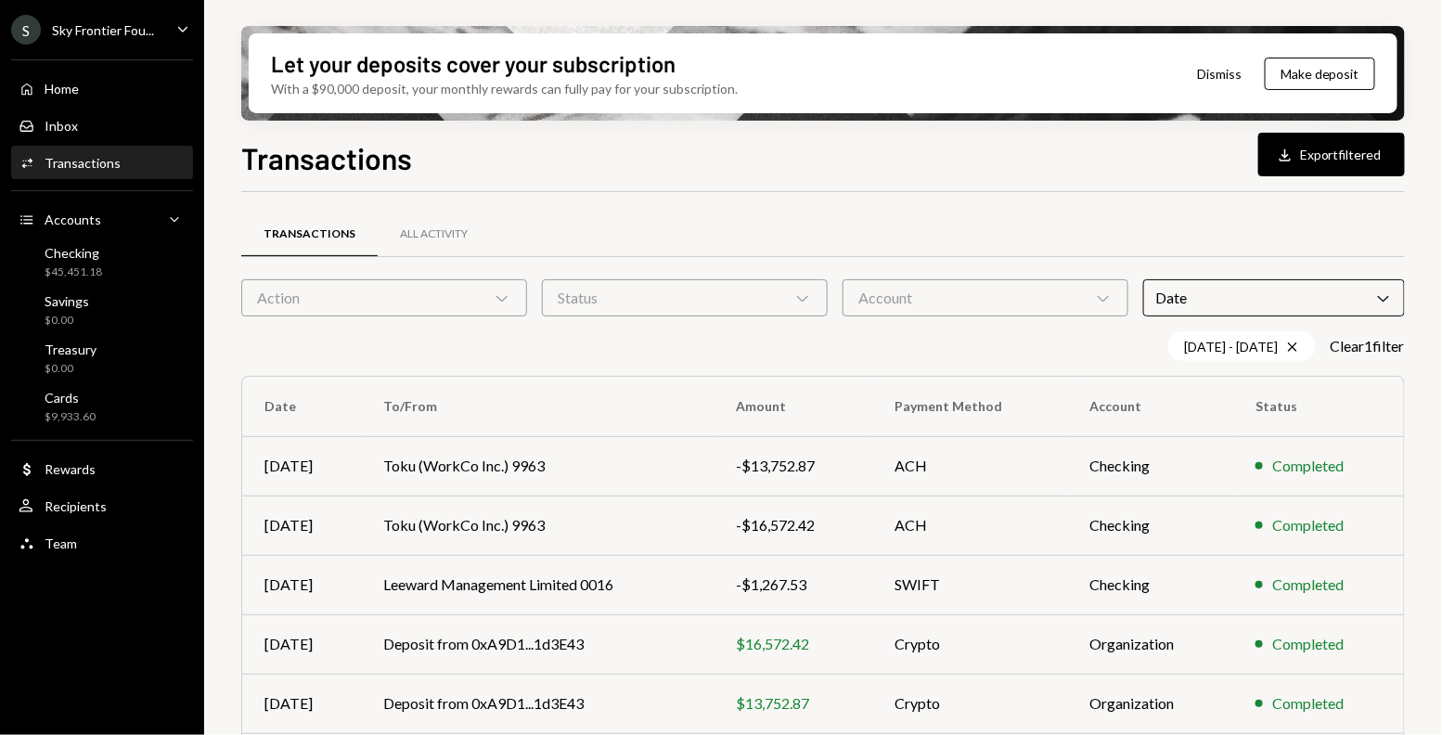
click at [481, 381] on th "To/From" at bounding box center [537, 406] width 353 height 59
click at [742, 297] on div "Status Chevron Down" at bounding box center [685, 297] width 286 height 37
click at [416, 274] on div "Transactions All Activity" at bounding box center [823, 245] width 1164 height 69
click at [422, 302] on div "Action Chevron Down" at bounding box center [384, 297] width 286 height 37
click at [903, 286] on div "Account Chevron Down" at bounding box center [986, 297] width 286 height 37
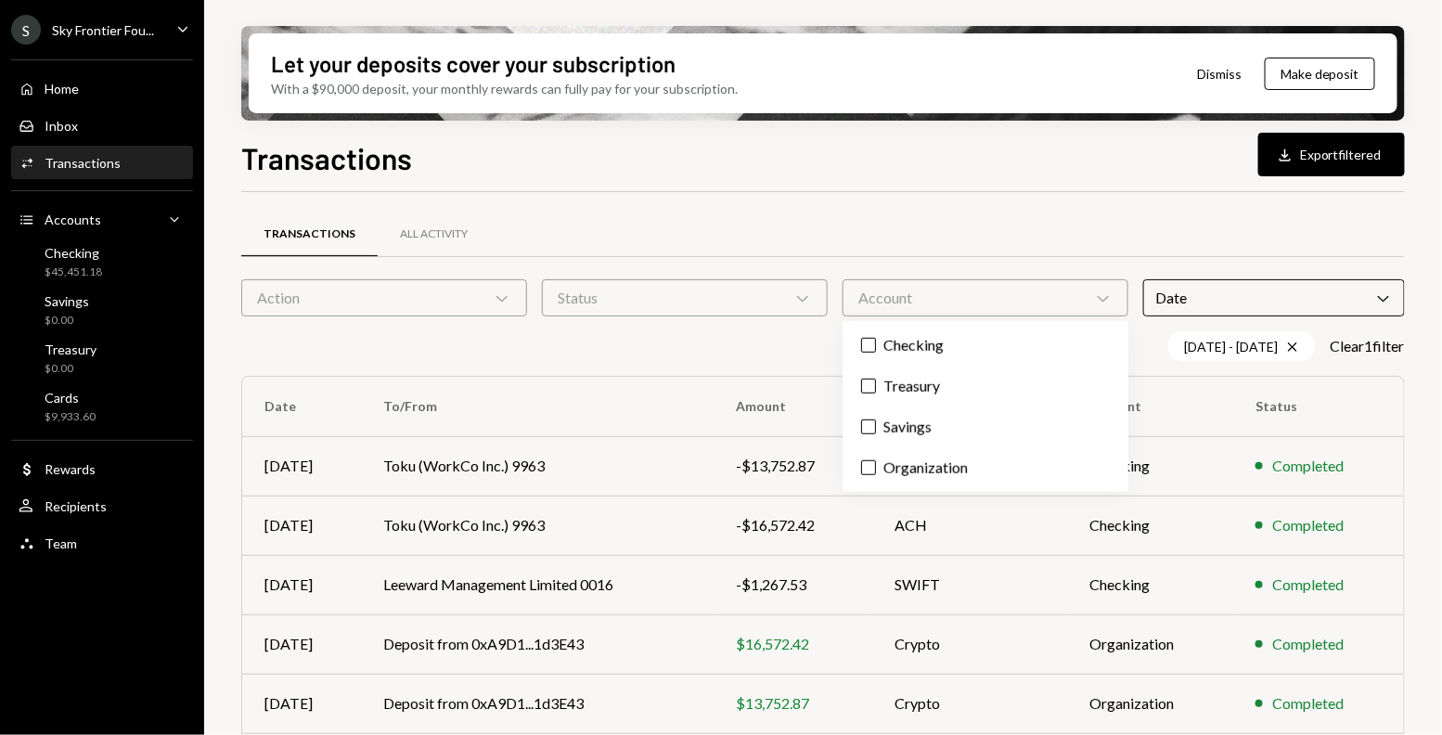
click at [863, 346] on button "Checking" at bounding box center [868, 345] width 15 height 15
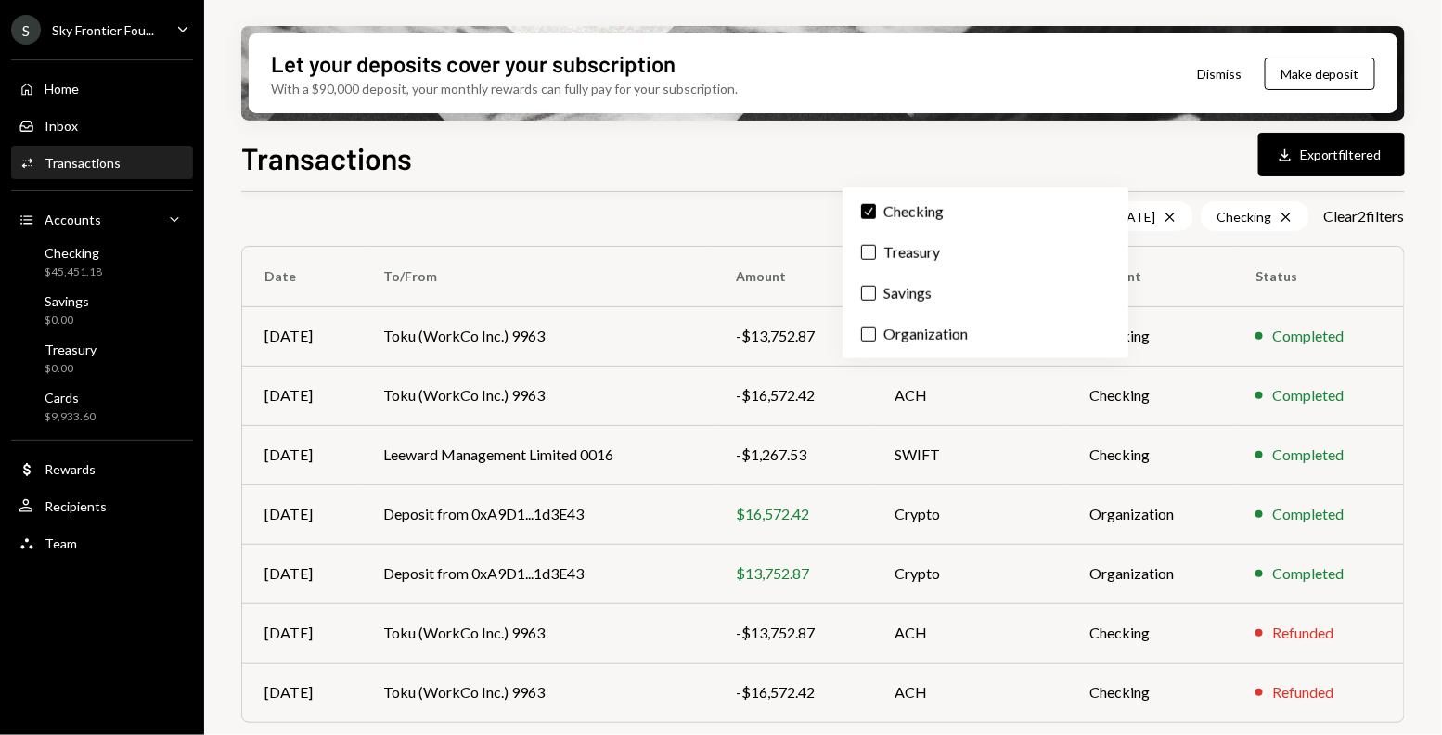
scroll to position [134, 0]
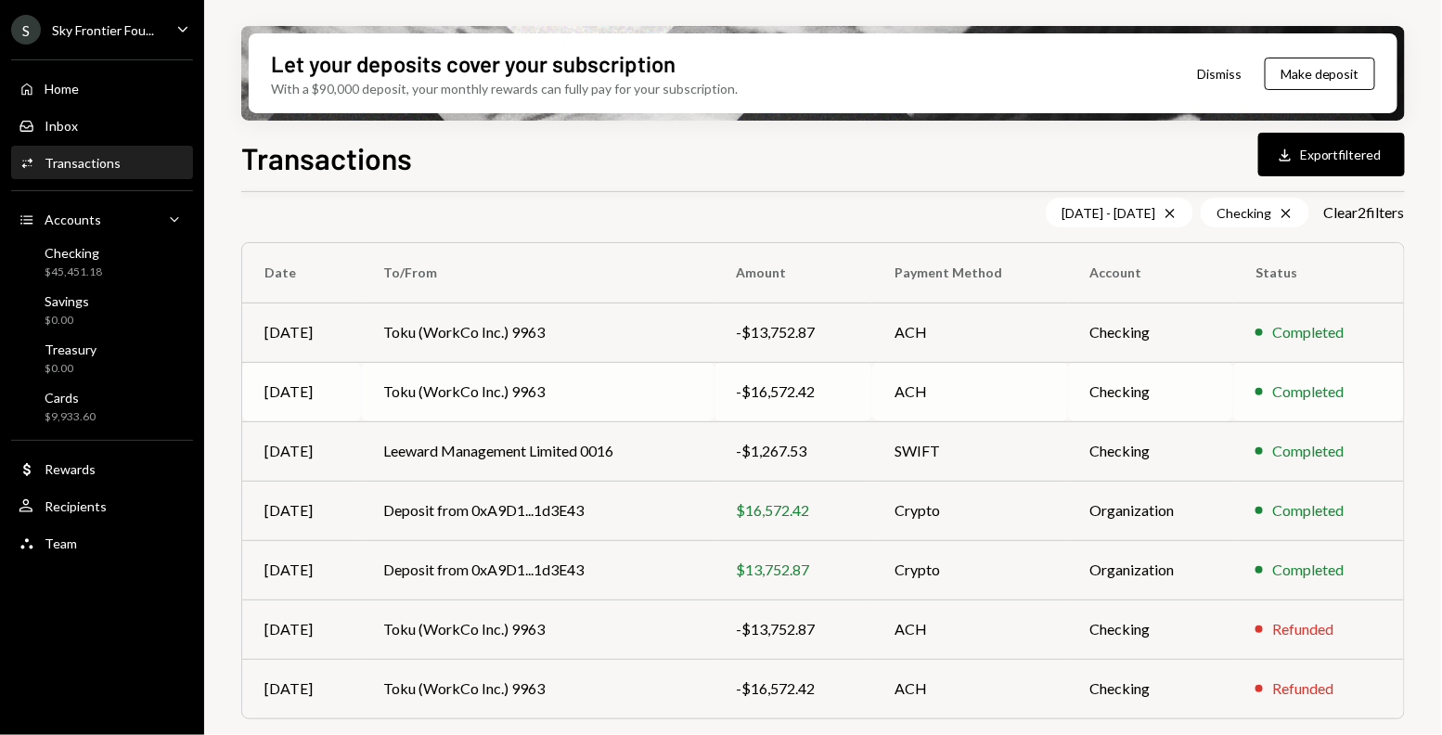
click at [509, 406] on td "Toku (WorkCo Inc.) 9963" at bounding box center [537, 391] width 353 height 59
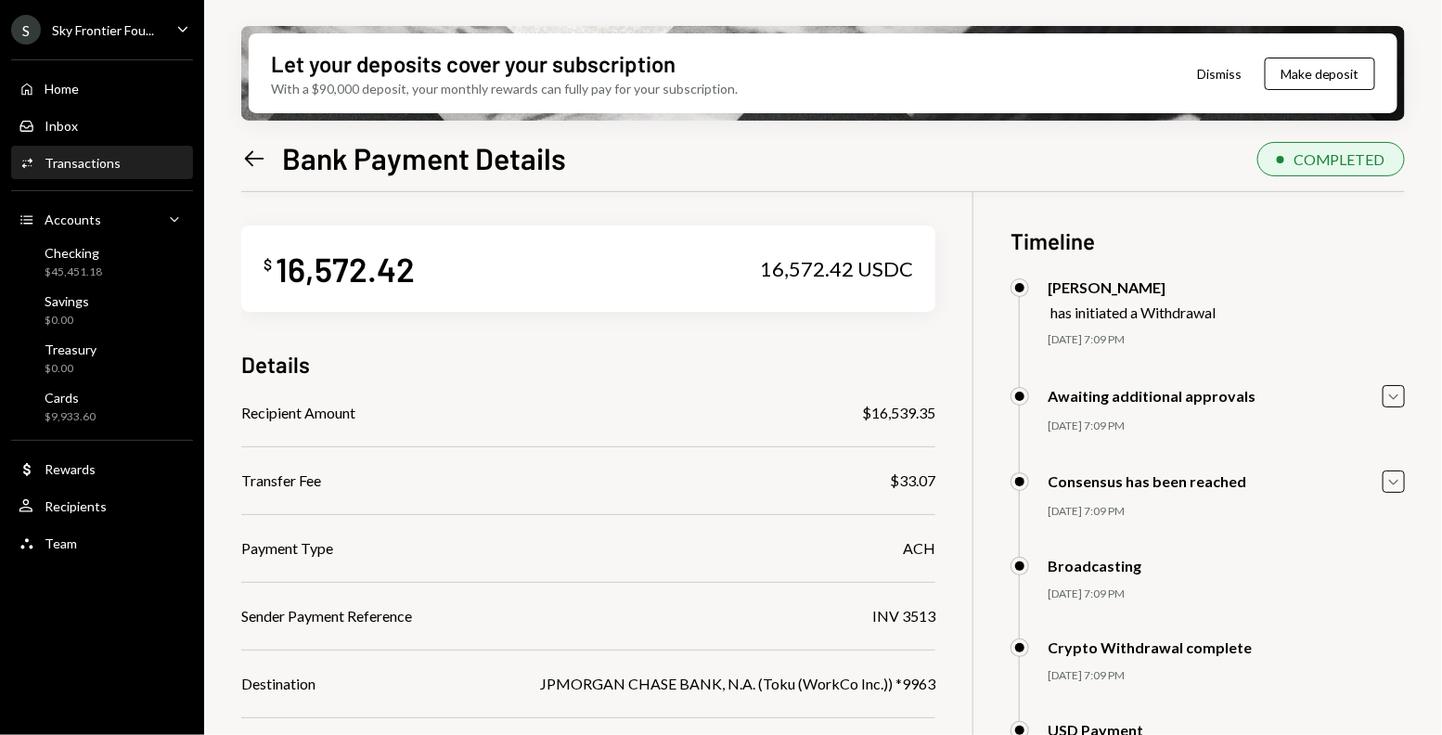
scroll to position [6, 0]
click at [249, 151] on icon "Left Arrow" at bounding box center [254, 159] width 26 height 26
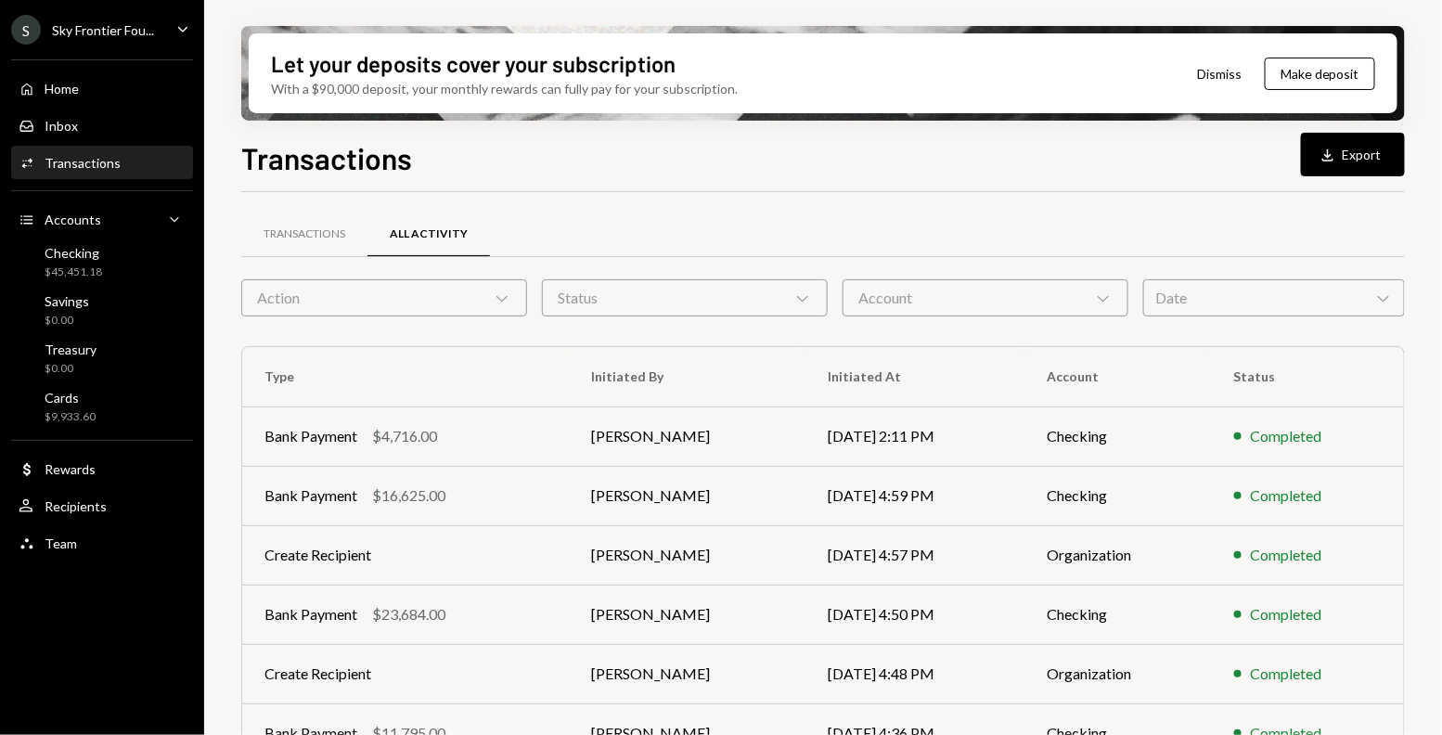
click at [1159, 294] on div "Date Chevron Down" at bounding box center [1274, 297] width 262 height 37
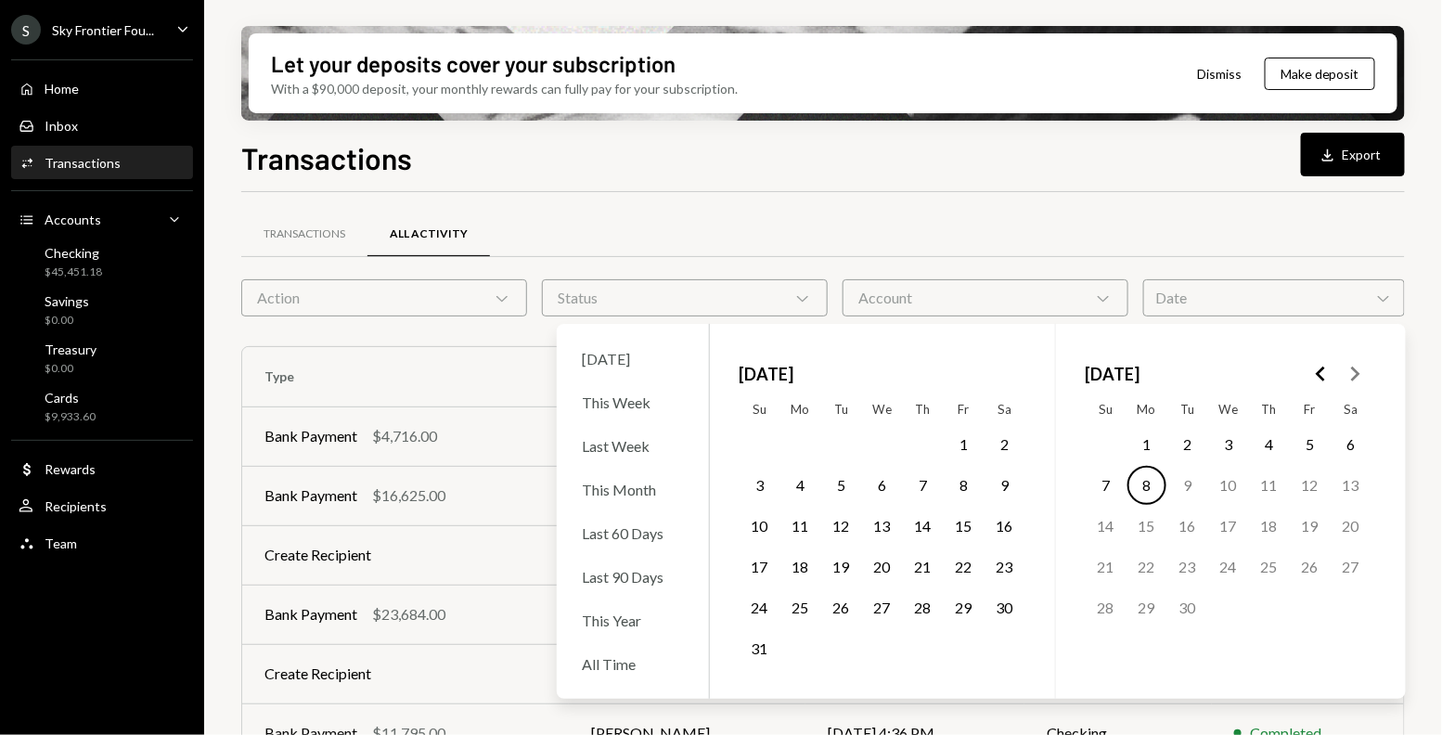
click at [965, 437] on button "1" at bounding box center [964, 444] width 39 height 39
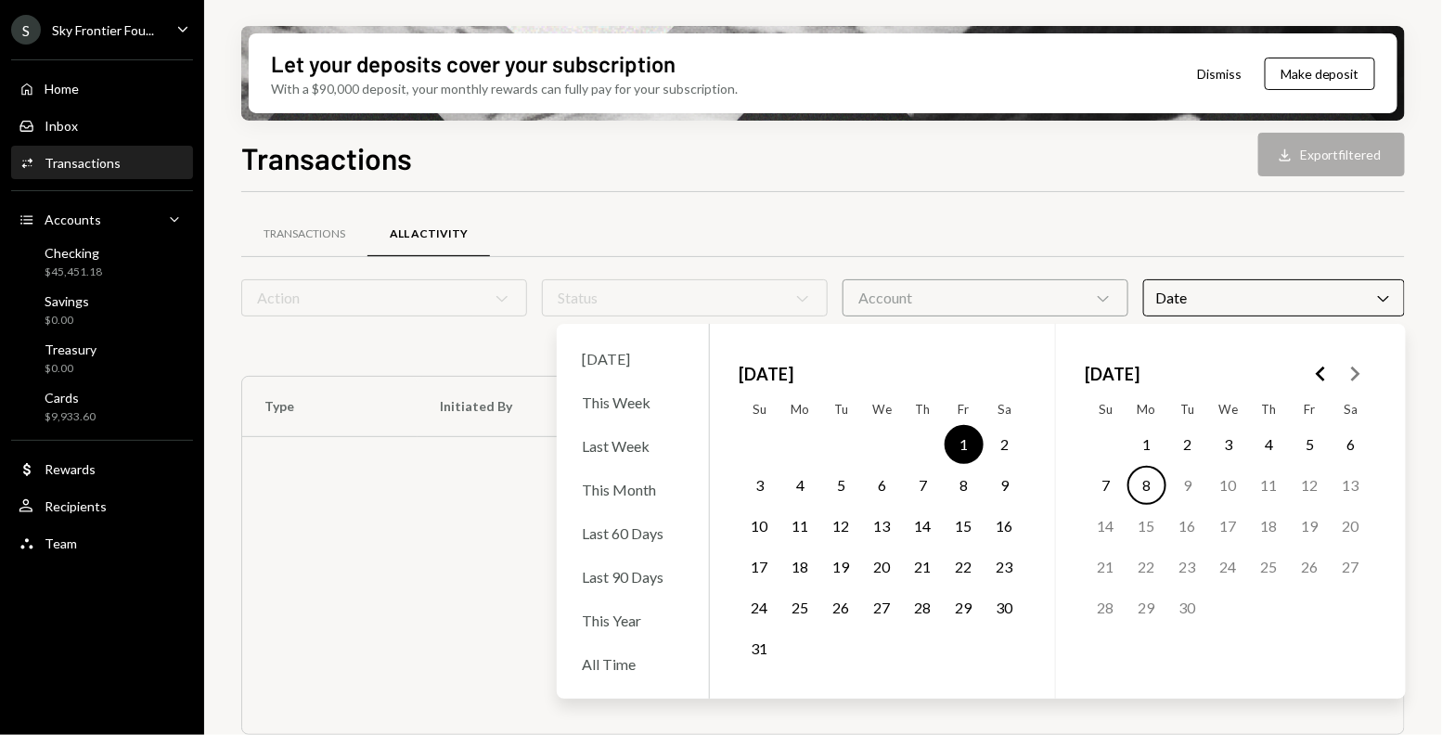
click at [763, 650] on button "31" at bounding box center [760, 648] width 39 height 39
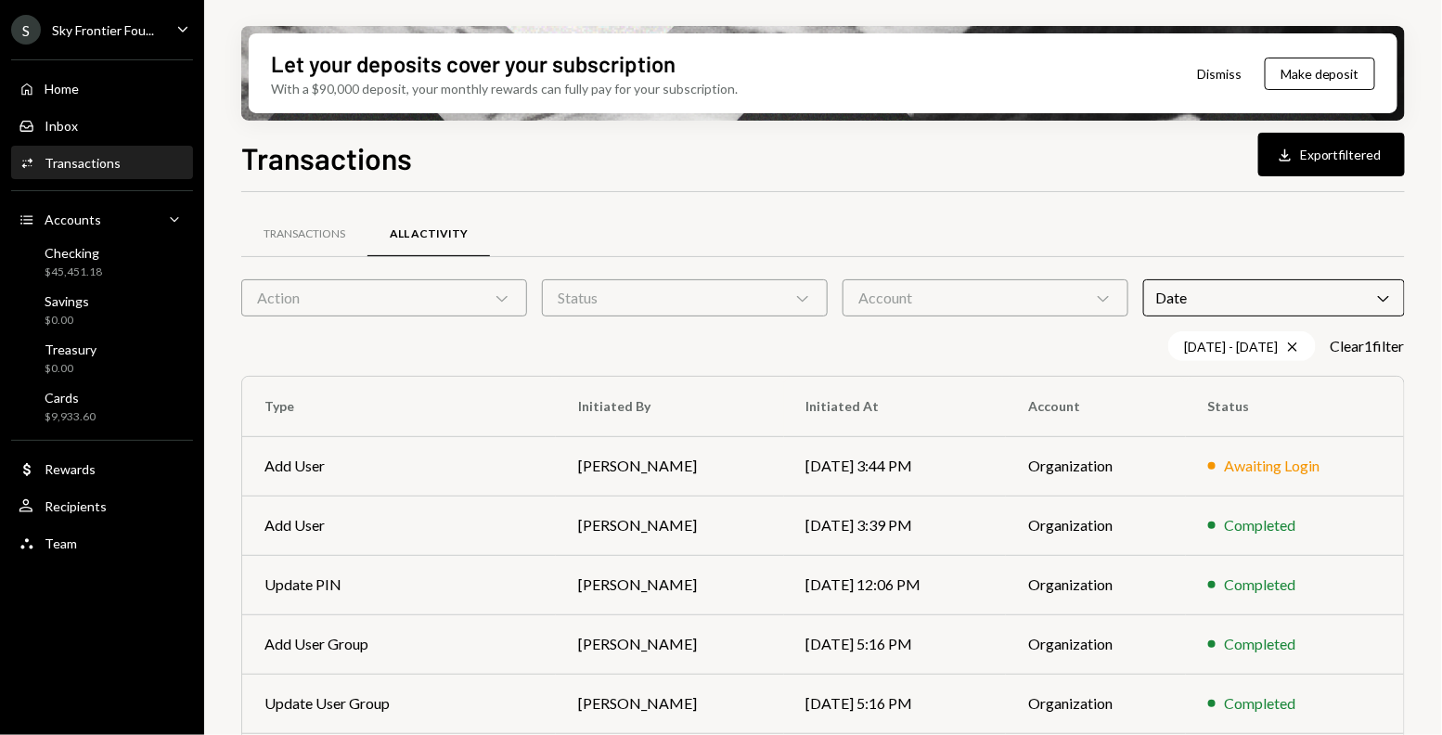
click at [650, 188] on div "Transactions Download Export filtered Transactions All Activity Action Chevron …" at bounding box center [823, 489] width 1164 height 709
click at [277, 234] on div "Transactions" at bounding box center [305, 234] width 82 height 16
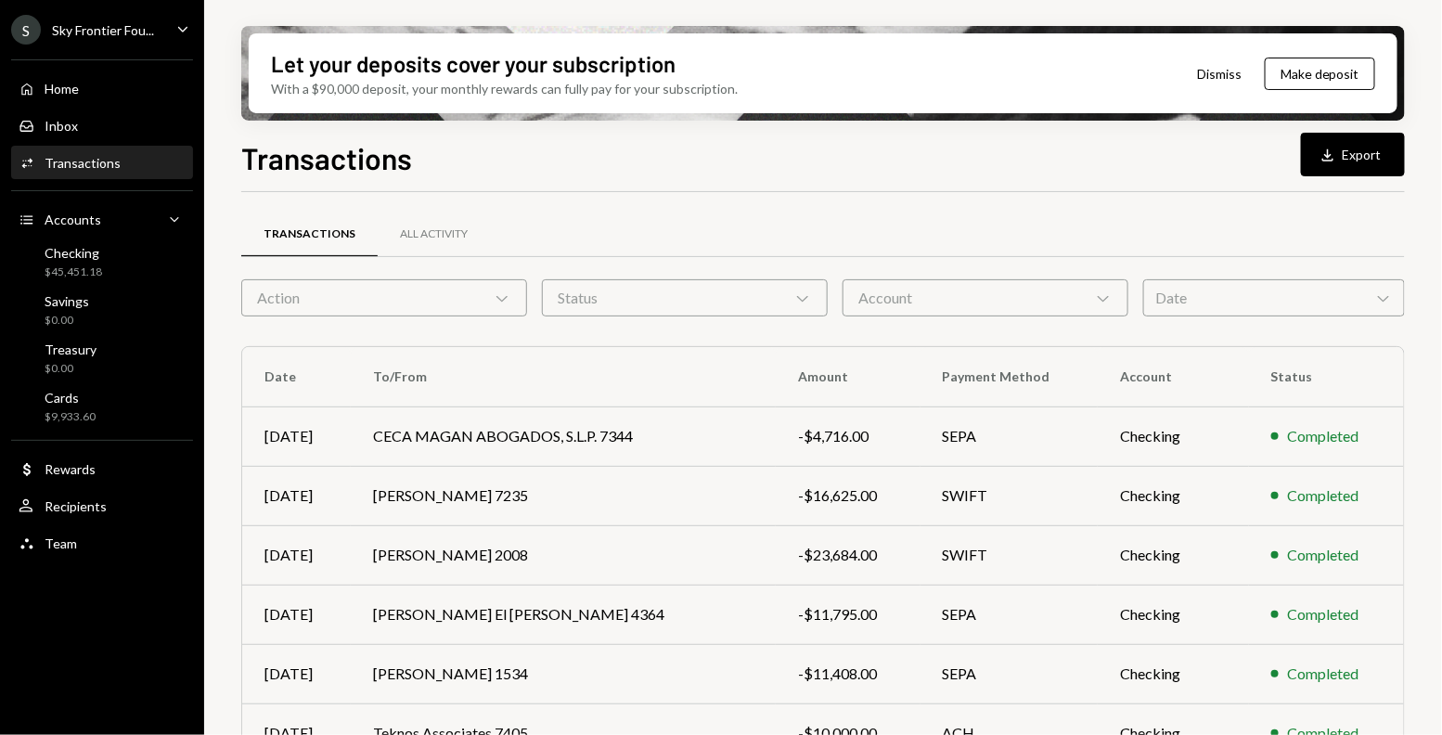
click at [1205, 300] on div "Date Chevron Down" at bounding box center [1274, 297] width 262 height 37
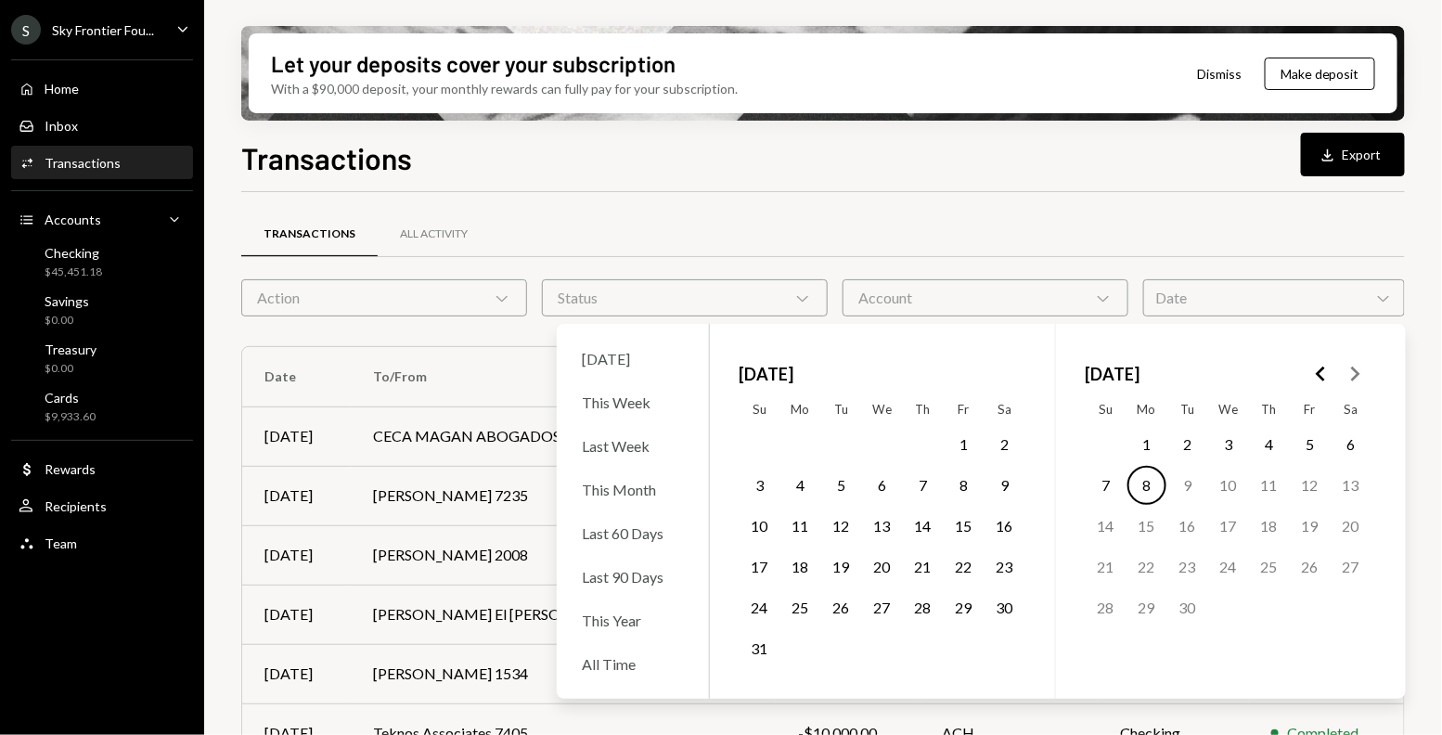
click at [967, 444] on button "1" at bounding box center [964, 444] width 39 height 39
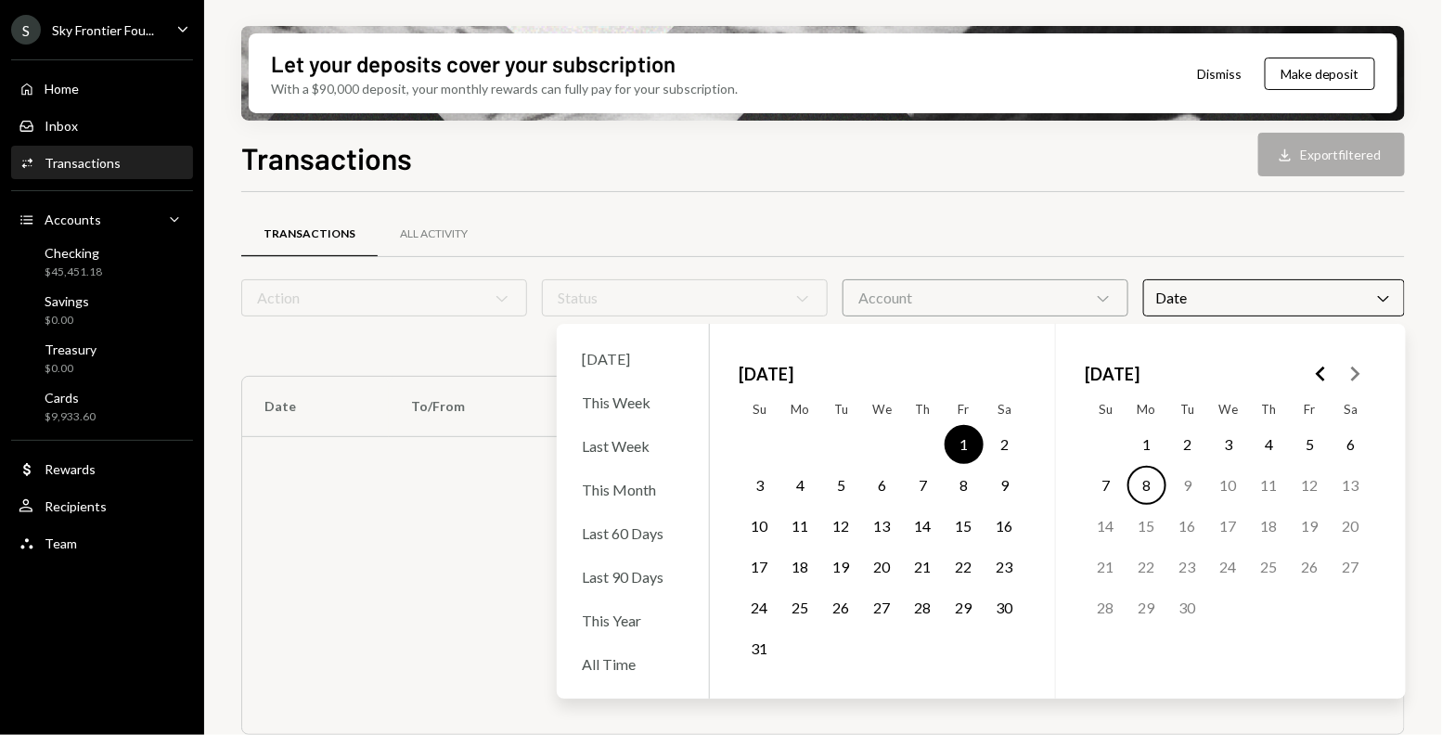
click at [766, 648] on button "31" at bounding box center [760, 648] width 39 height 39
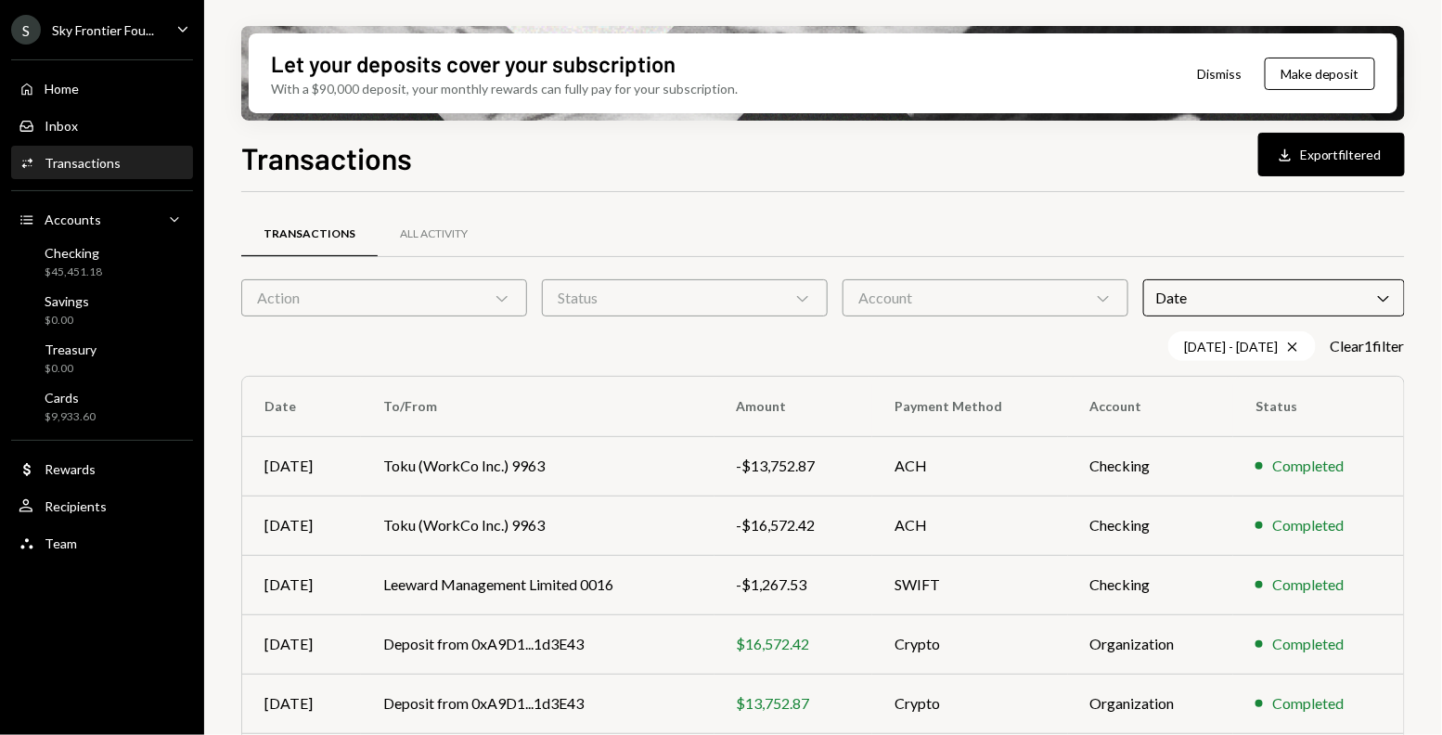
click at [834, 199] on div "Transactions All Activity Action Chevron Down Status Chevron Down Account Chevr…" at bounding box center [823, 541] width 1164 height 698
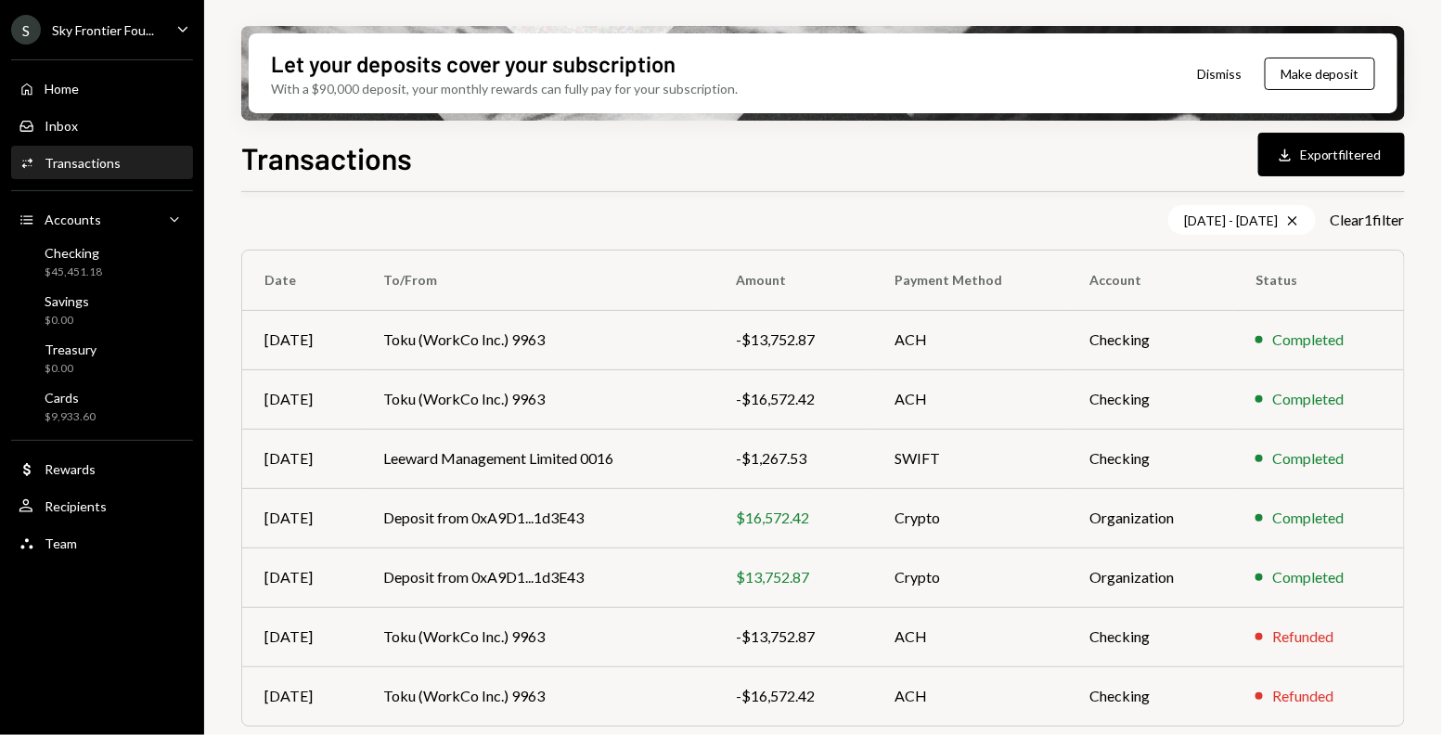
scroll to position [134, 0]
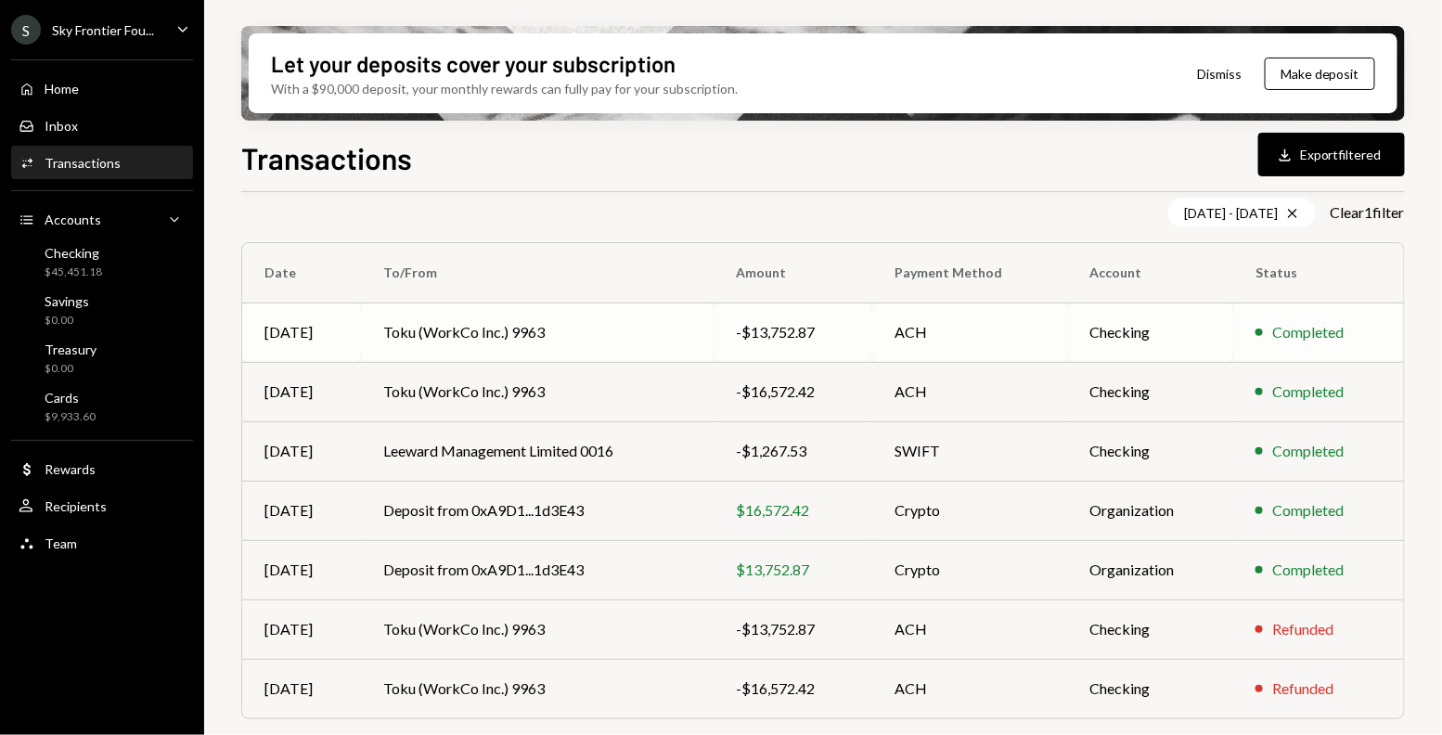
click at [754, 344] on td "-$13,752.87" at bounding box center [794, 332] width 159 height 59
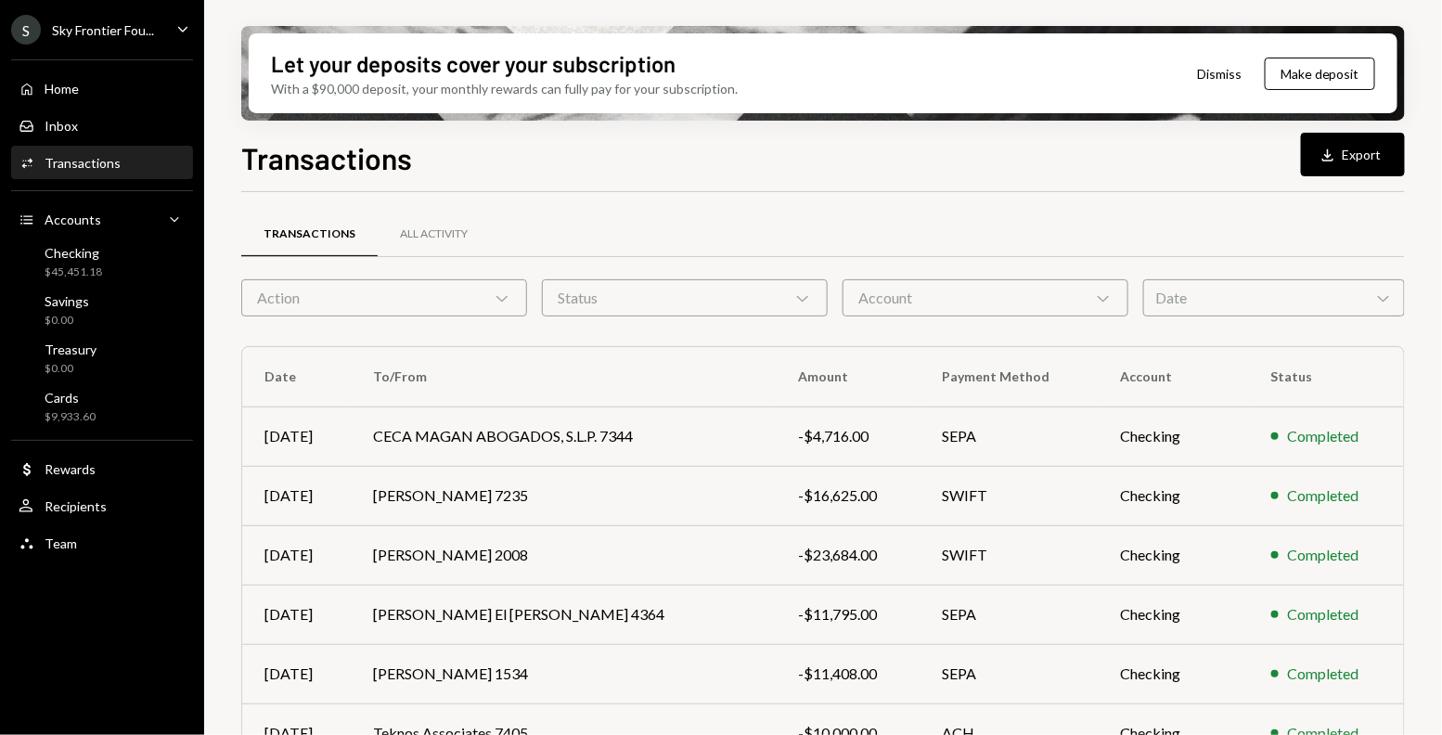
click at [1219, 308] on div "Date Chevron Down" at bounding box center [1274, 297] width 262 height 37
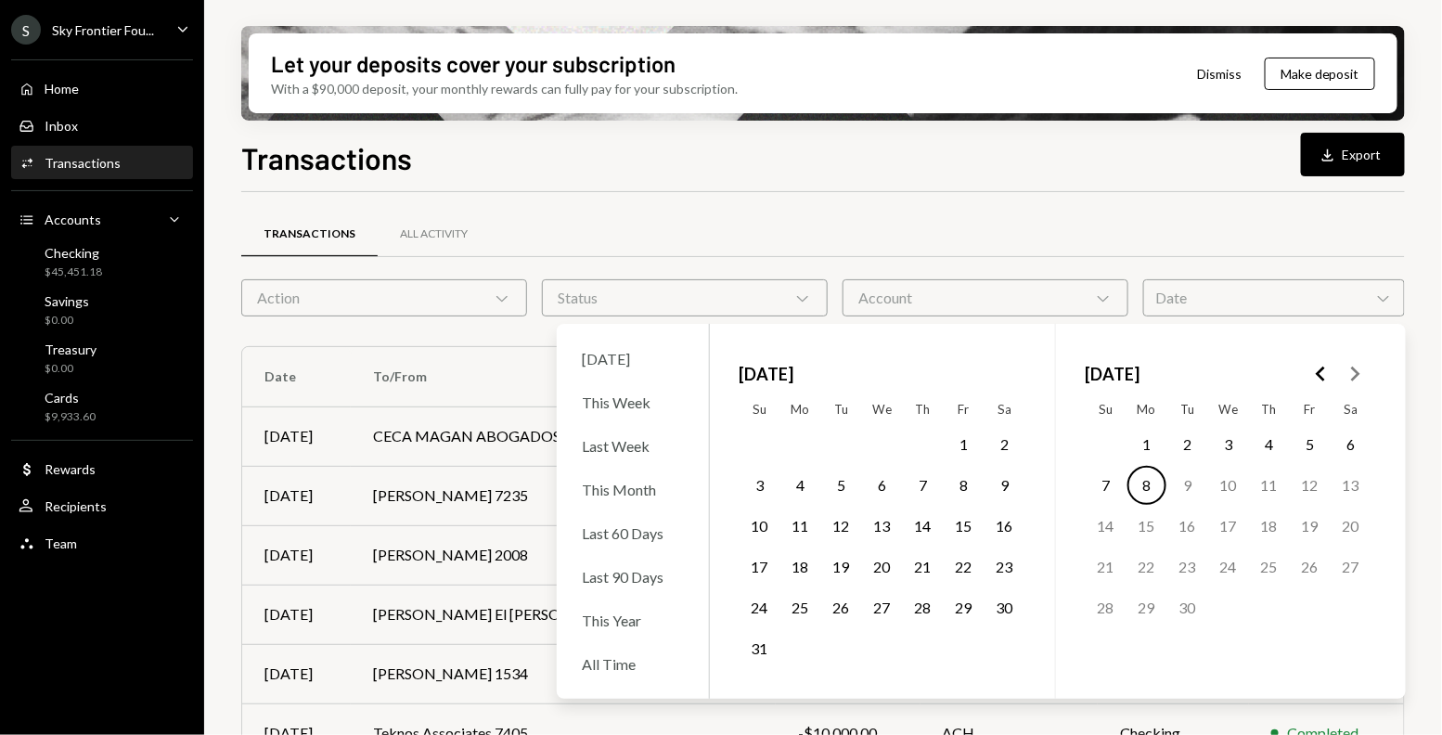
click at [959, 442] on button "1" at bounding box center [964, 444] width 39 height 39
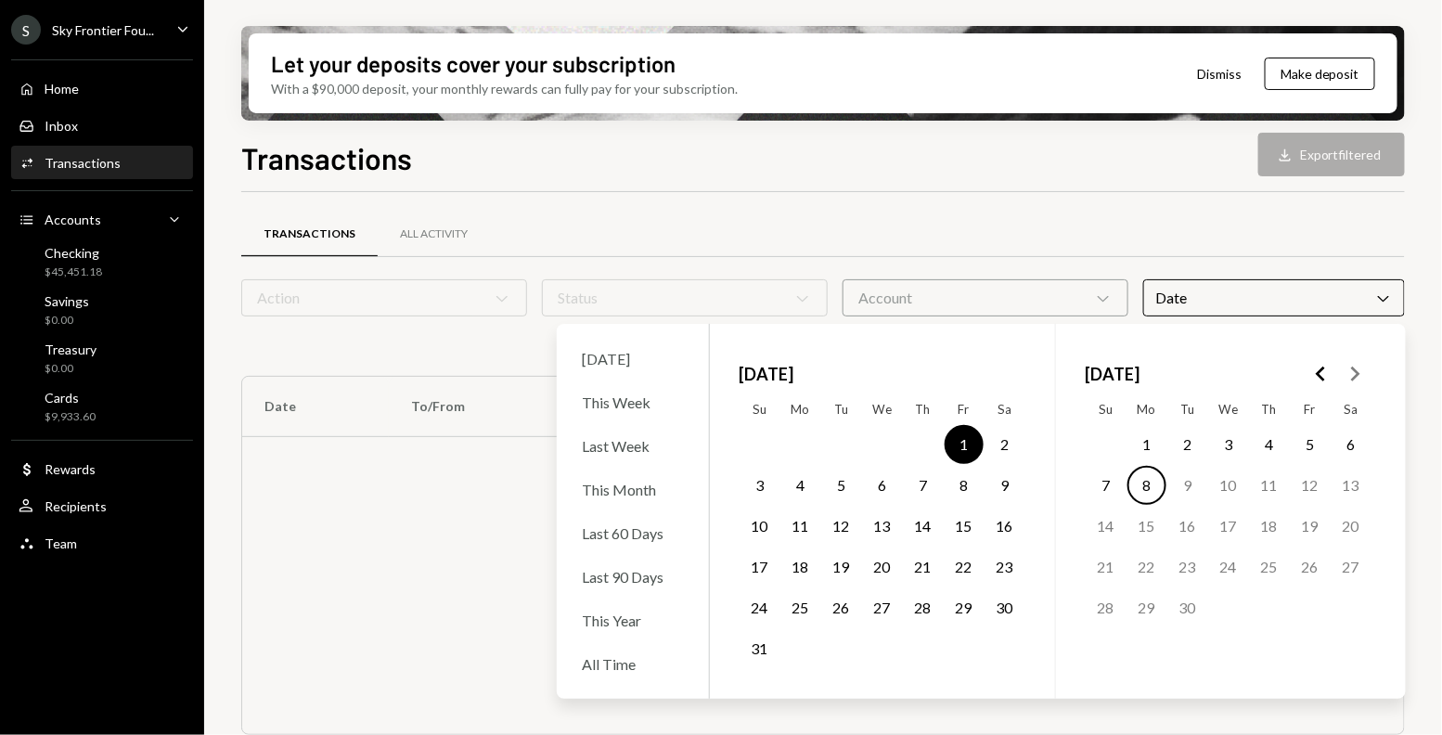
click at [757, 650] on button "31" at bounding box center [760, 648] width 39 height 39
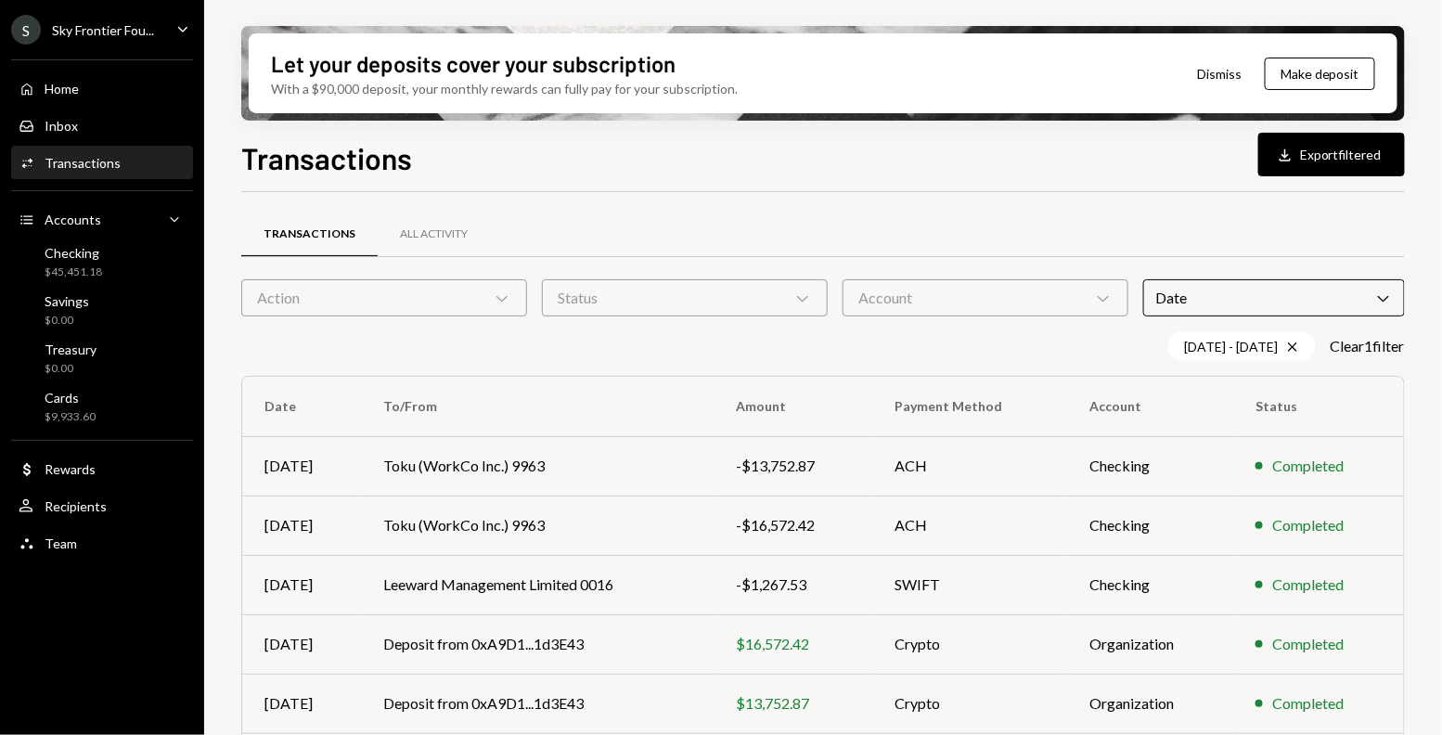
click at [821, 203] on div "Transactions All Activity Action Chevron Down Status Chevron Down Account Chevr…" at bounding box center [823, 541] width 1164 height 698
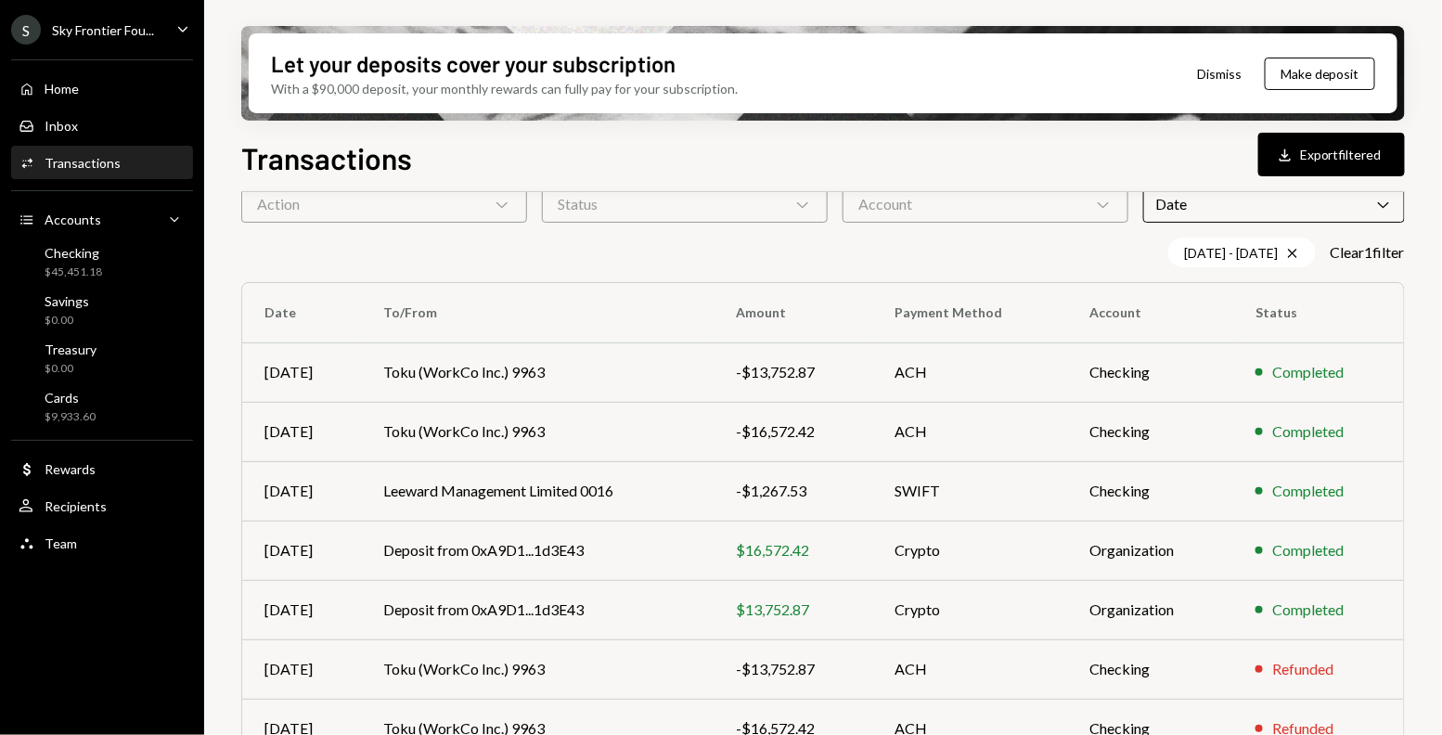
scroll to position [134, 0]
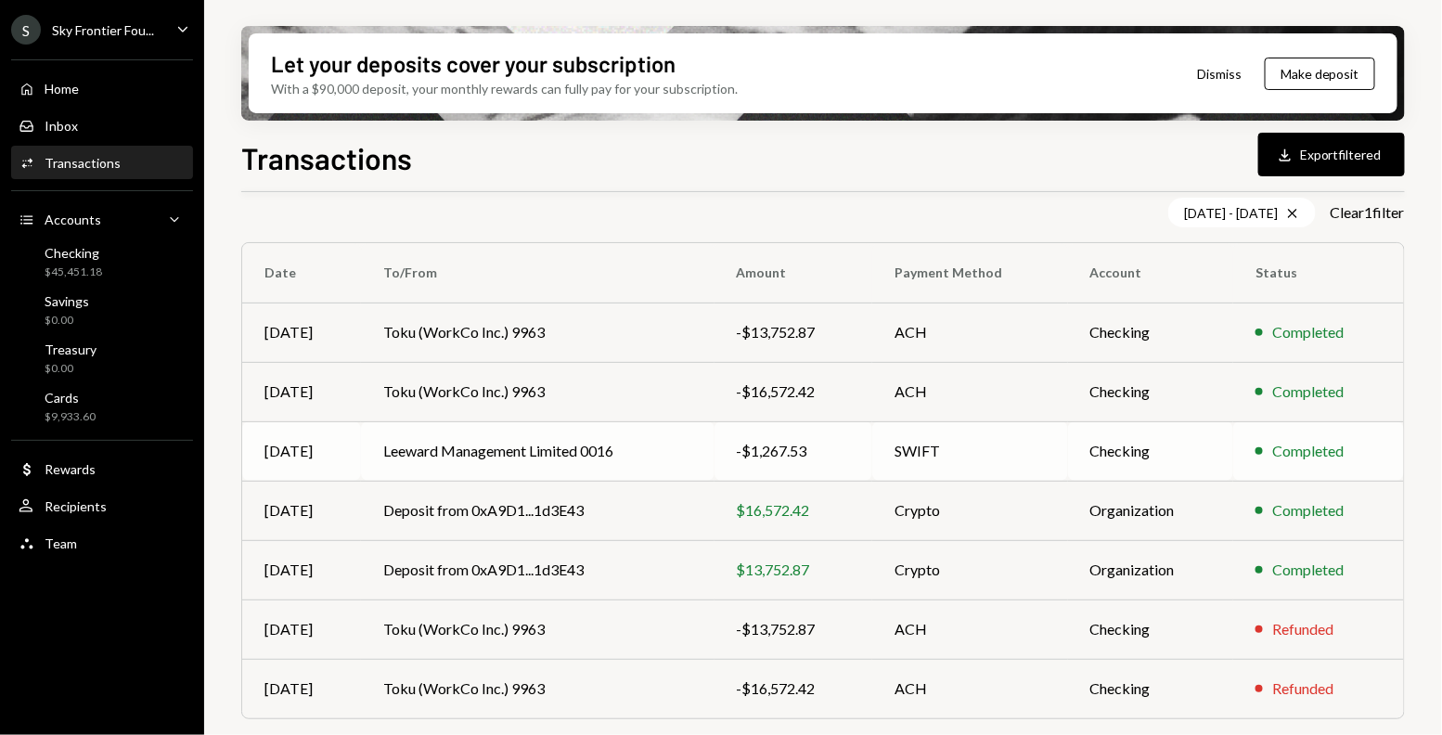
click at [712, 458] on td "Leeward Management Limited 0016" at bounding box center [537, 450] width 353 height 59
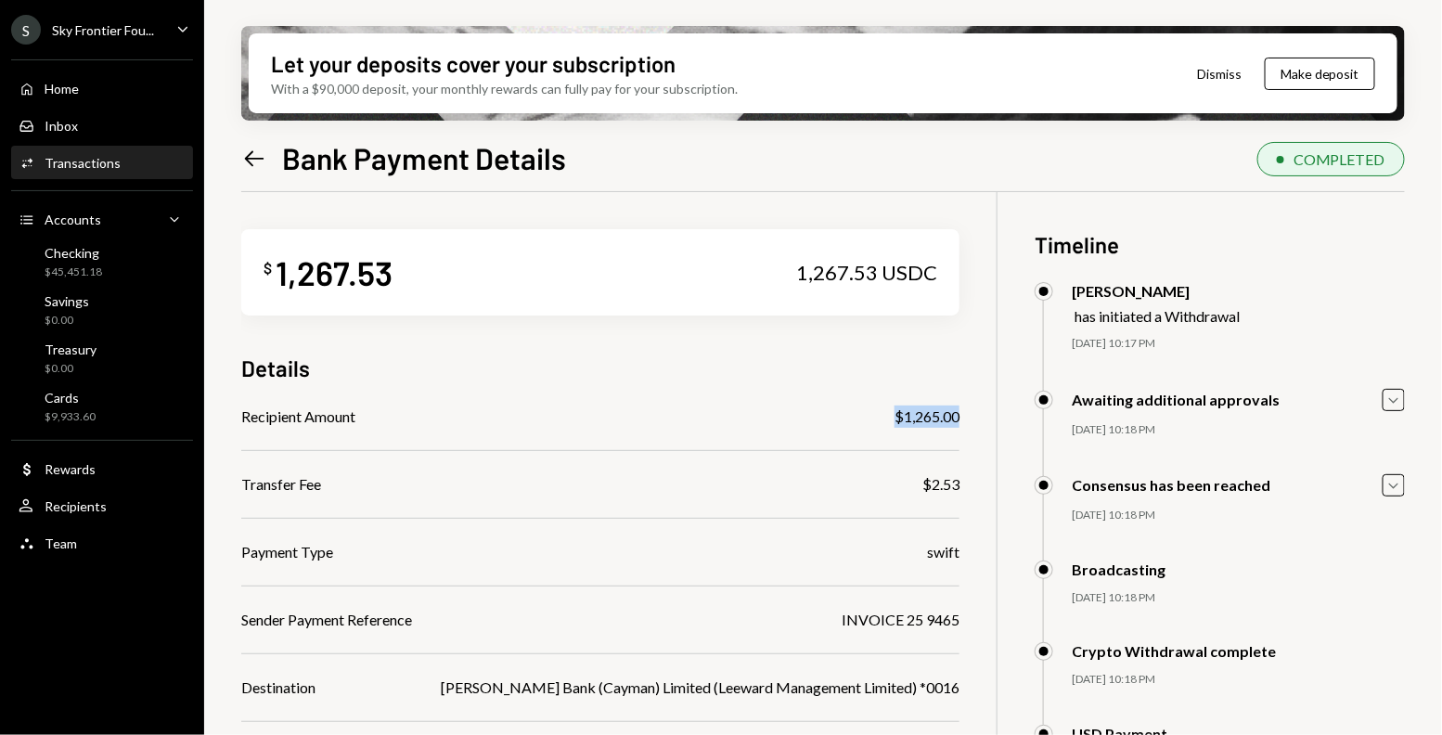
drag, startPoint x: 869, startPoint y: 417, endPoint x: 944, endPoint y: 414, distance: 74.3
click at [944, 414] on div "$ 1,267.53 1,267.53 USDC Details Recipient Amount $1,265.00 Transfer Fee $2.53 …" at bounding box center [823, 559] width 1164 height 735
copy div "$1,265.00"
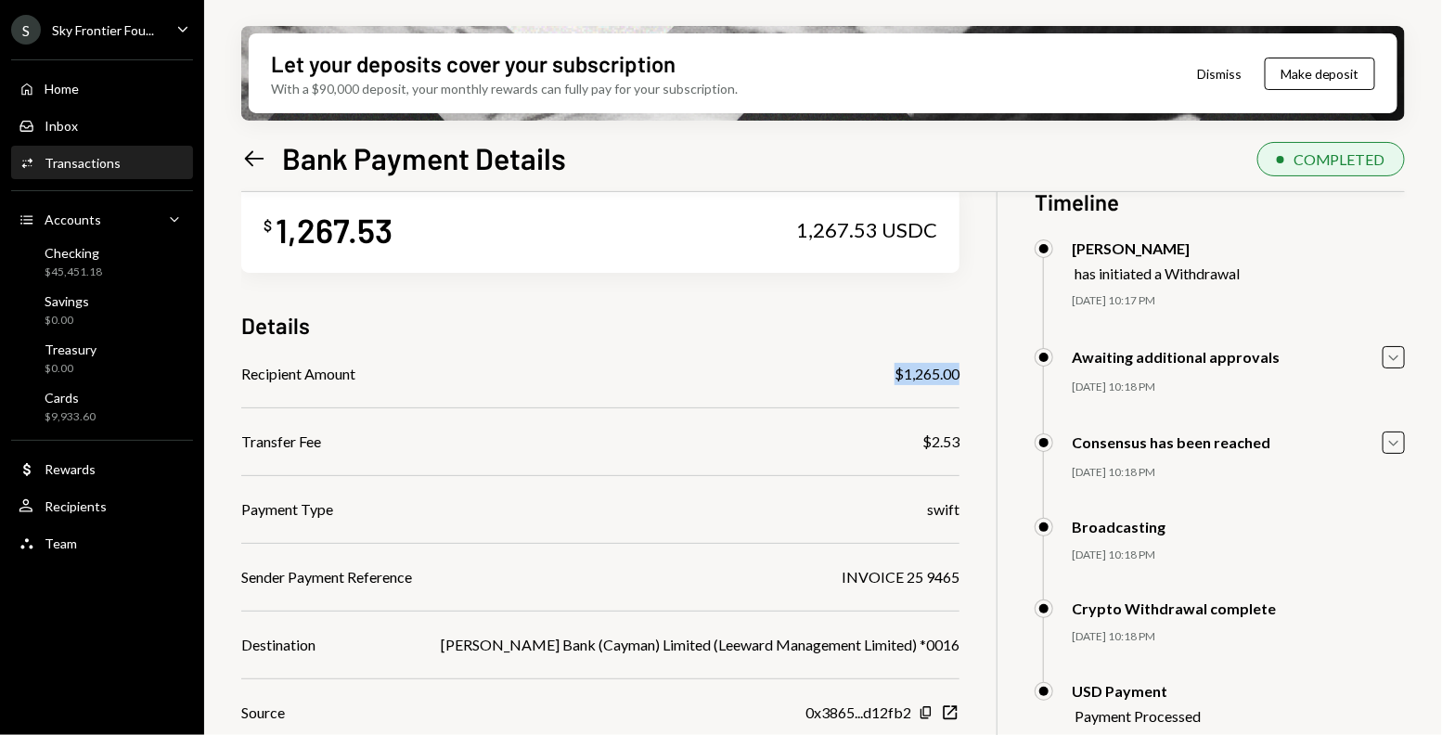
scroll to position [148, 0]
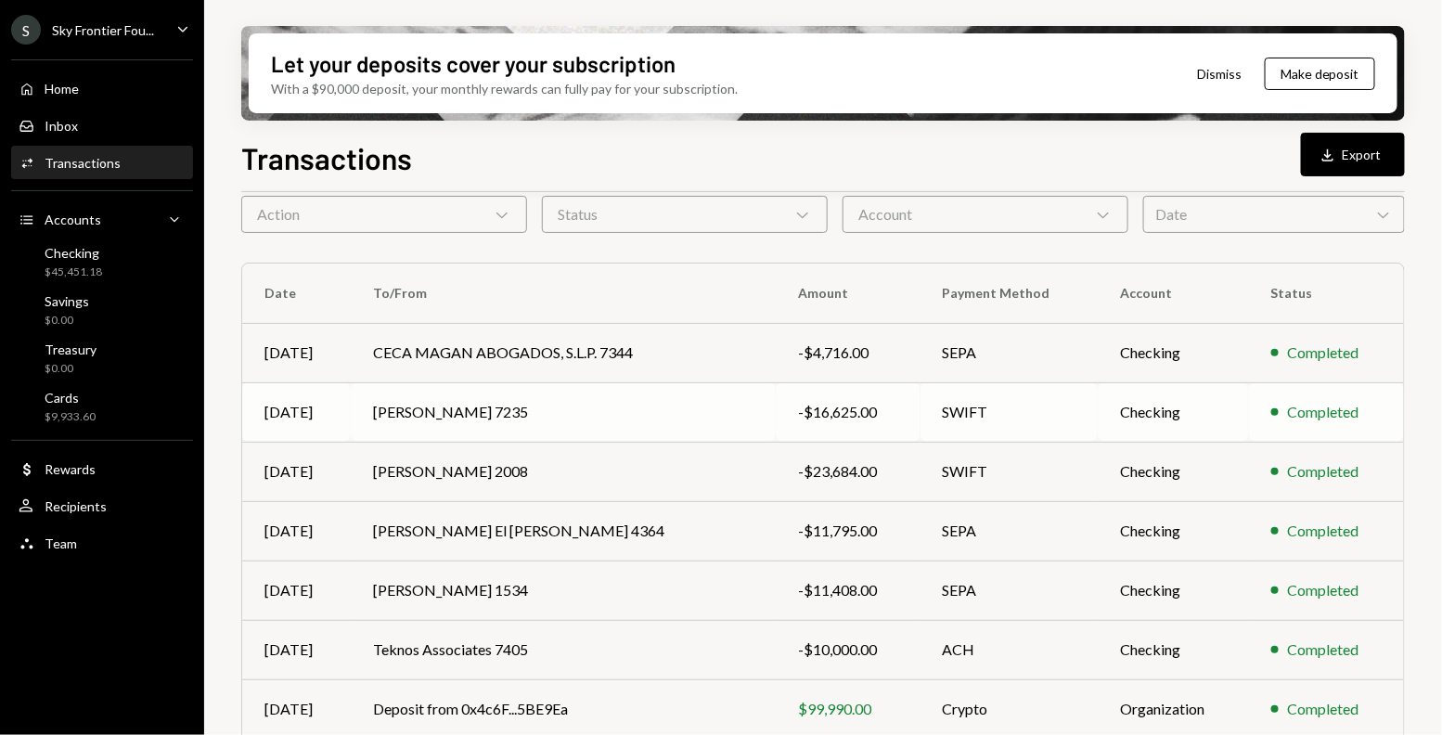
scroll to position [86, 0]
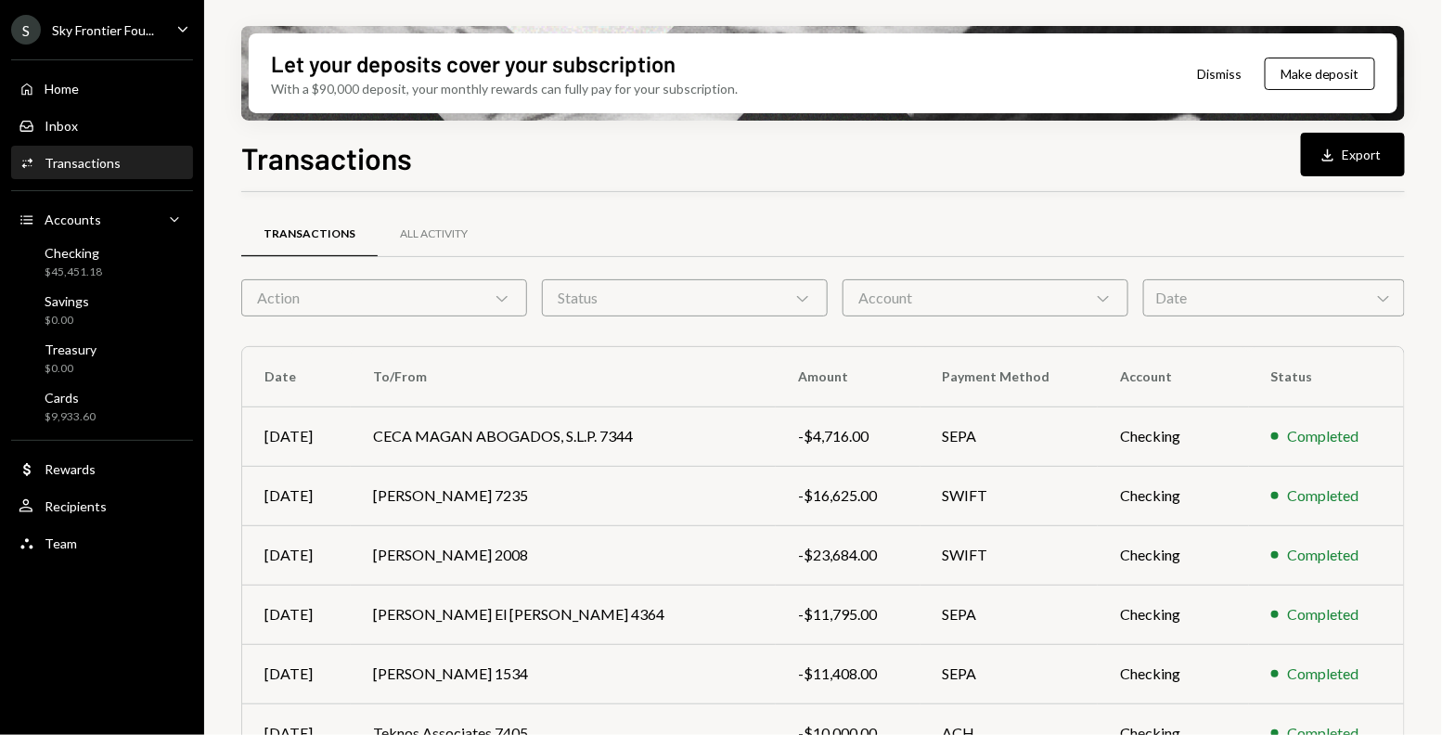
click at [1180, 279] on div "Date Chevron Down" at bounding box center [1274, 297] width 262 height 37
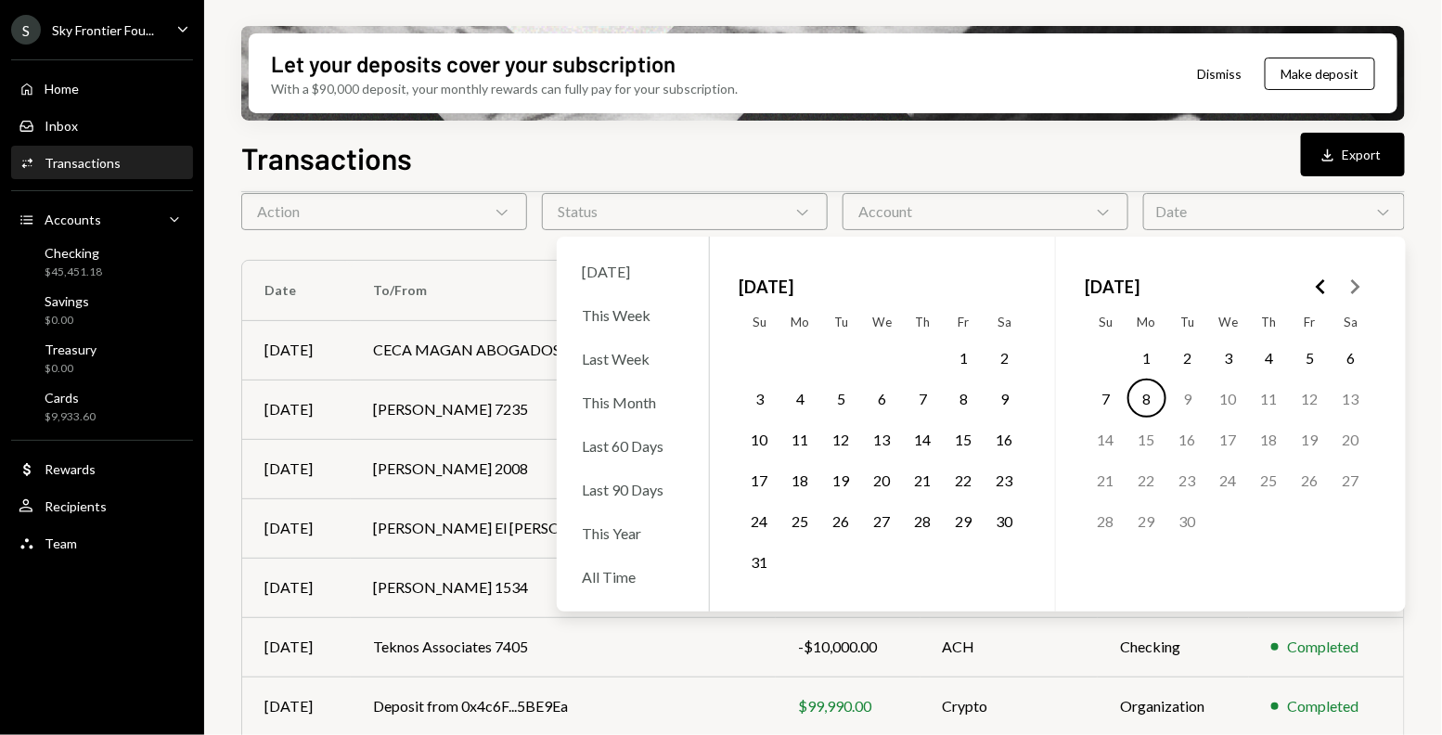
click at [1135, 359] on button "1" at bounding box center [1146, 357] width 39 height 39
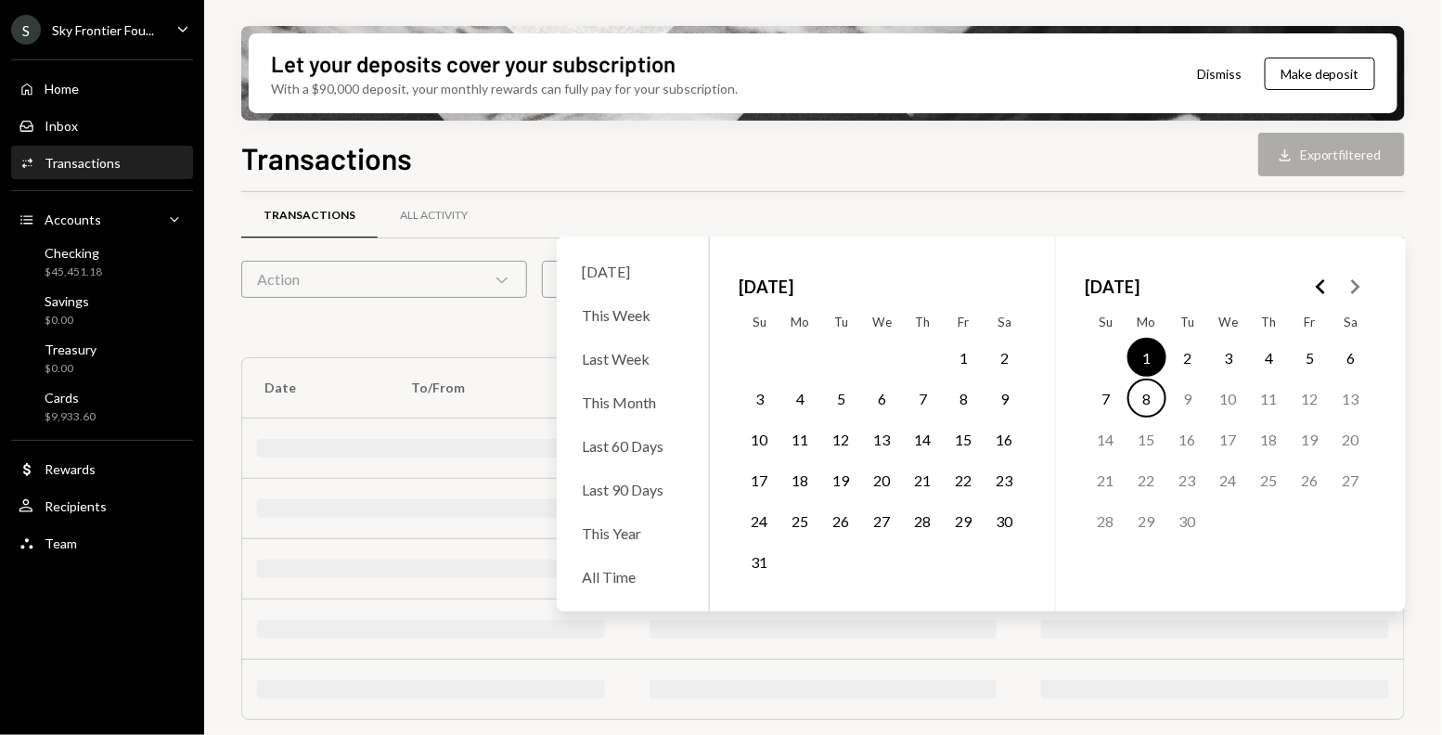
scroll to position [15, 0]
click at [962, 354] on button "1" at bounding box center [964, 357] width 39 height 39
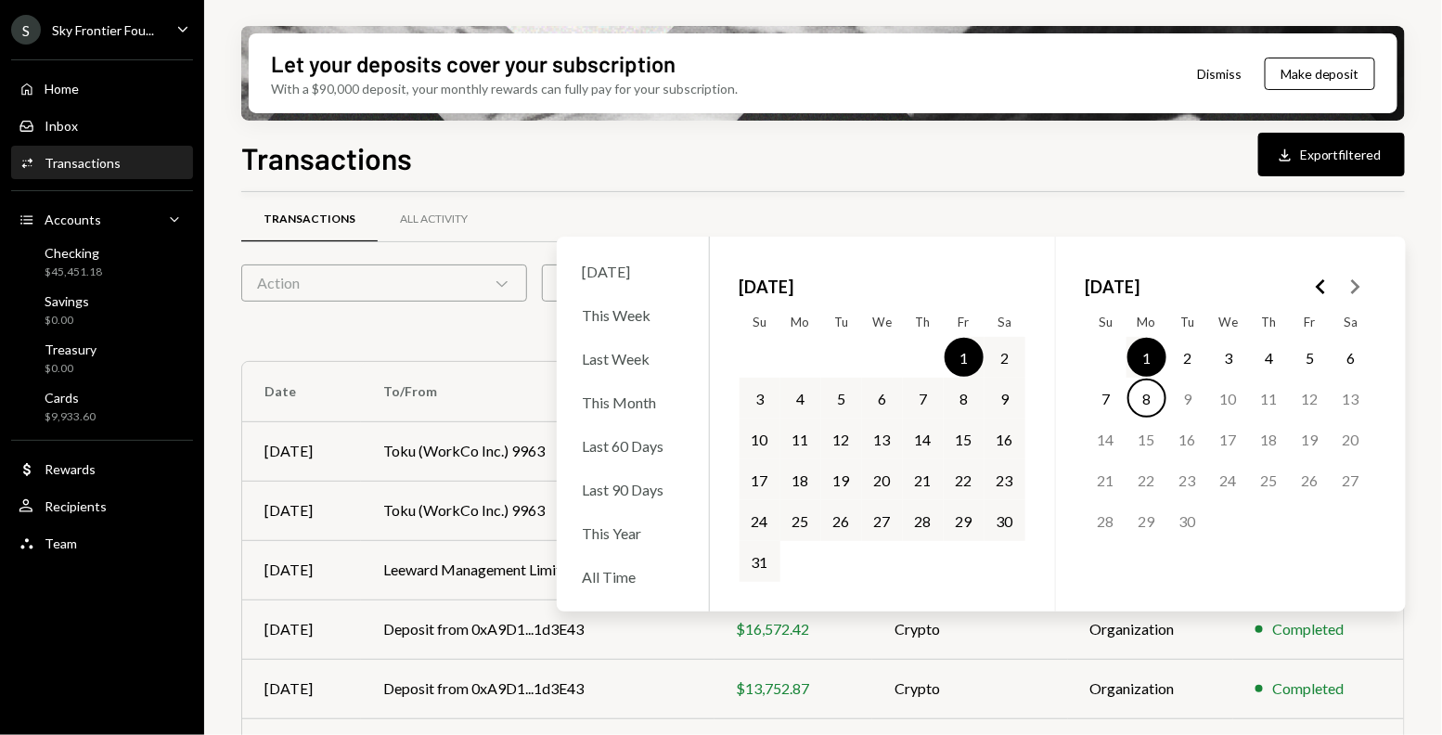
click at [1317, 278] on icon "Go to the Previous Month" at bounding box center [1321, 287] width 22 height 22
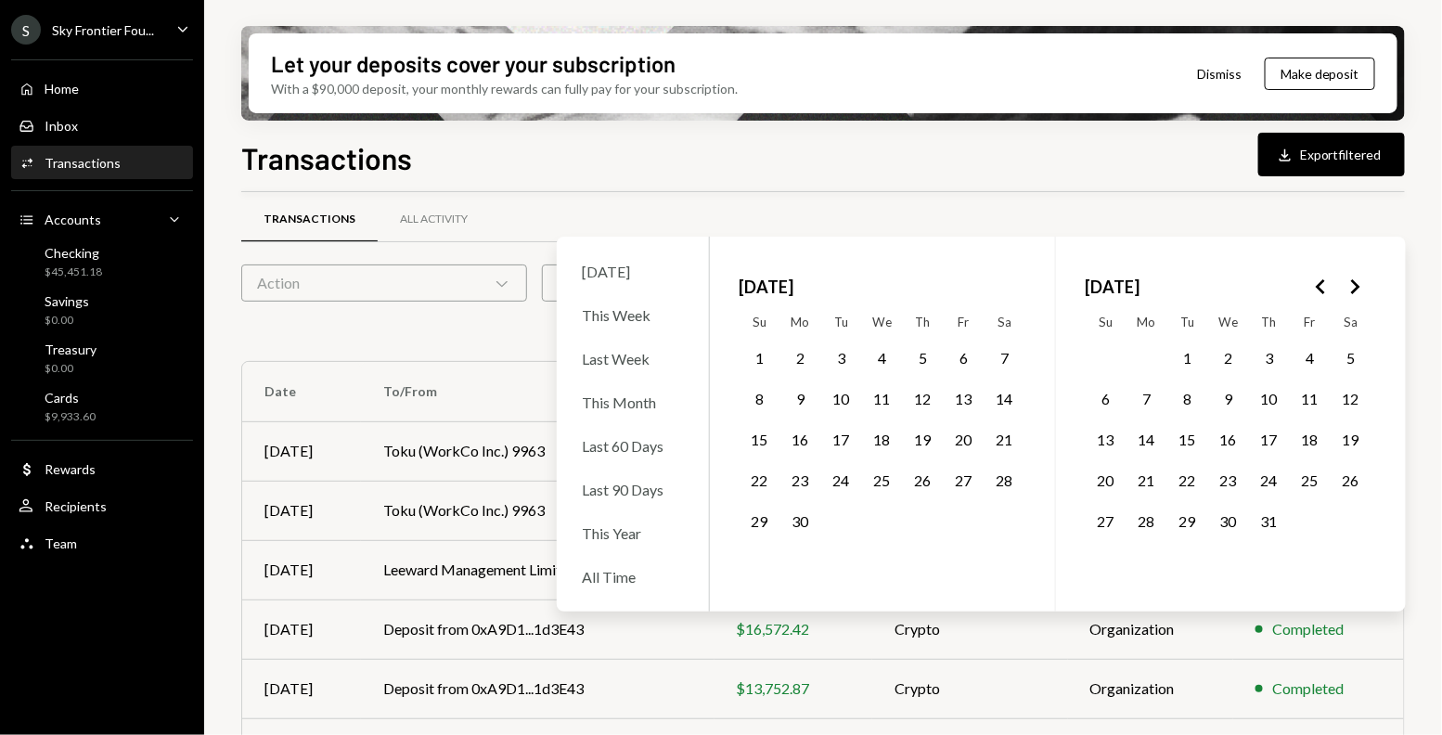
click at [1188, 364] on button "1" at bounding box center [1187, 357] width 39 height 39
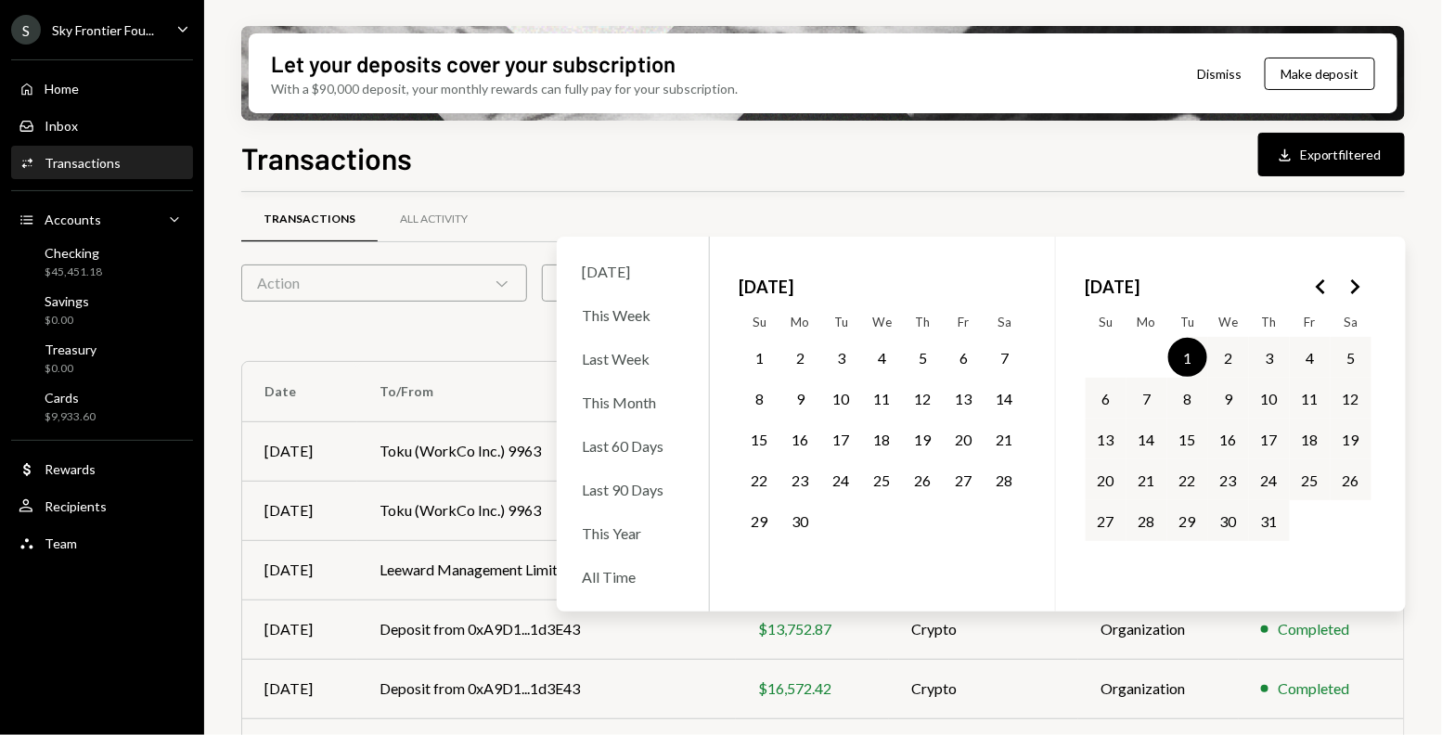
click at [1265, 522] on button "31" at bounding box center [1269, 520] width 39 height 39
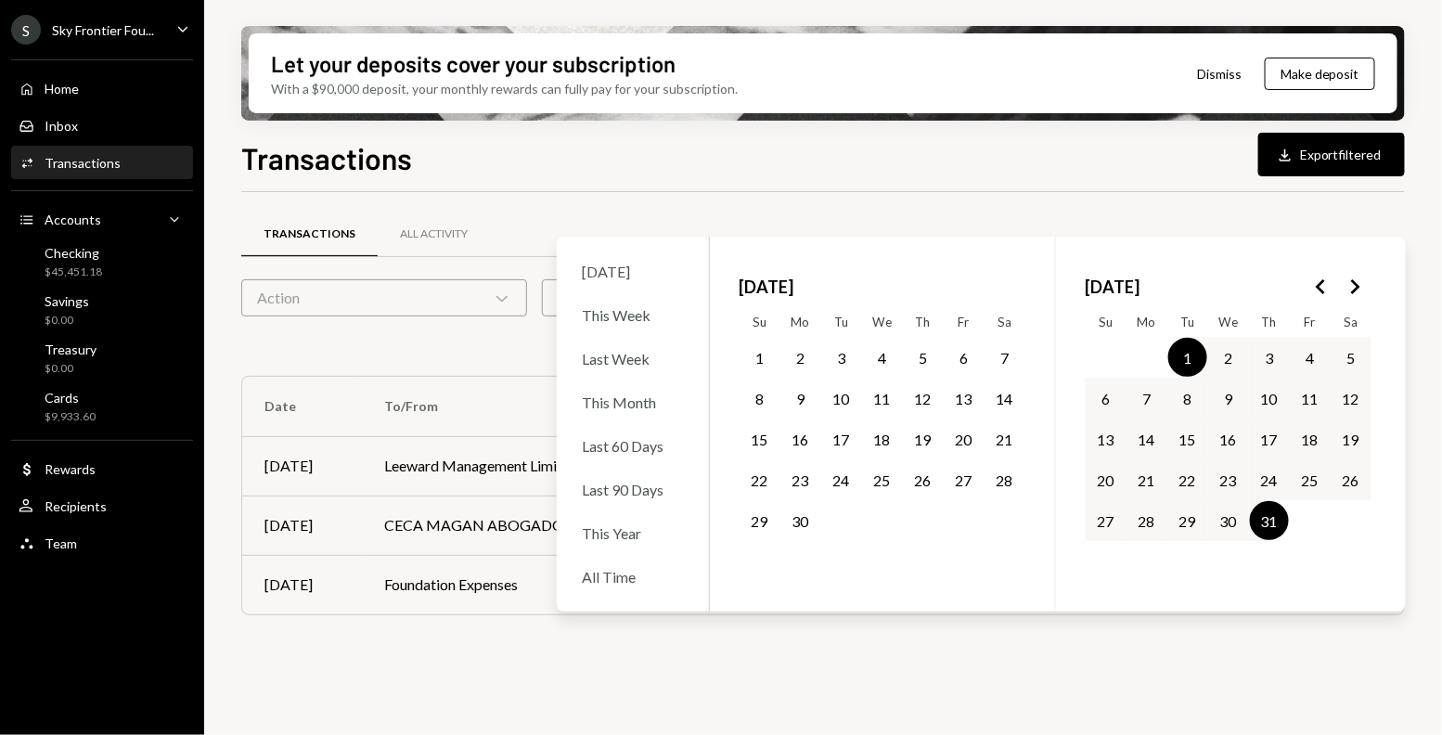
scroll to position [0, 0]
click at [429, 665] on div "Transactions All Activity Action Chevron Down Status Chevron Down Account Chevr…" at bounding box center [823, 474] width 1164 height 564
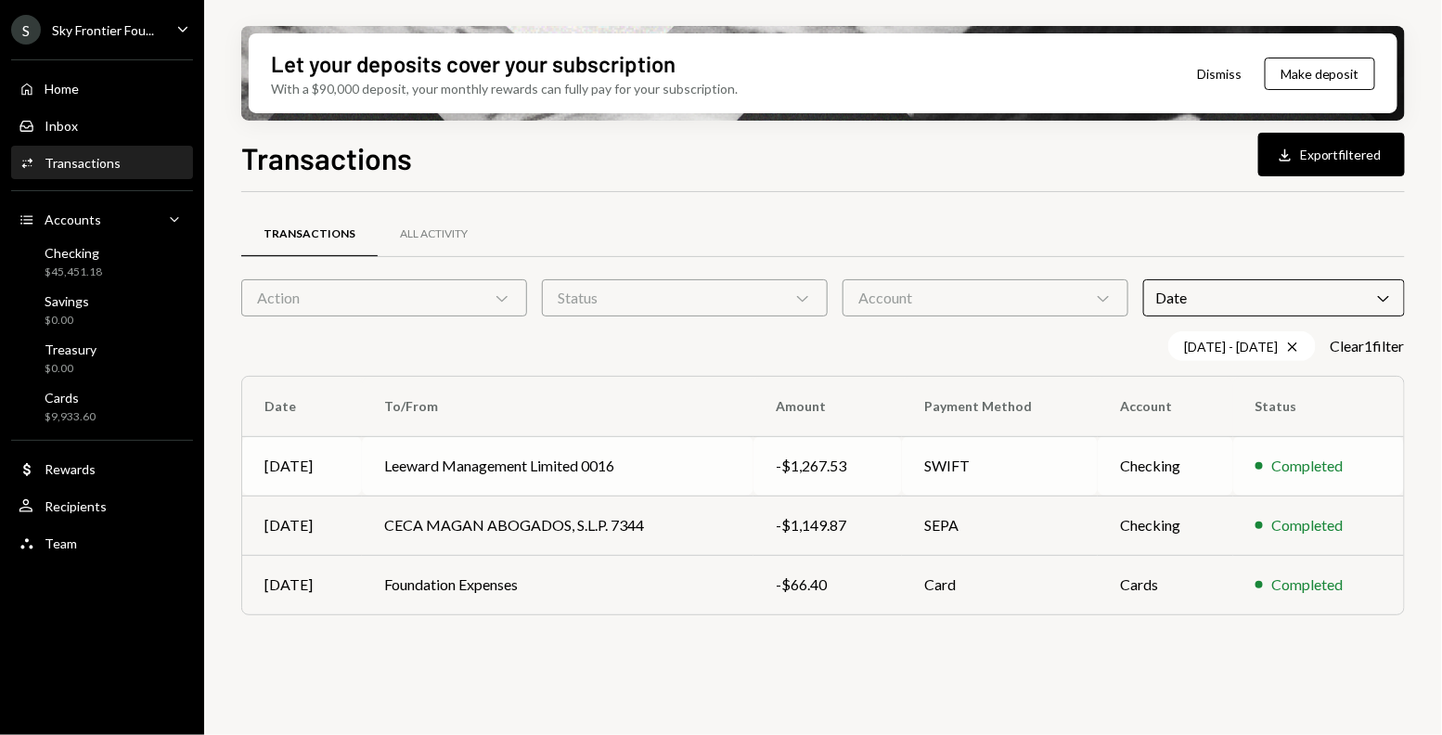
click at [515, 466] on td "Leeward Management Limited 0016" at bounding box center [558, 465] width 392 height 59
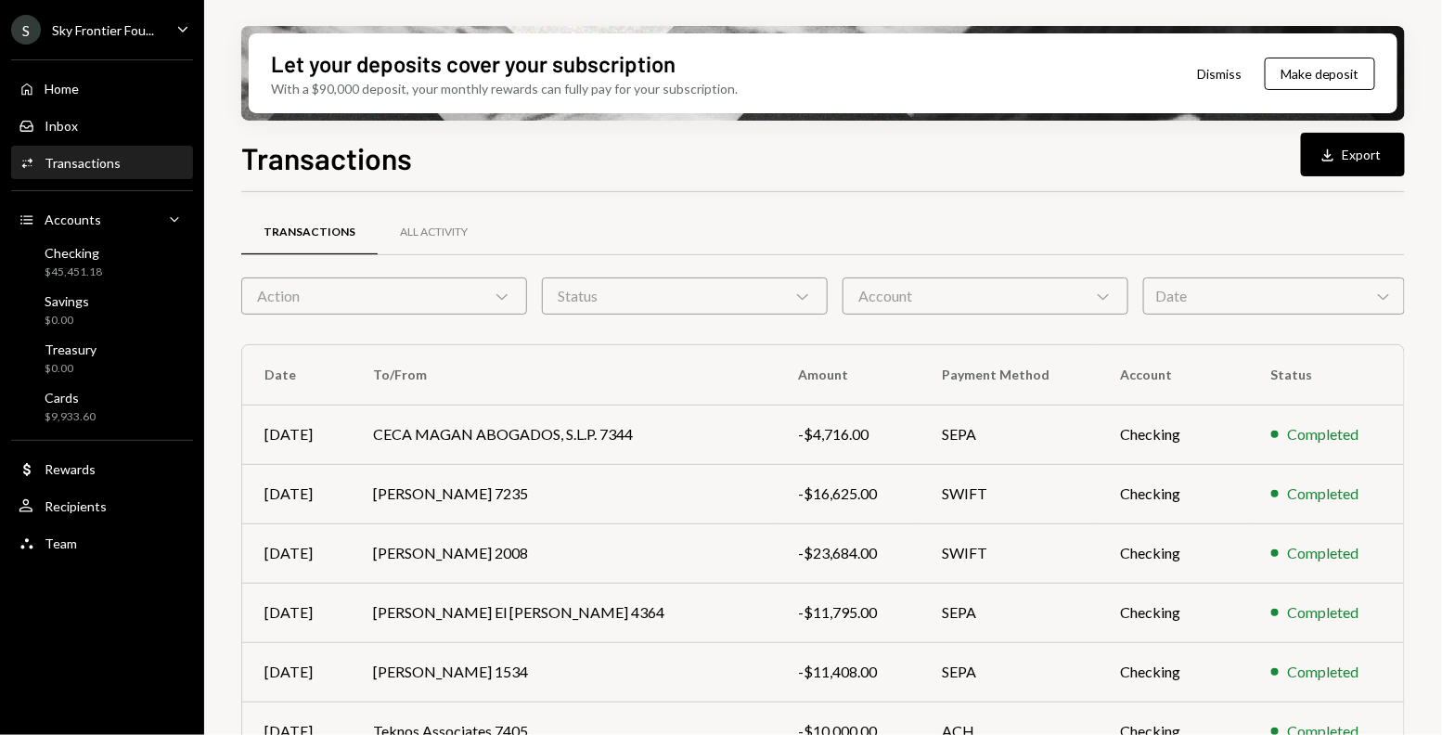
scroll to position [9, 0]
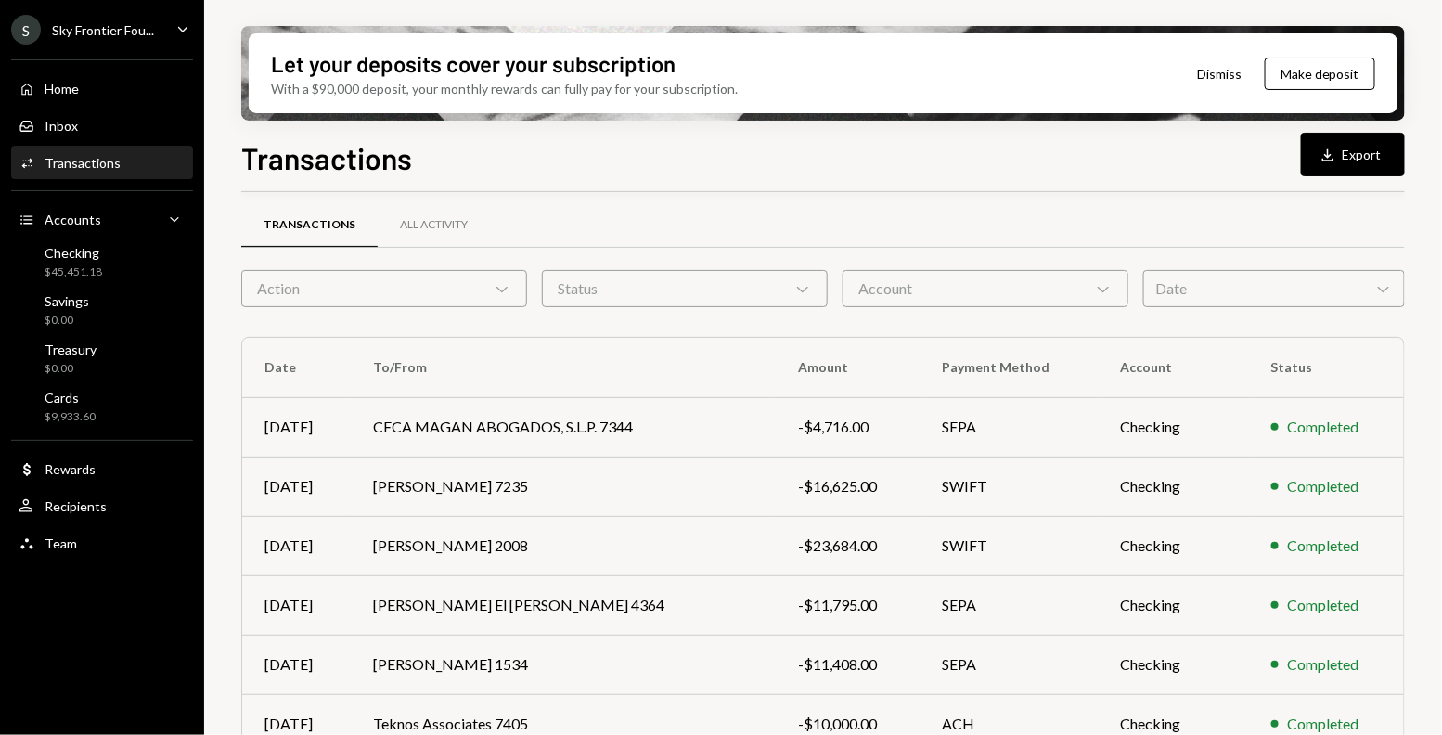
click at [1168, 300] on div "Date Chevron Down" at bounding box center [1274, 288] width 262 height 37
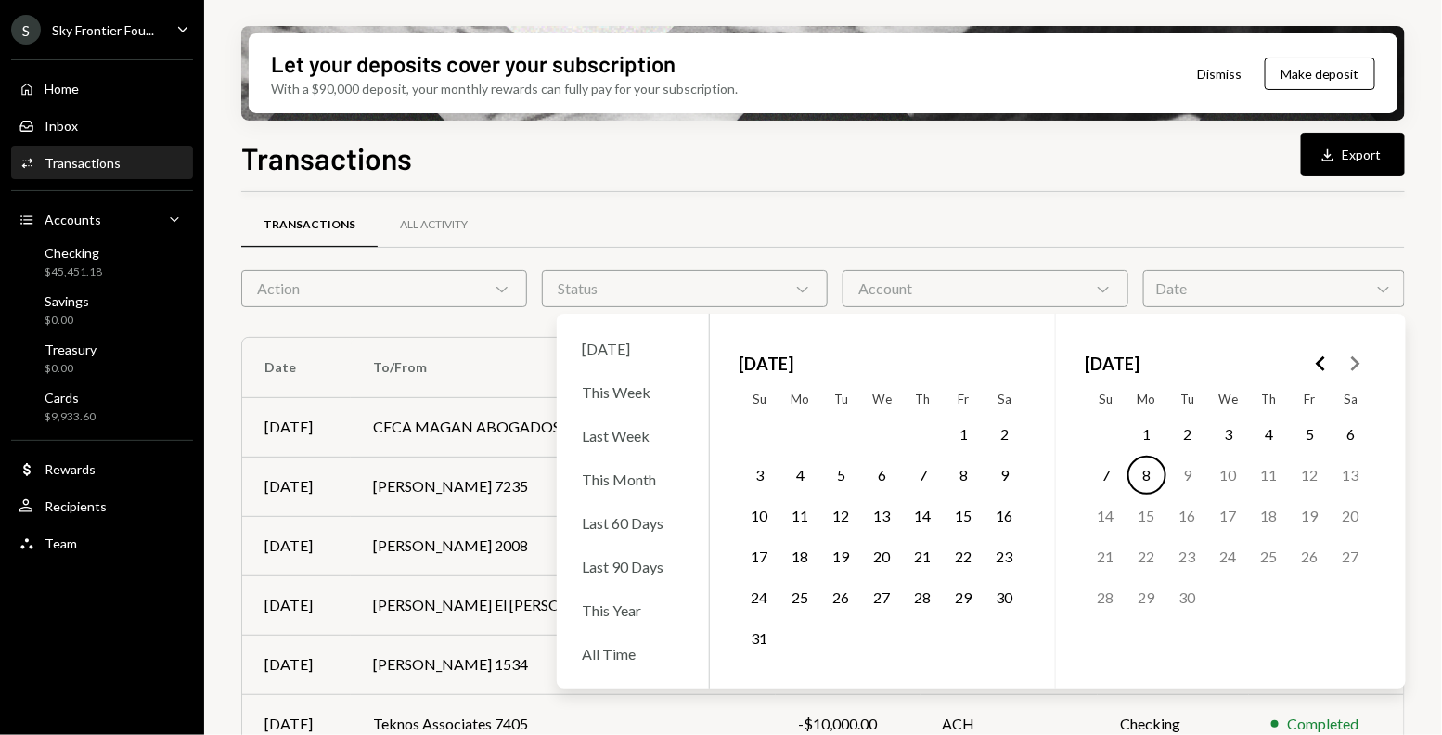
click at [1327, 367] on icon "Go to the Previous Month" at bounding box center [1321, 364] width 22 height 22
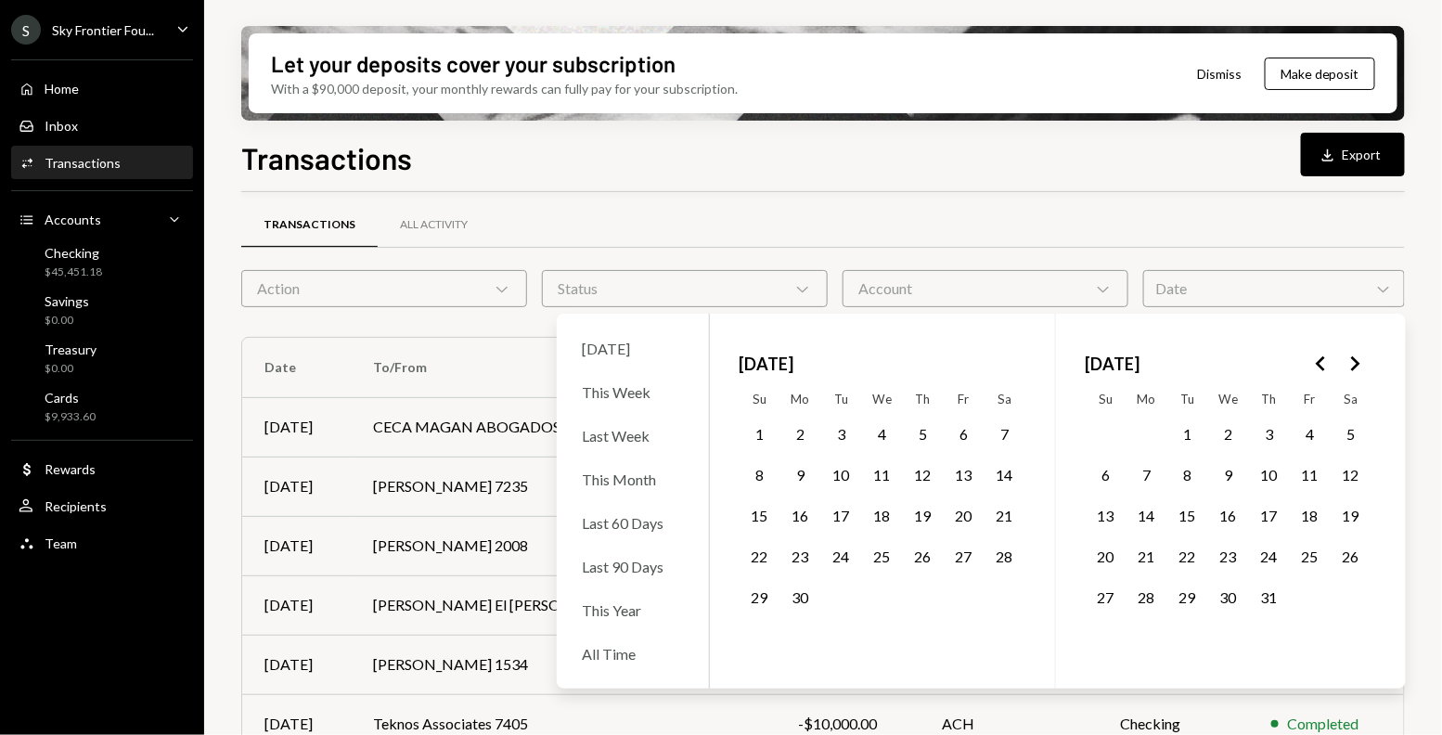
click at [1189, 425] on button "1" at bounding box center [1187, 434] width 39 height 39
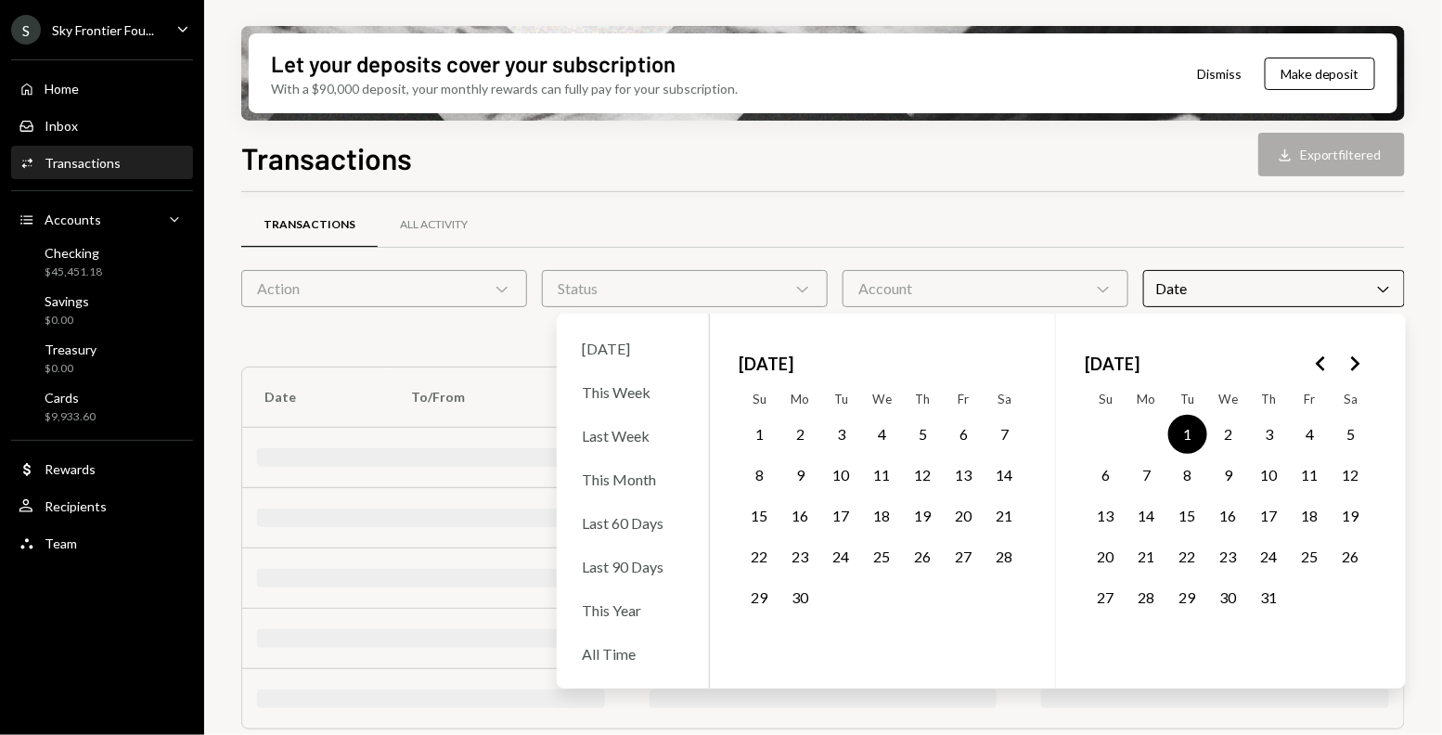
scroll to position [0, 0]
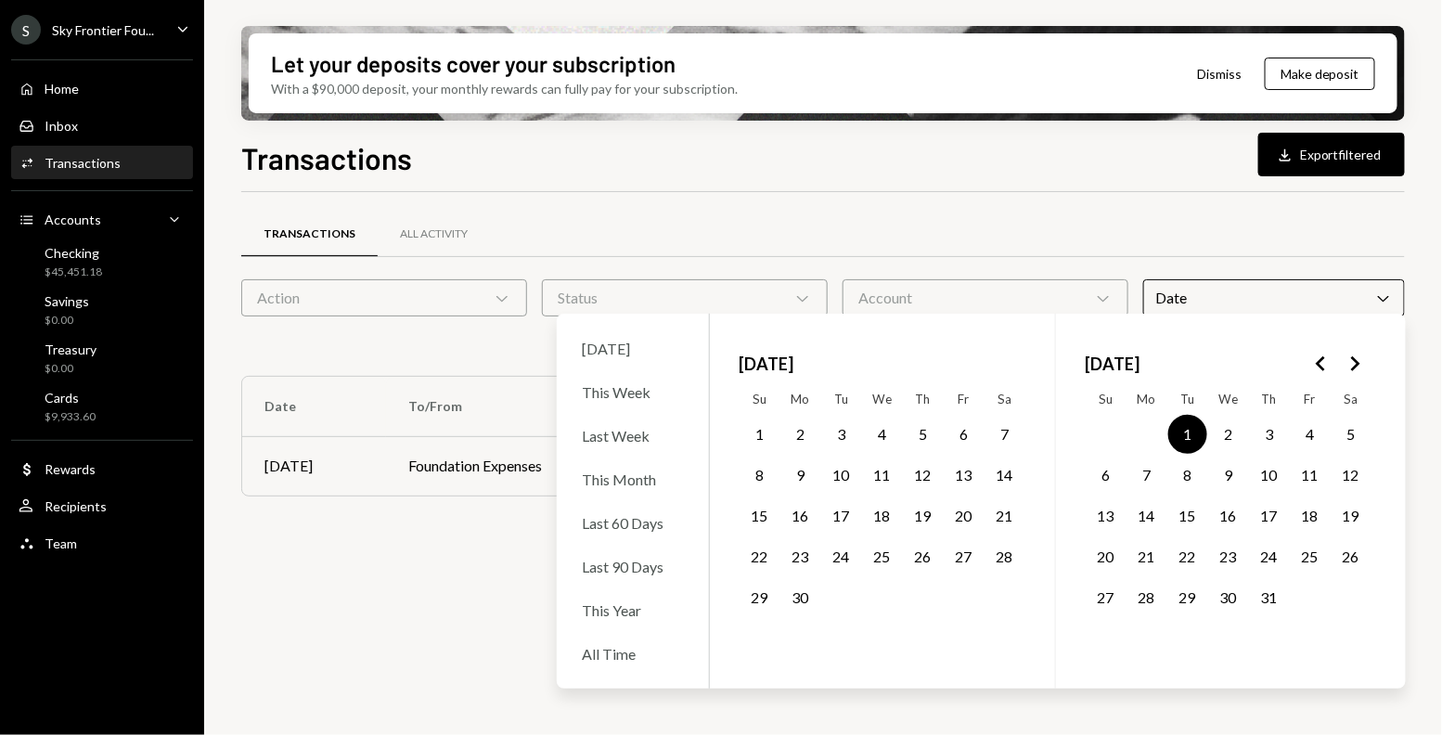
click at [1363, 367] on icon "Go to the Next Month" at bounding box center [1355, 364] width 22 height 22
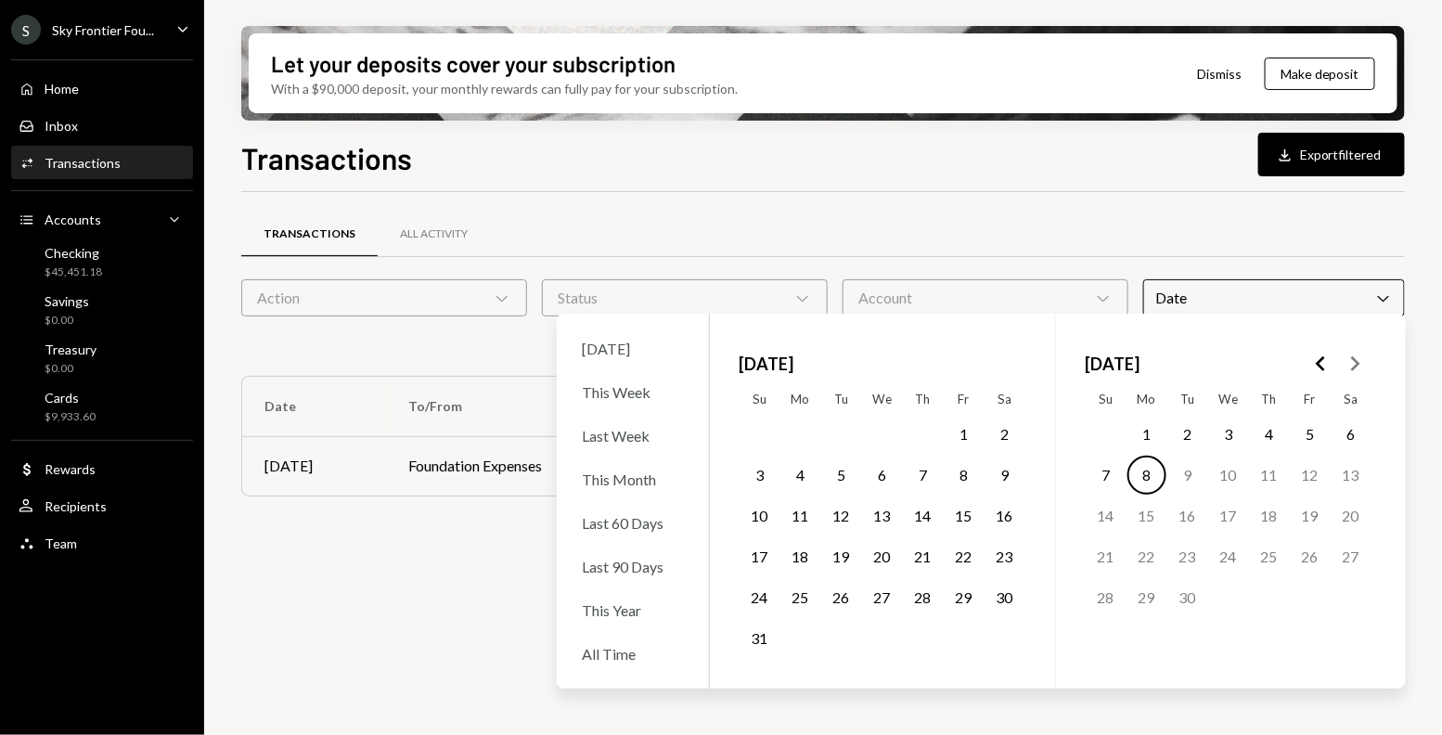
click at [764, 638] on button "31" at bounding box center [760, 638] width 39 height 39
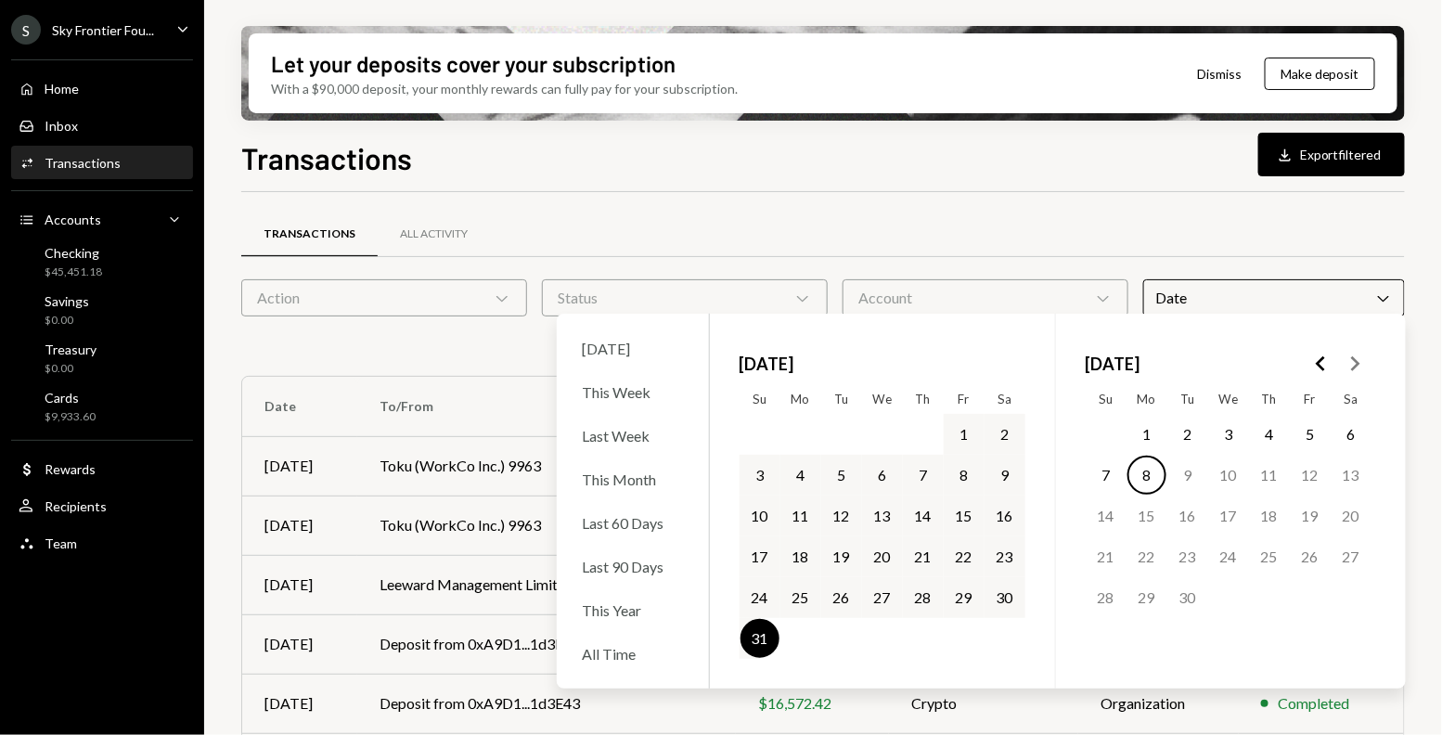
click at [898, 214] on div "Transactions All Activity" at bounding box center [823, 234] width 1164 height 47
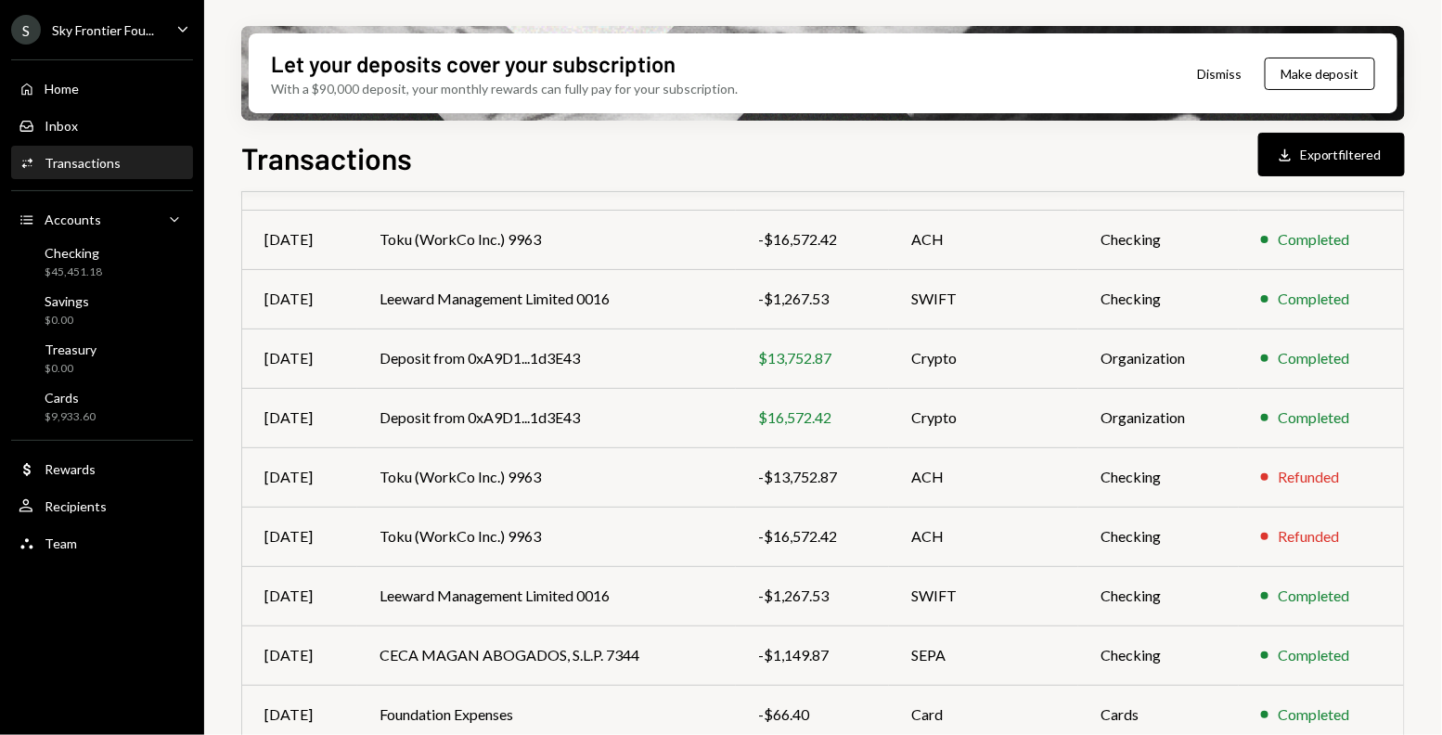
scroll to position [311, 0]
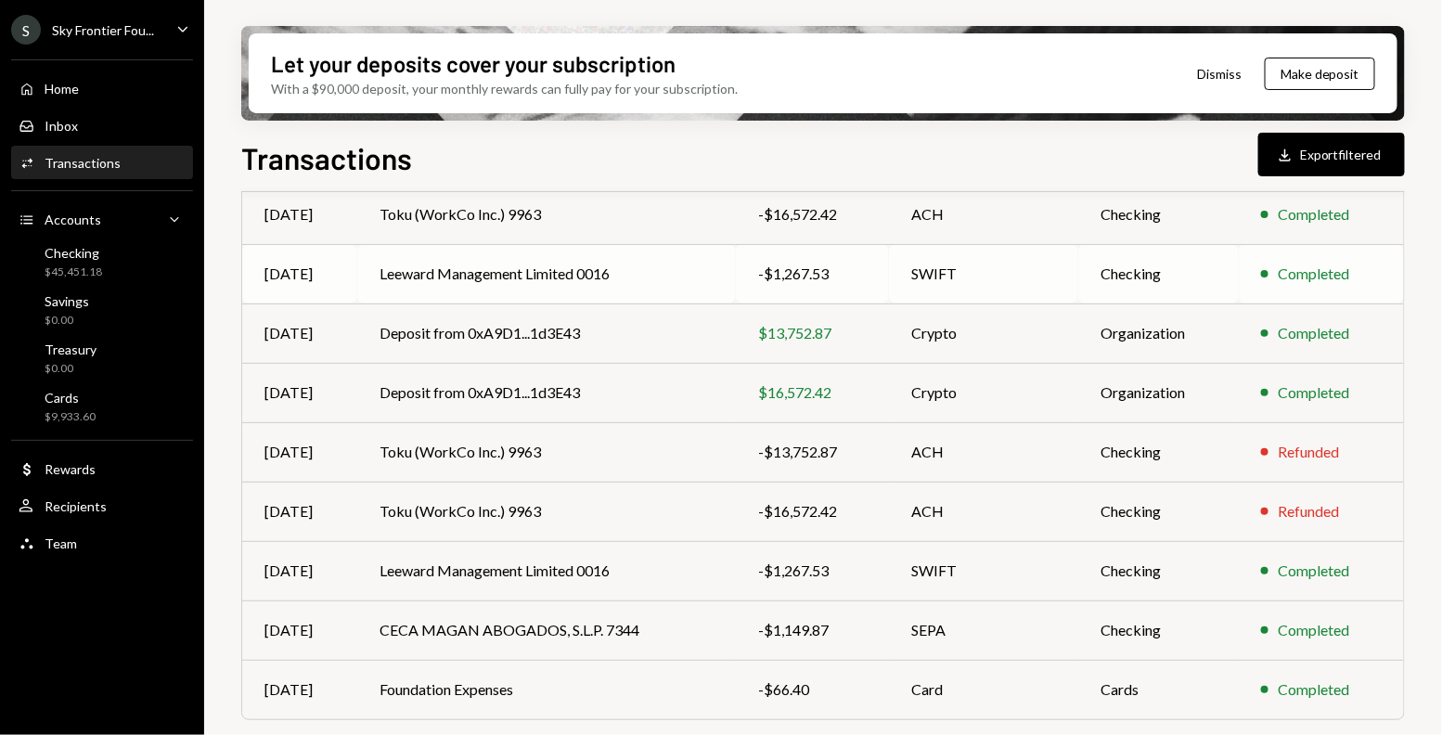
click at [604, 292] on td "Leeward Management Limited 0016" at bounding box center [546, 273] width 379 height 59
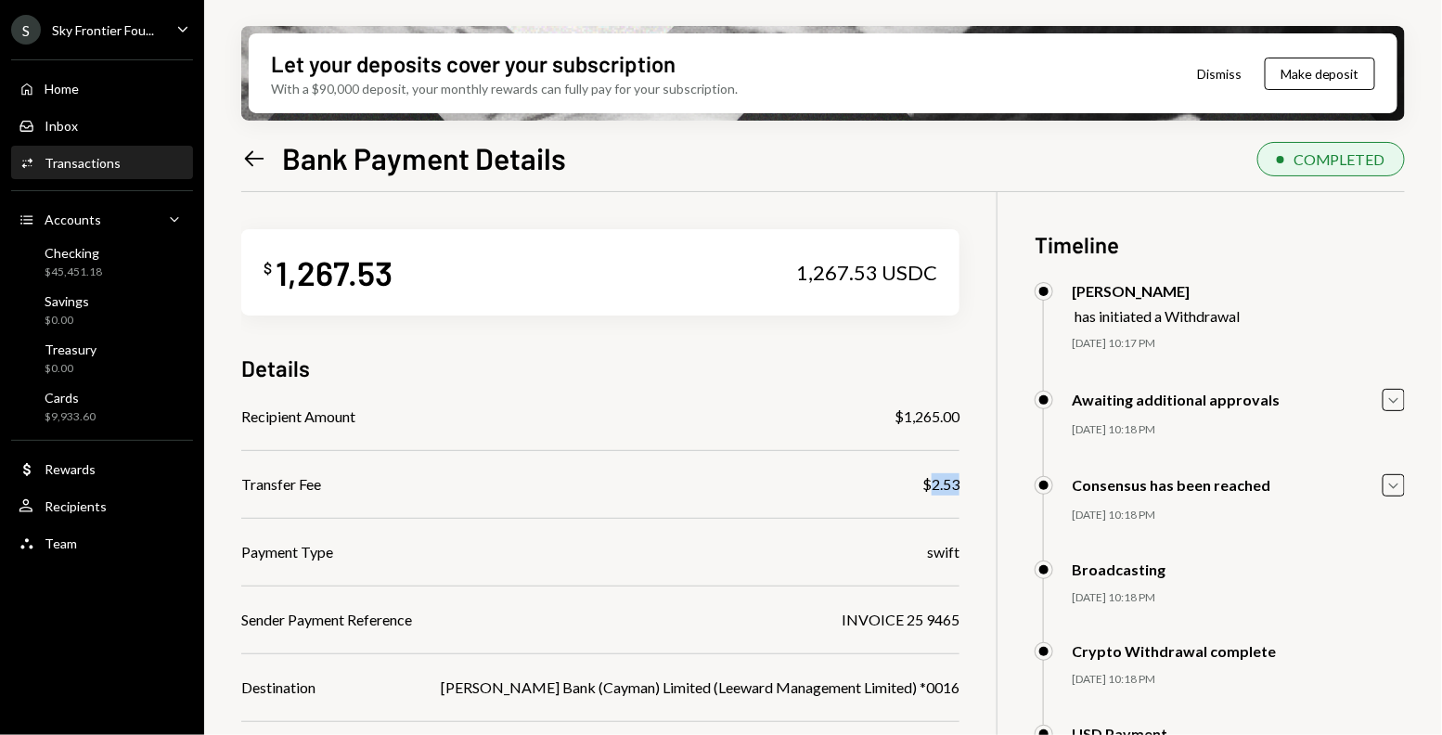
drag, startPoint x: 937, startPoint y: 488, endPoint x: 906, endPoint y: 486, distance: 31.6
click at [906, 486] on div "$ 1,267.53 1,267.53 USDC Details Recipient Amount $1,265.00 Transfer Fee $2.53 …" at bounding box center [823, 559] width 1164 height 735
copy div "2.53"
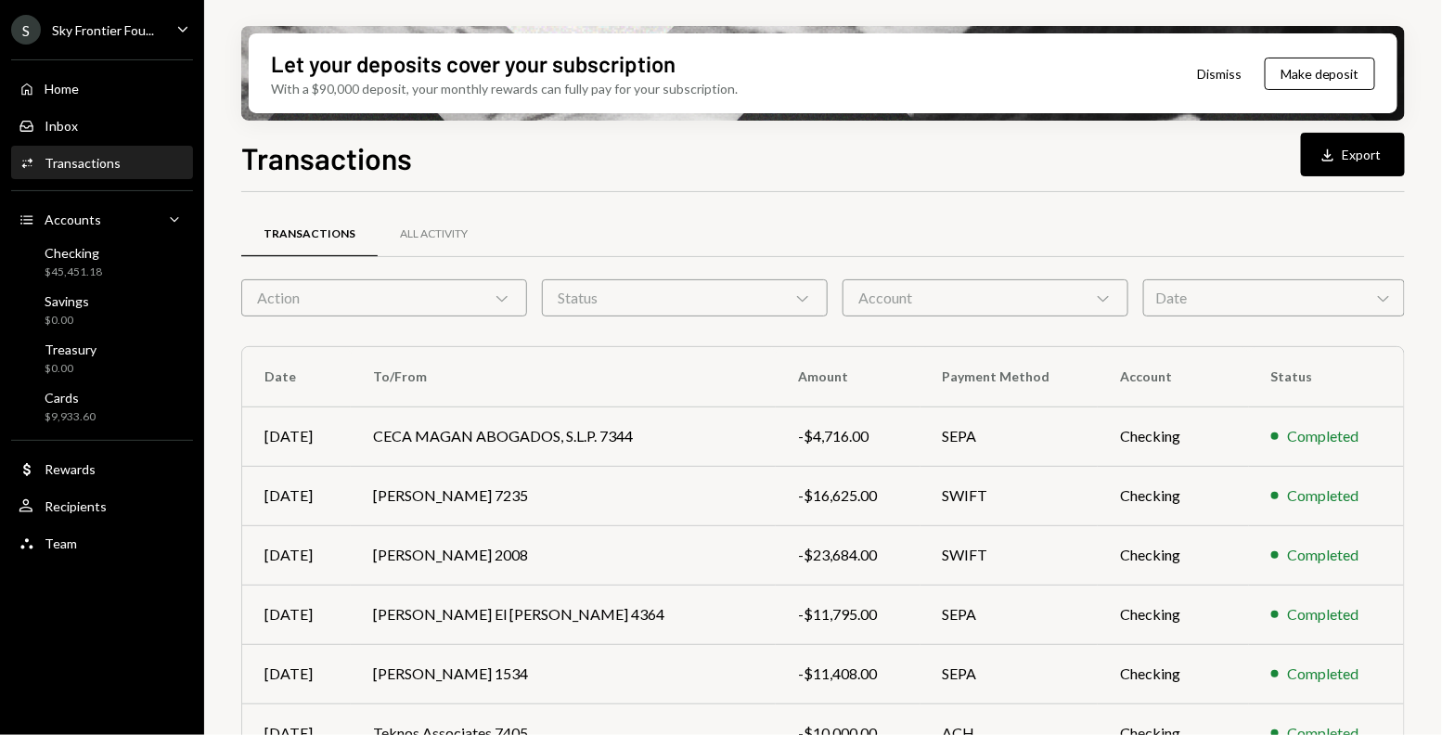
click at [971, 305] on div "Account Chevron Down" at bounding box center [986, 297] width 286 height 37
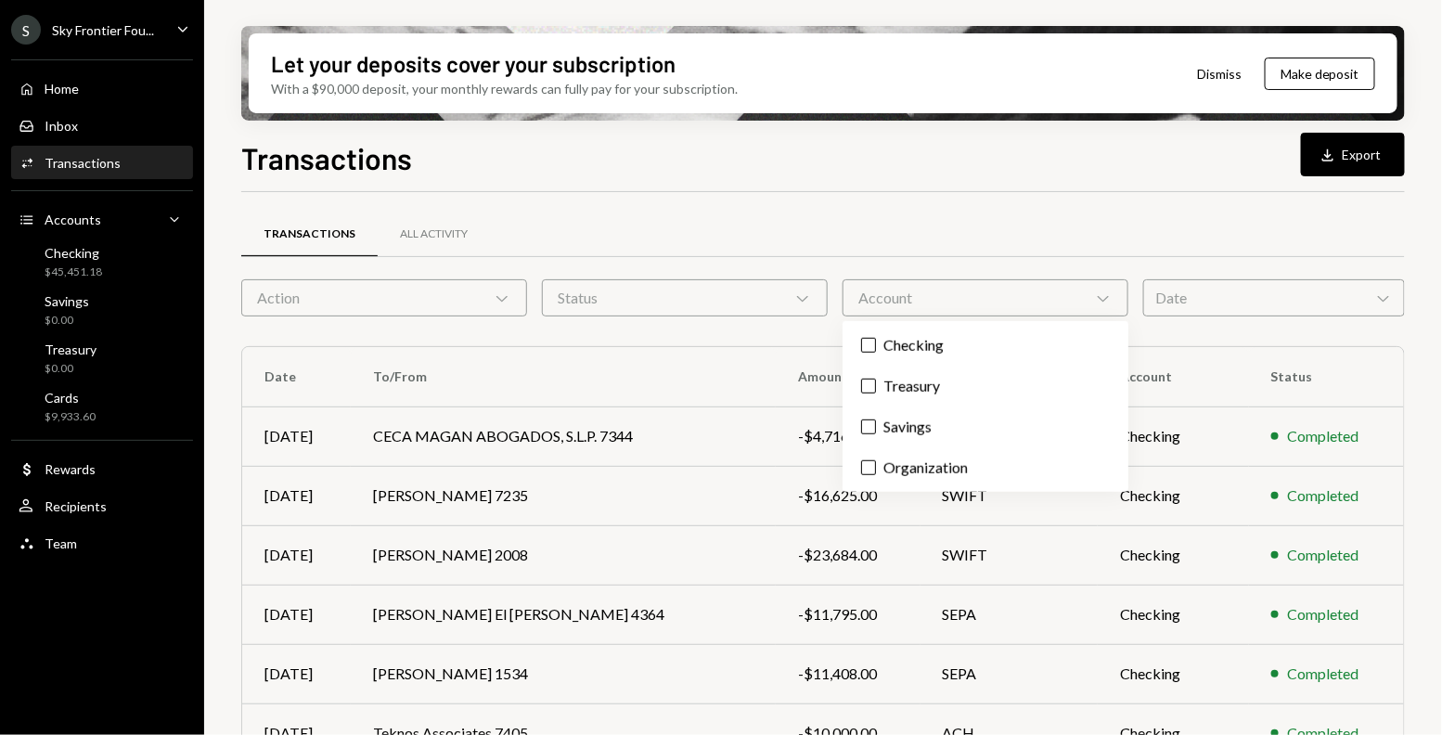
click at [1273, 304] on div "Date Chevron Down" at bounding box center [1274, 297] width 262 height 37
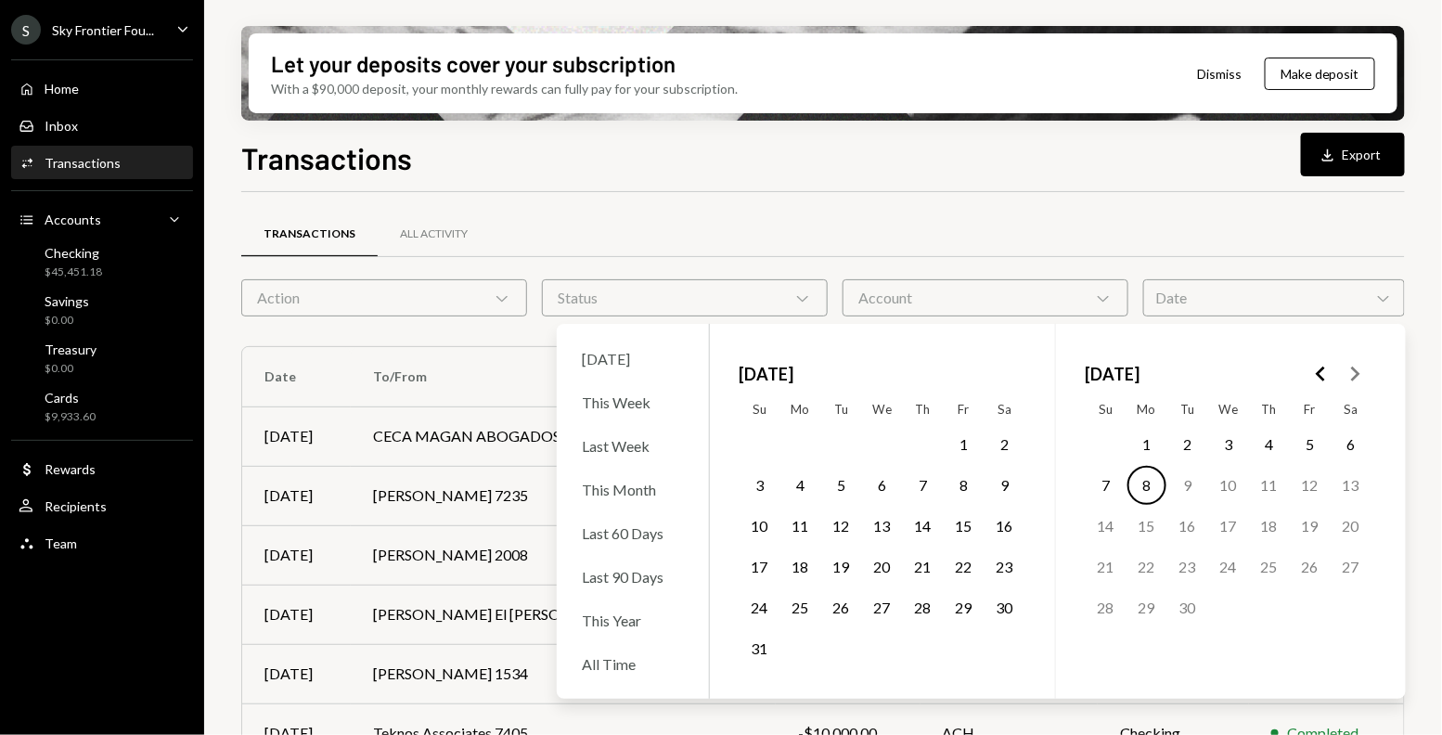
click at [1327, 370] on icon "Go to the Previous Month" at bounding box center [1321, 374] width 22 height 22
click at [1190, 440] on button "1" at bounding box center [1187, 444] width 39 height 39
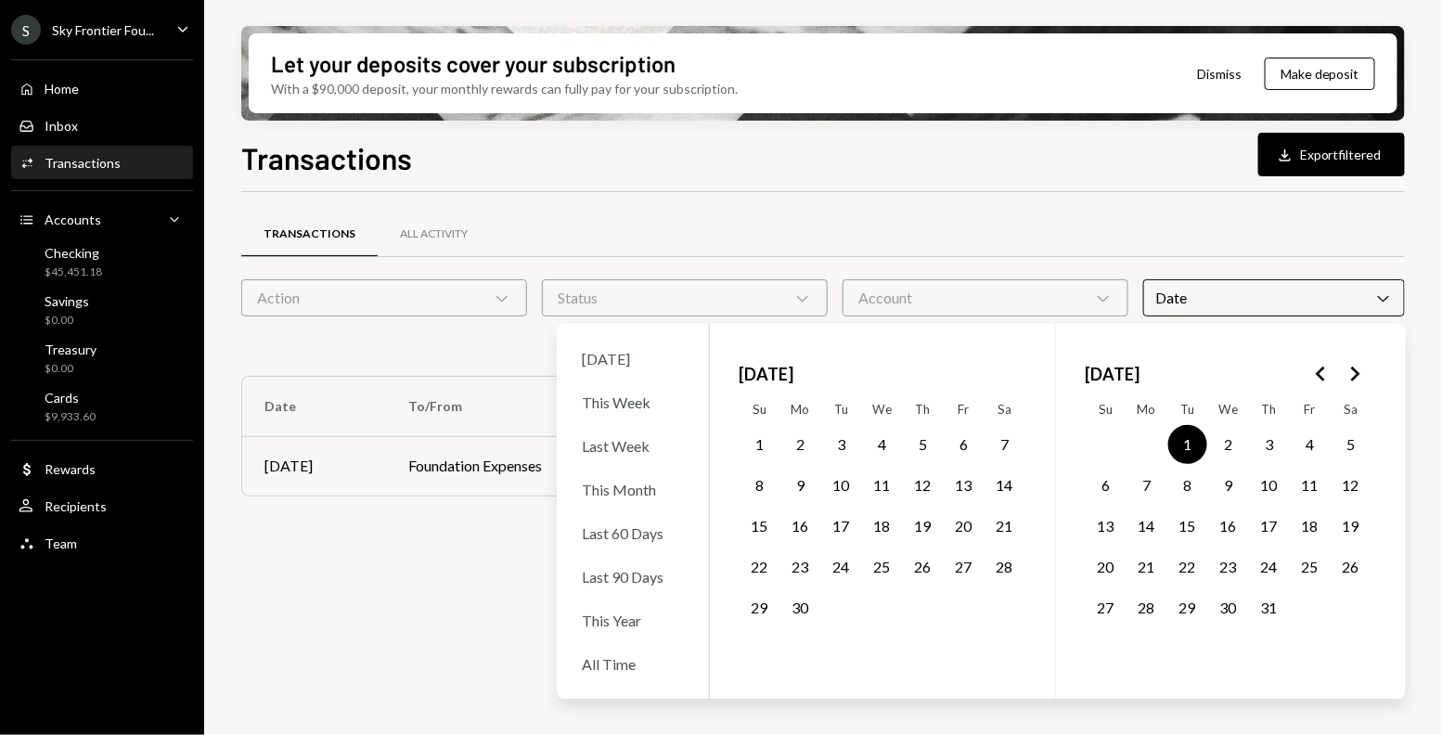
click at [1278, 611] on button "31" at bounding box center [1269, 607] width 39 height 39
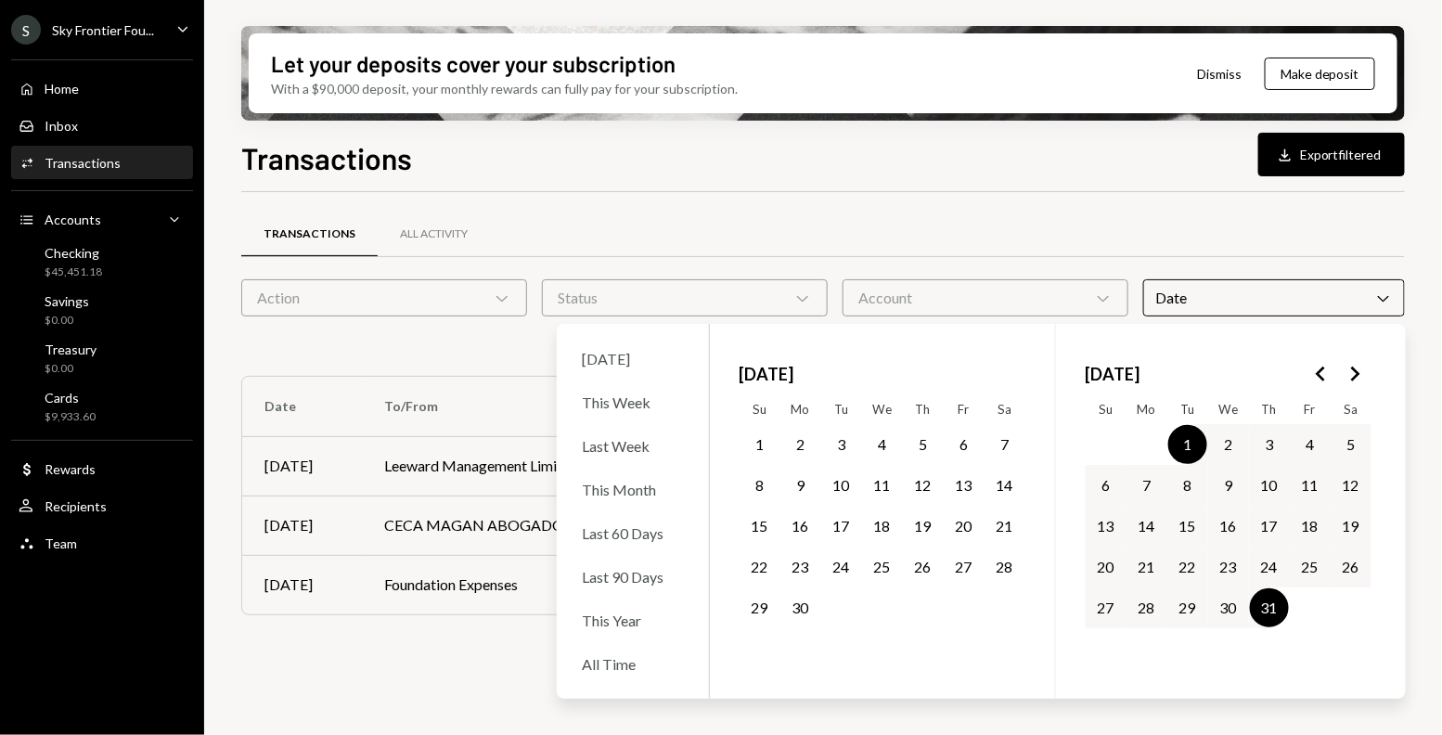
click at [782, 231] on div "Transactions All Activity" at bounding box center [823, 234] width 1164 height 47
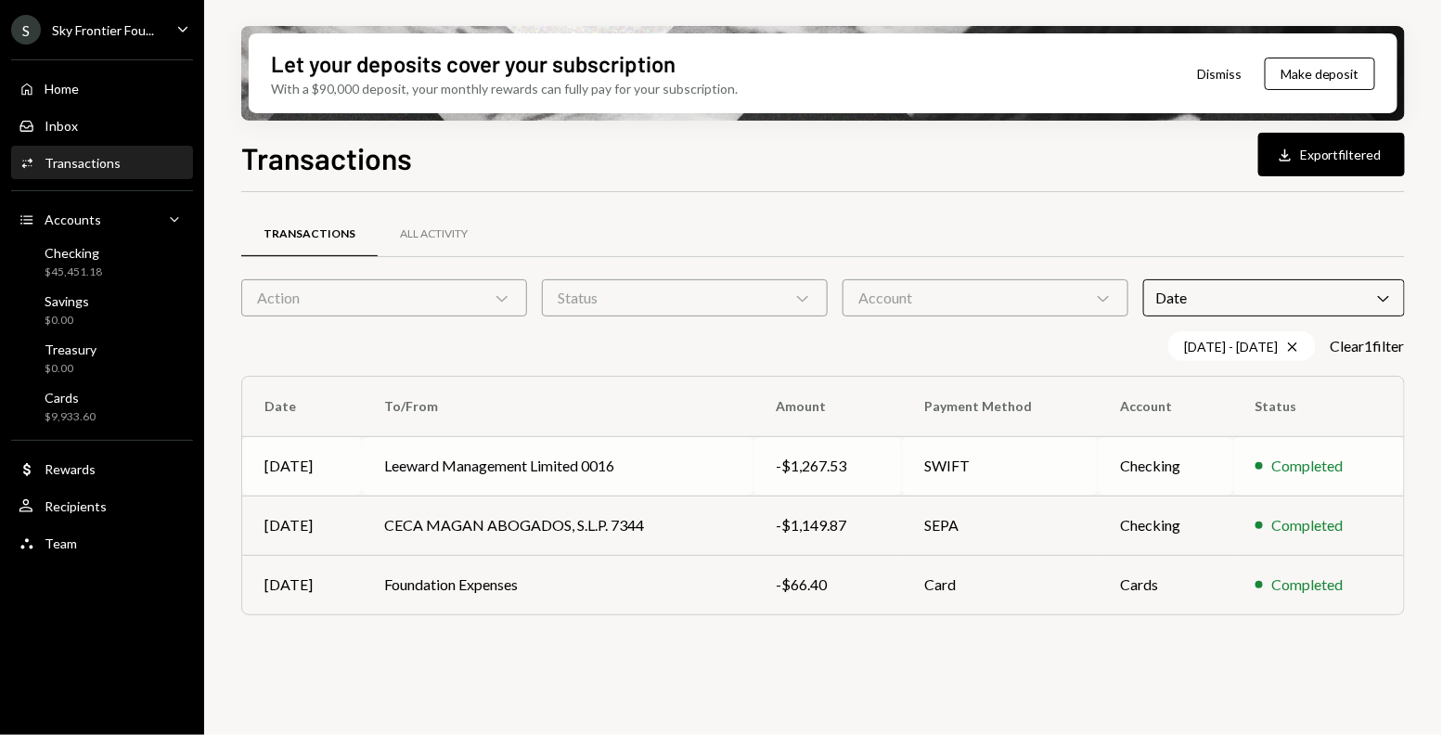
click at [666, 481] on td "Leeward Management Limited 0016" at bounding box center [558, 465] width 392 height 59
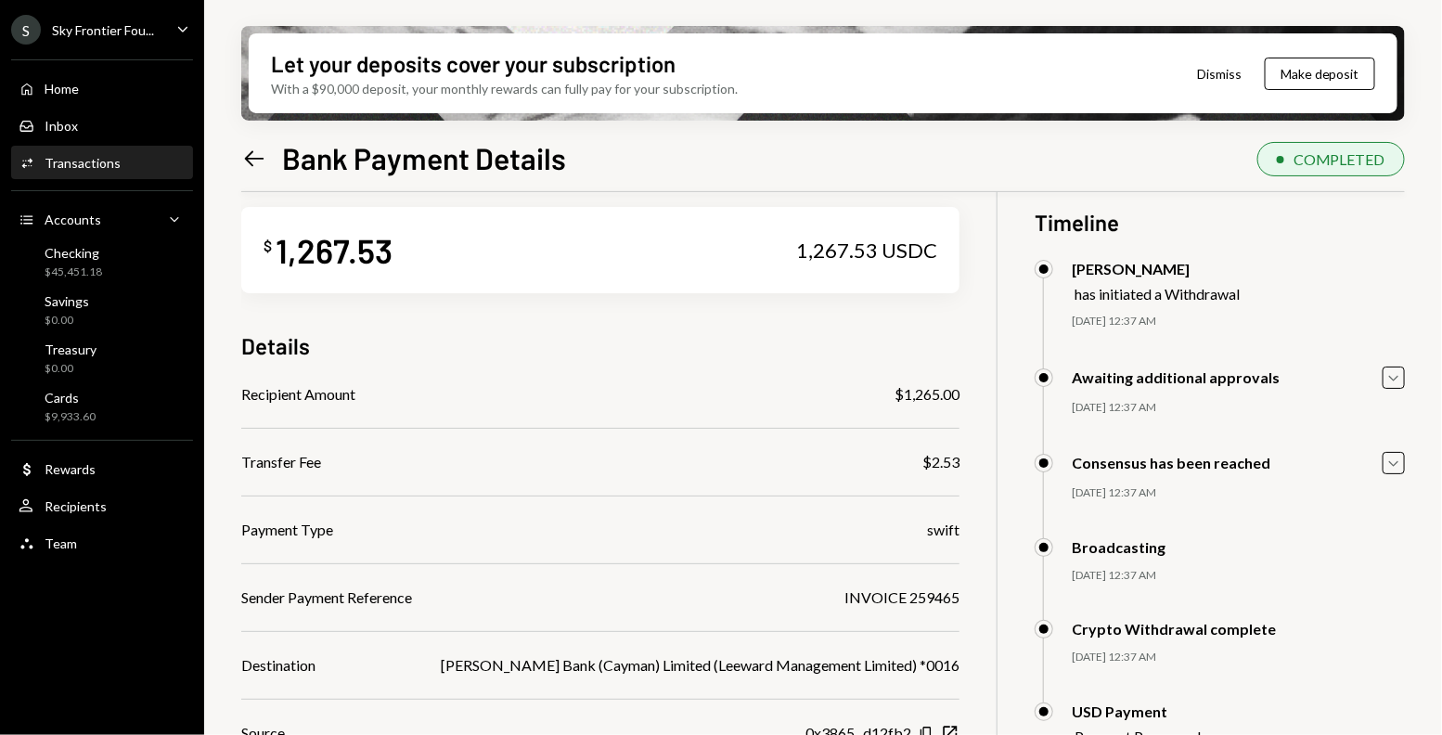
scroll to position [21, 0]
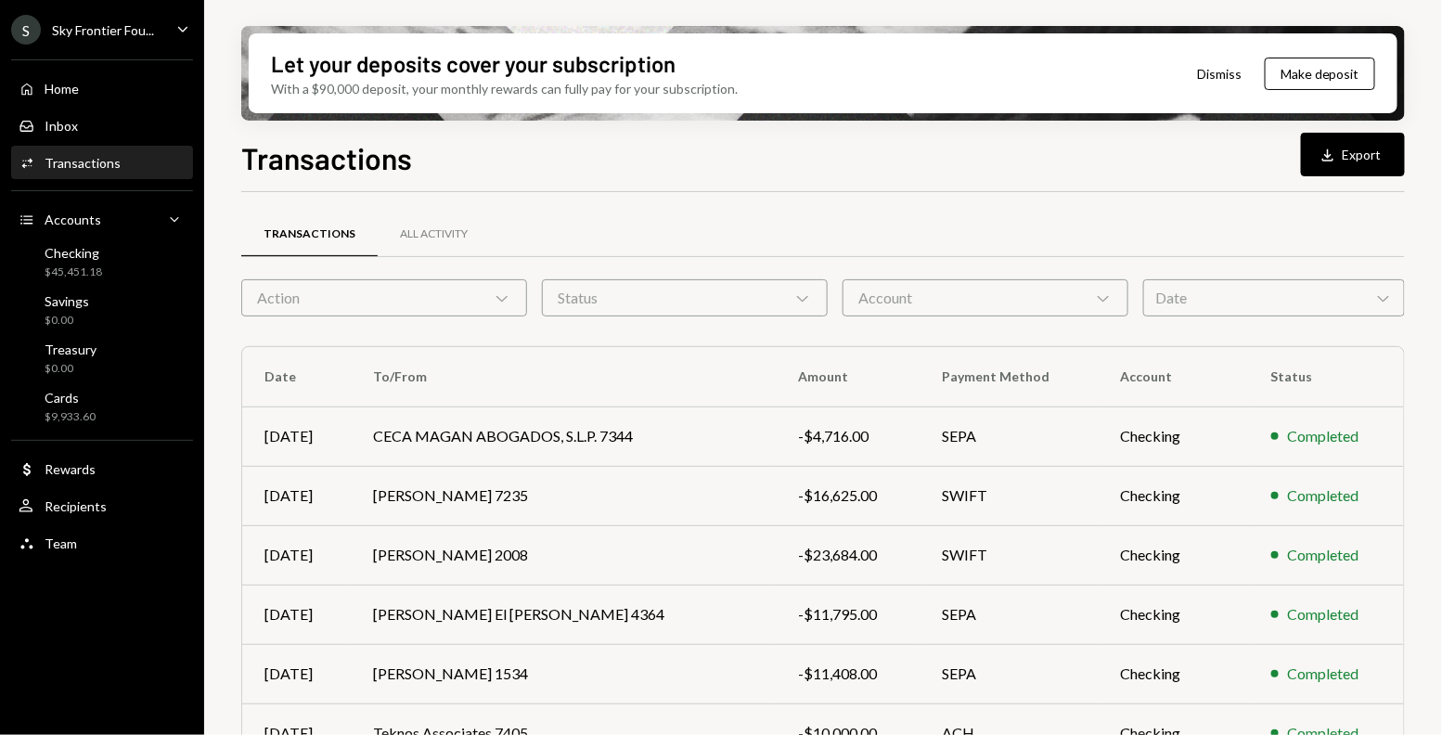
click at [1160, 298] on div "Date Chevron Down" at bounding box center [1274, 297] width 262 height 37
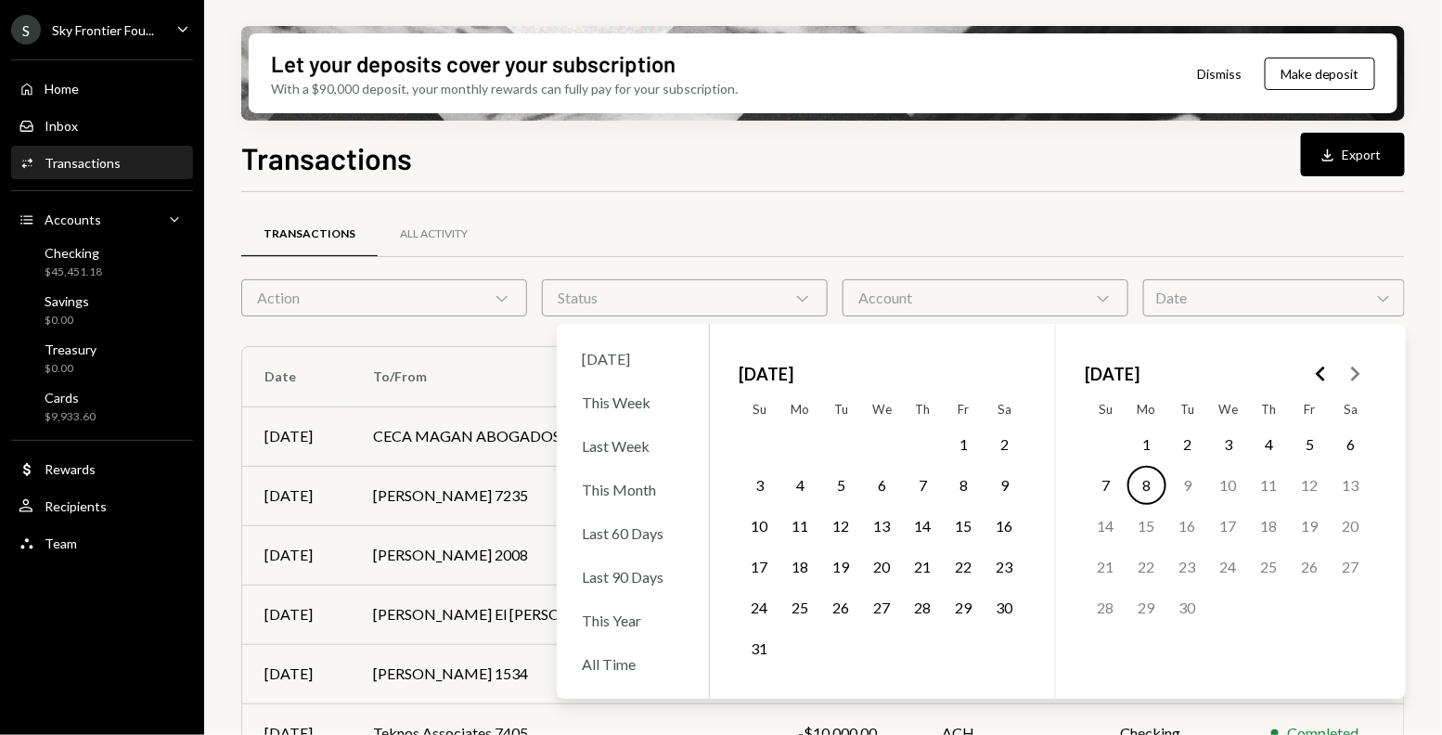
click at [1307, 376] on button "Go to the Previous Month" at bounding box center [1321, 373] width 33 height 33
click at [1191, 436] on button "1" at bounding box center [1187, 444] width 39 height 39
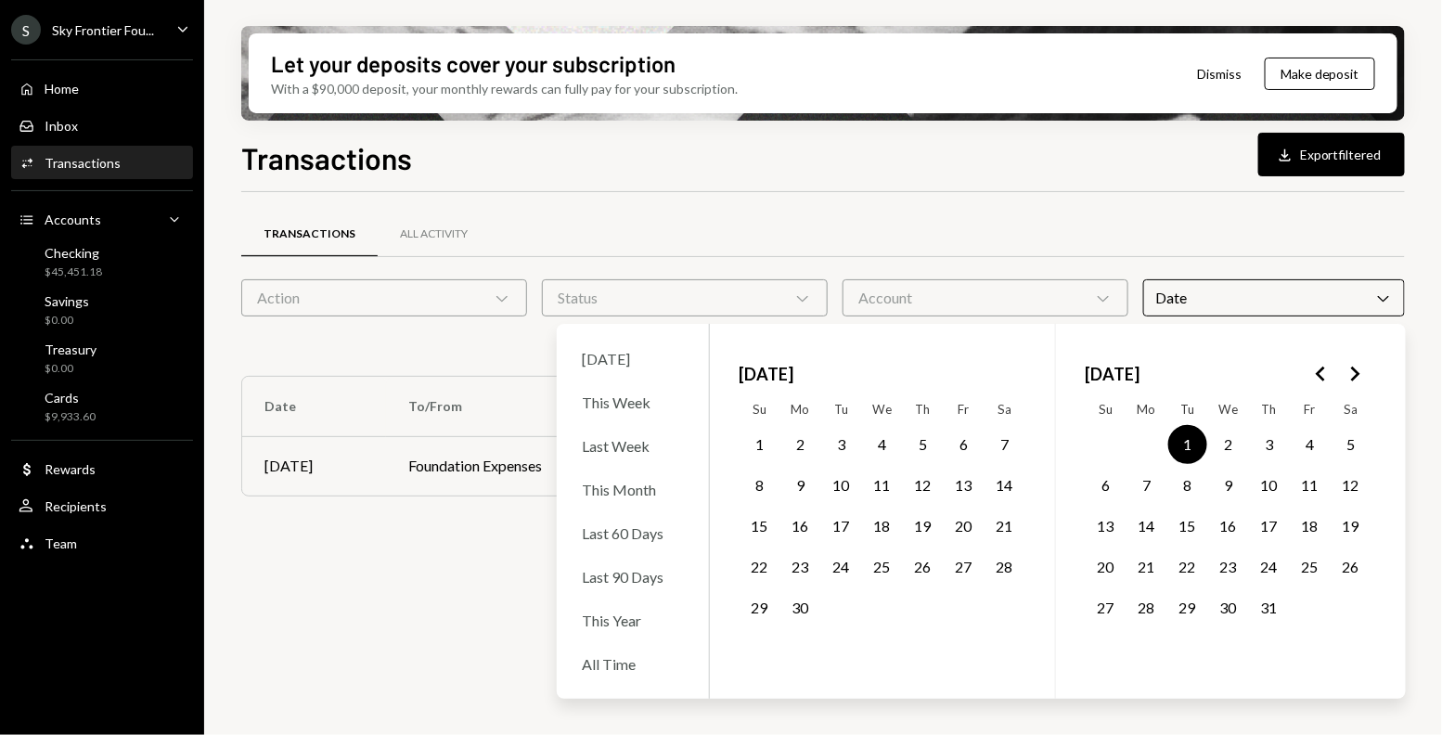
click at [1262, 602] on button "31" at bounding box center [1269, 607] width 39 height 39
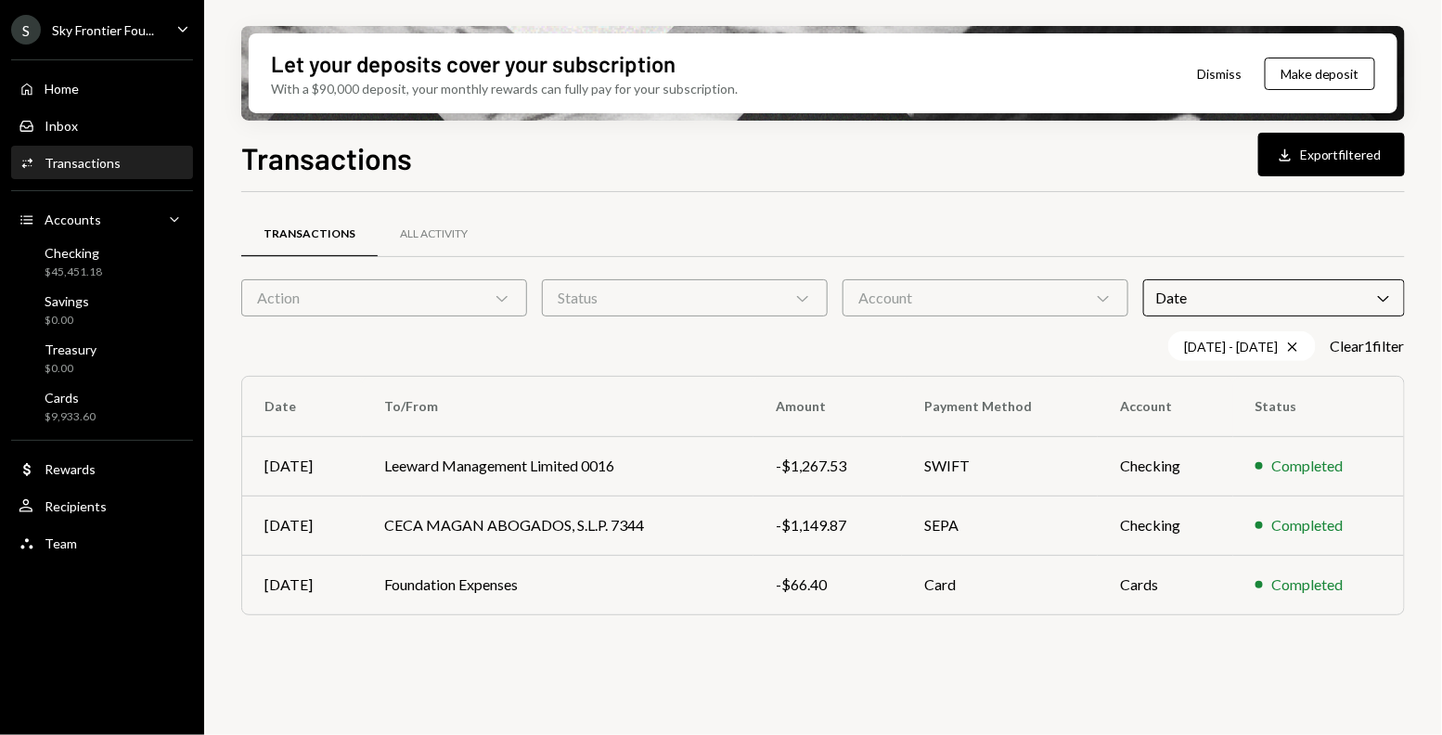
click at [860, 201] on div "Transactions All Activity Action Chevron Down Status Chevron Down Account Chevr…" at bounding box center [823, 422] width 1164 height 460
click at [641, 522] on td "CECA MAGAN ABOGADOS, S.L.P. 7344" at bounding box center [558, 525] width 392 height 59
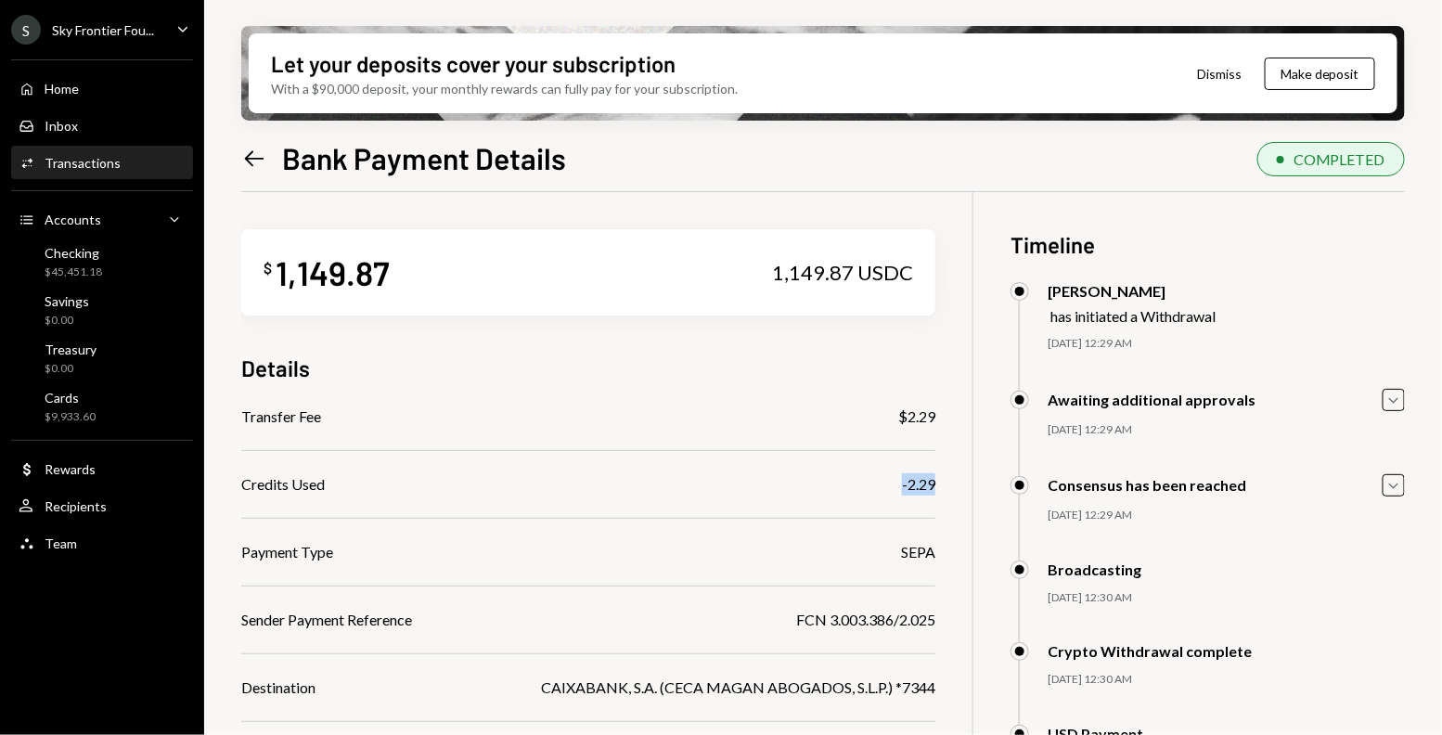
drag, startPoint x: 948, startPoint y: 484, endPoint x: 888, endPoint y: 484, distance: 60.3
click at [888, 484] on div "$ 1,149.87 1,149.87 USDC Details Transfer Fee $2.29 Credits Used -2.29 Payment …" at bounding box center [823, 559] width 1164 height 735
copy div "-2.29"
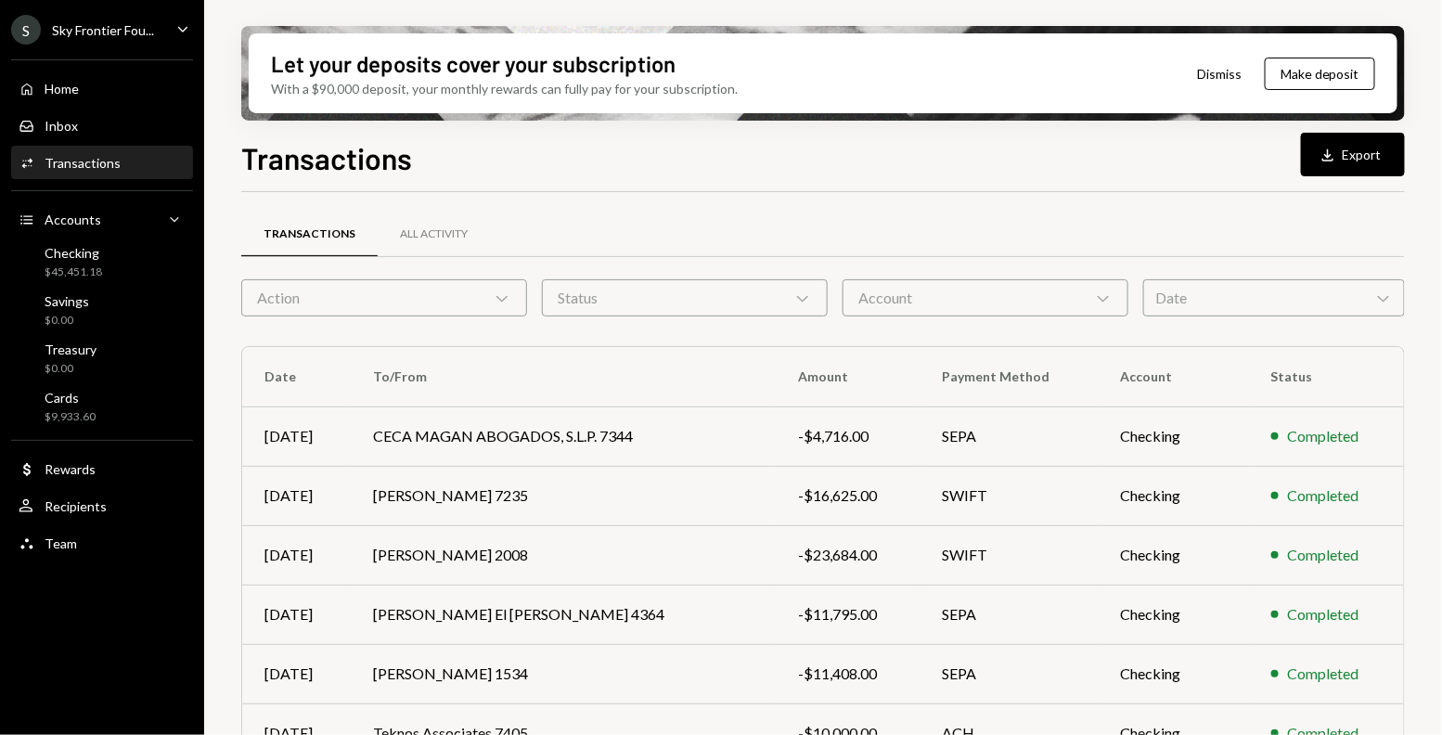
click at [1242, 266] on div "Transactions All Activity" at bounding box center [823, 245] width 1164 height 69
click at [1242, 287] on div "Date Chevron Down" at bounding box center [1274, 297] width 262 height 37
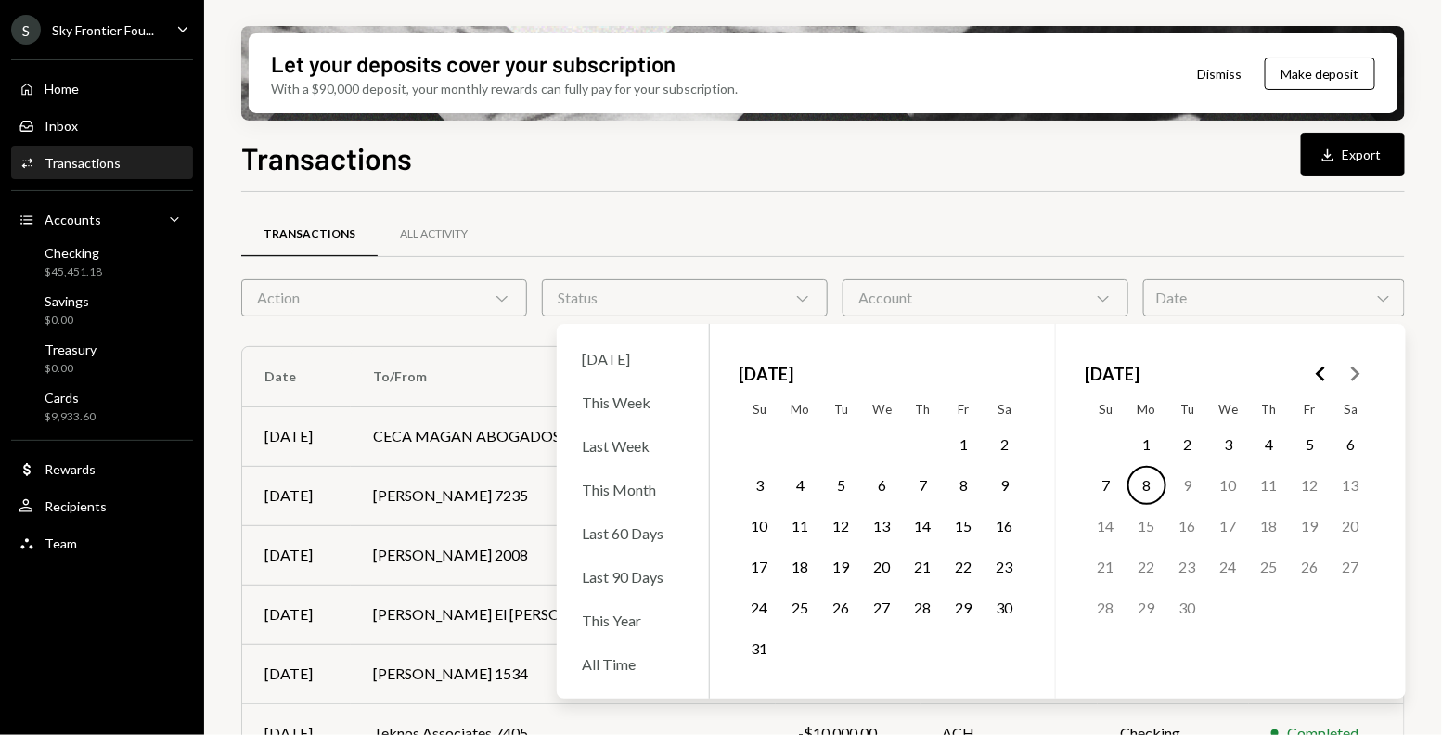
click at [1325, 378] on icon "Go to the Previous Month" at bounding box center [1321, 374] width 22 height 22
click at [1185, 444] on button "1" at bounding box center [1187, 444] width 39 height 39
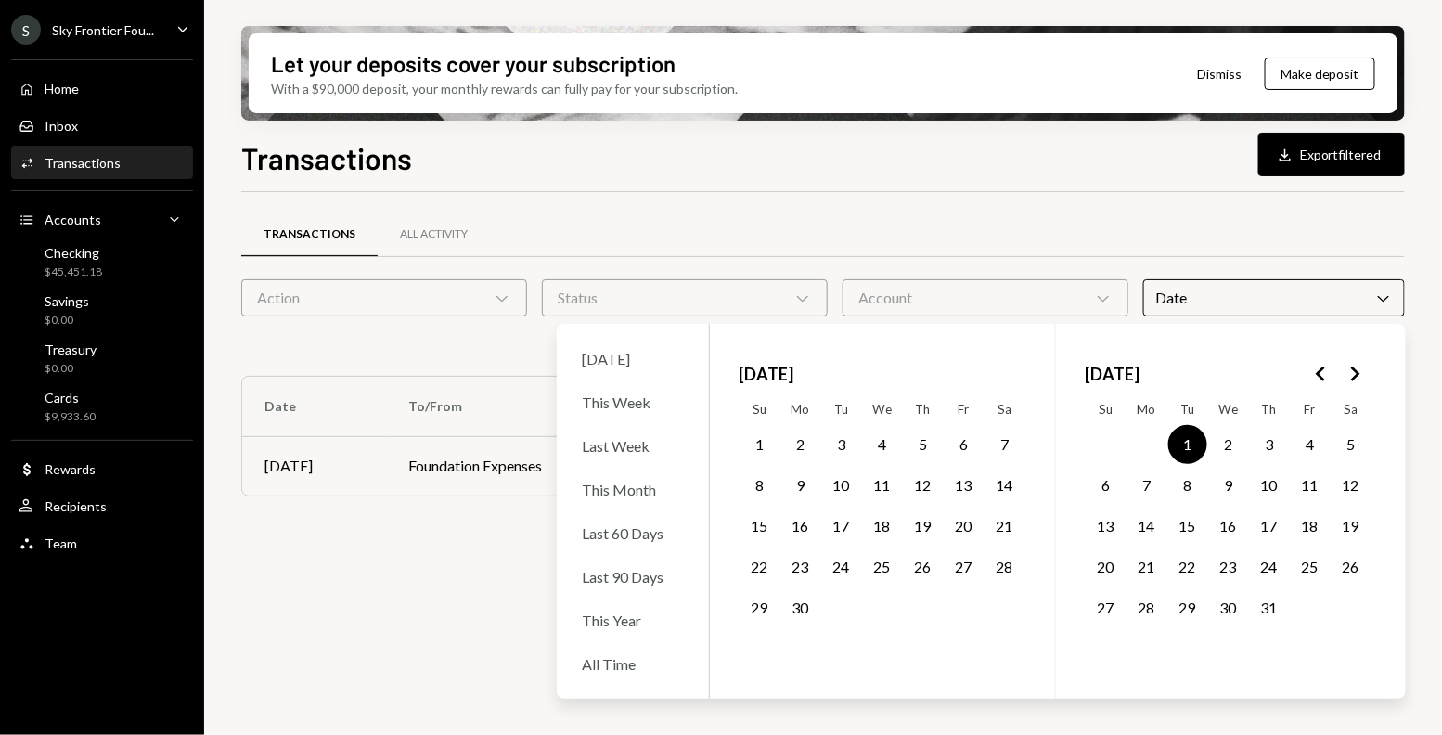
click at [1266, 610] on button "31" at bounding box center [1269, 607] width 39 height 39
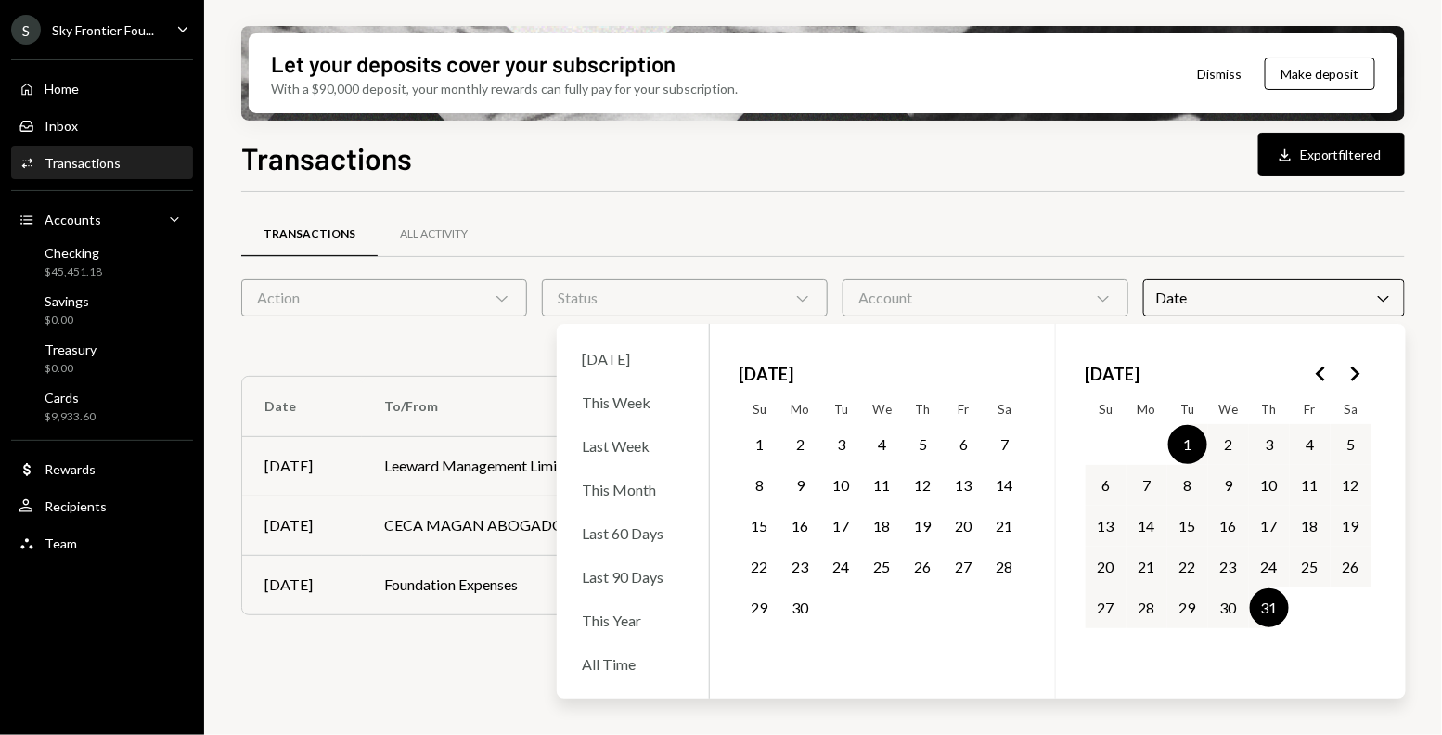
click at [428, 642] on div "Transactions All Activity Action Chevron Down Status Chevron Down Account Chevr…" at bounding box center [823, 437] width 1164 height 431
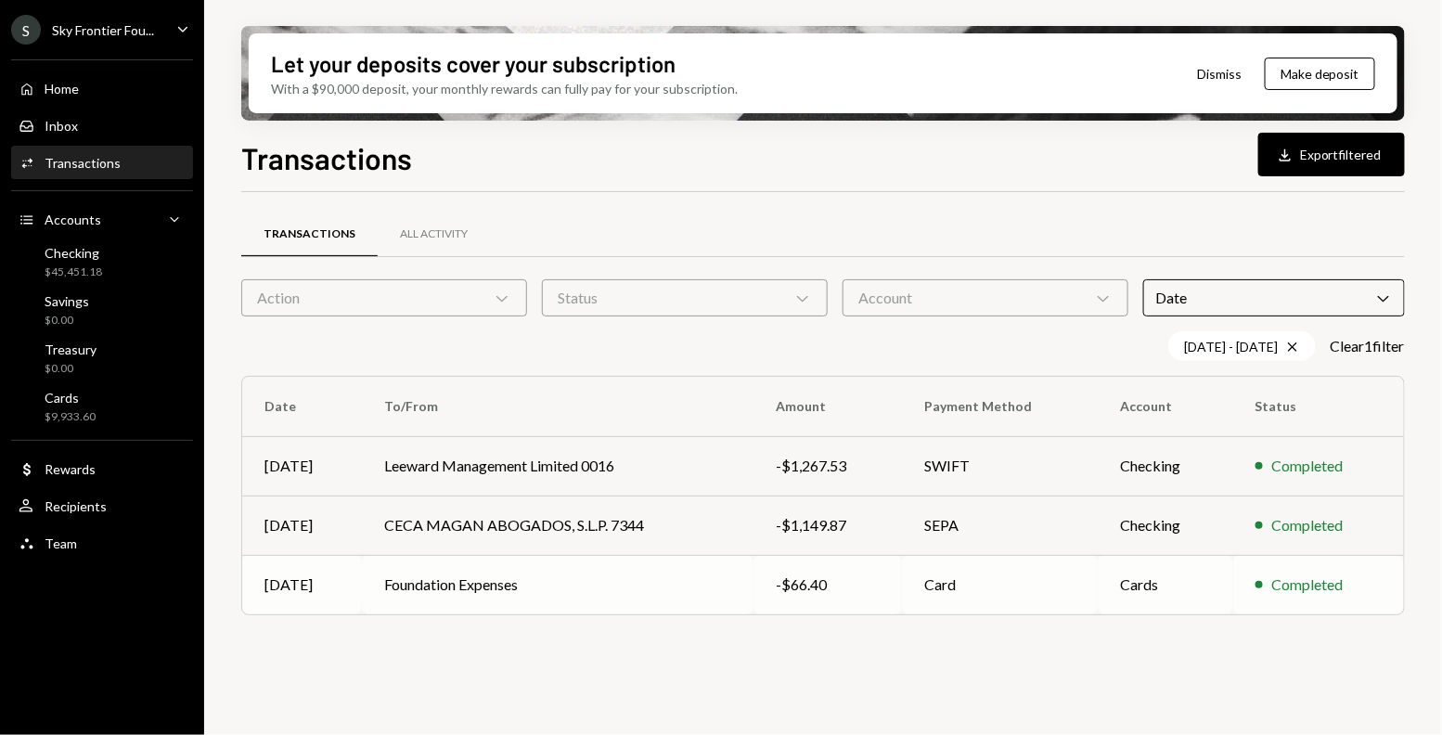
click at [433, 585] on td "Foundation Expenses" at bounding box center [558, 584] width 392 height 59
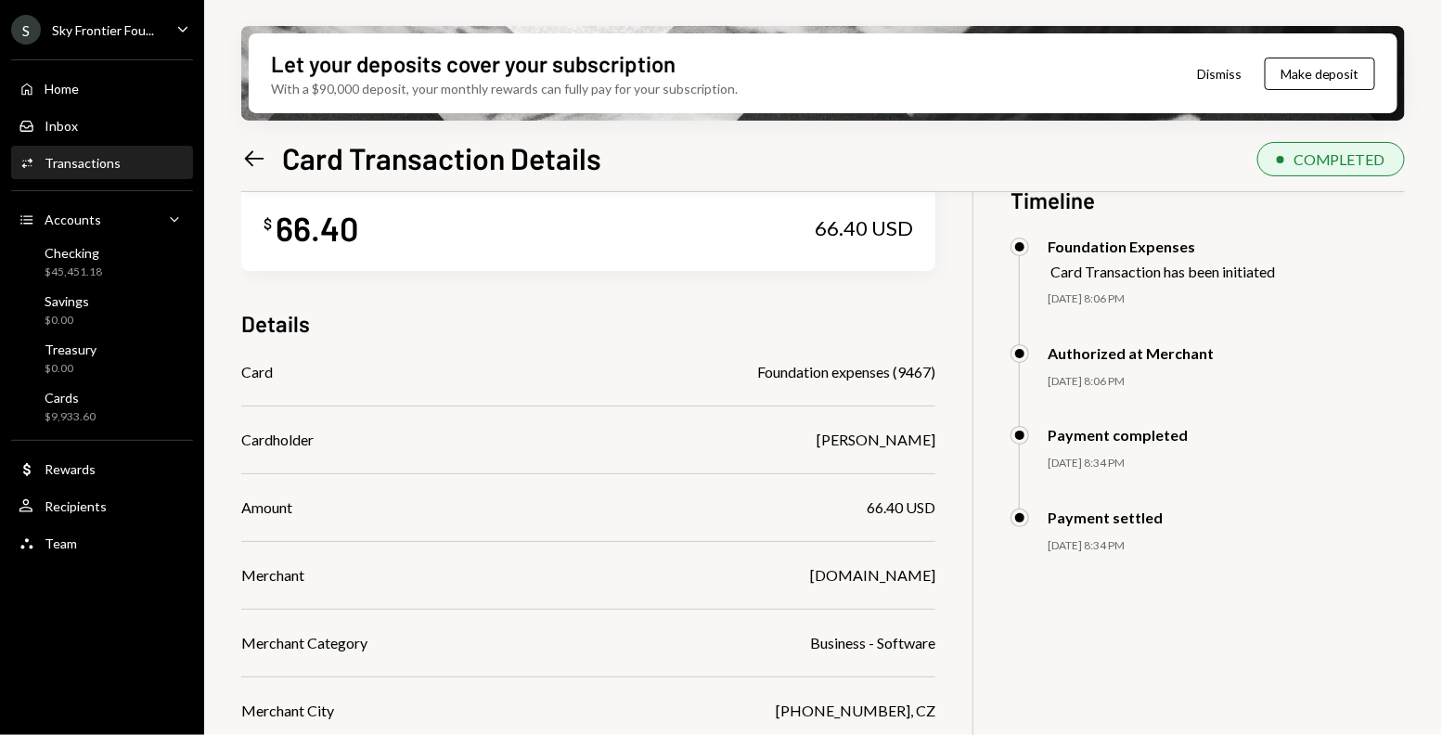
scroll to position [47, 0]
